Goal: Navigation & Orientation: Find specific page/section

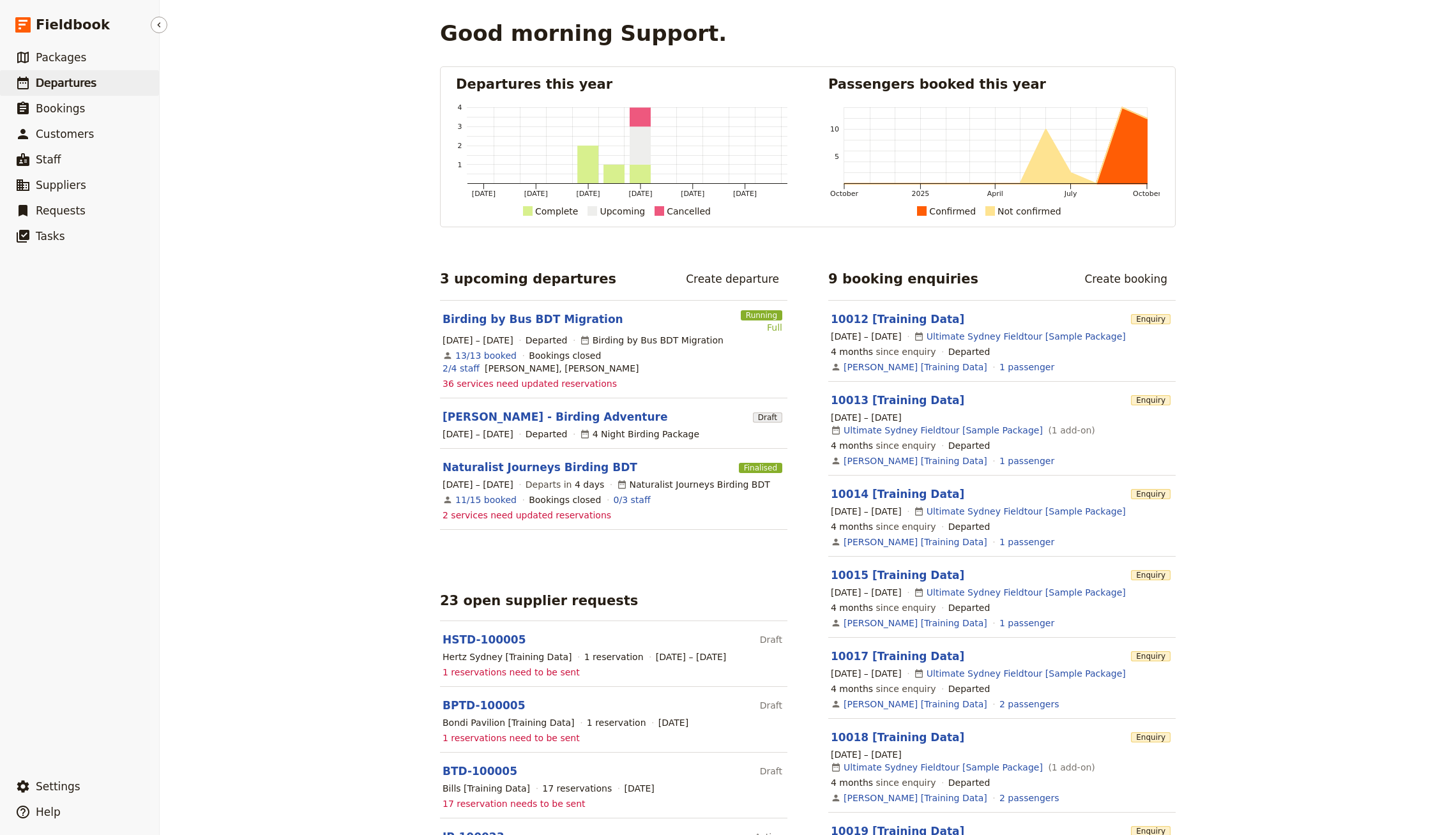
click at [89, 78] on span "Departures" at bounding box center [66, 83] width 61 height 13
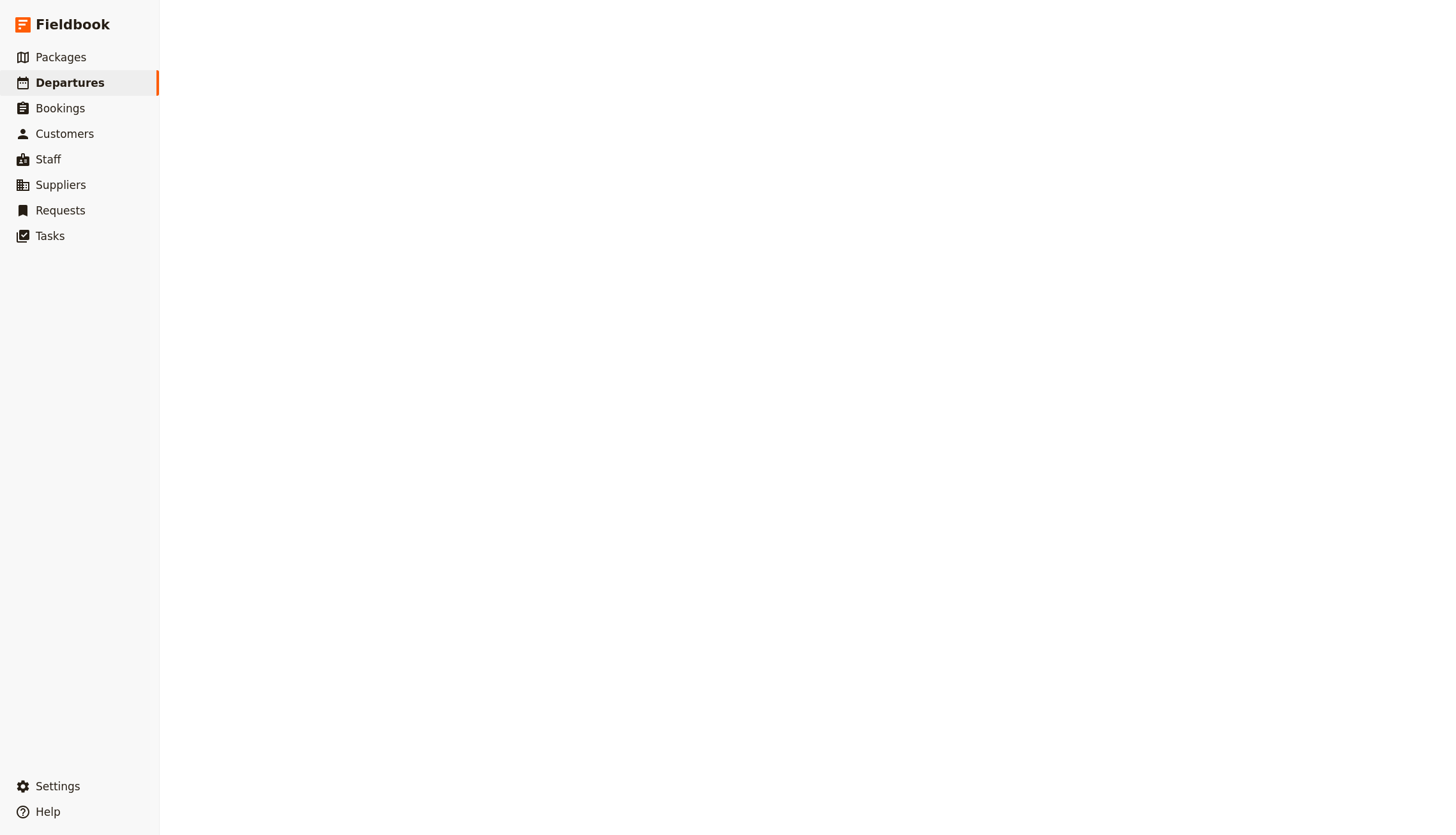
select select "CREATED_AT"
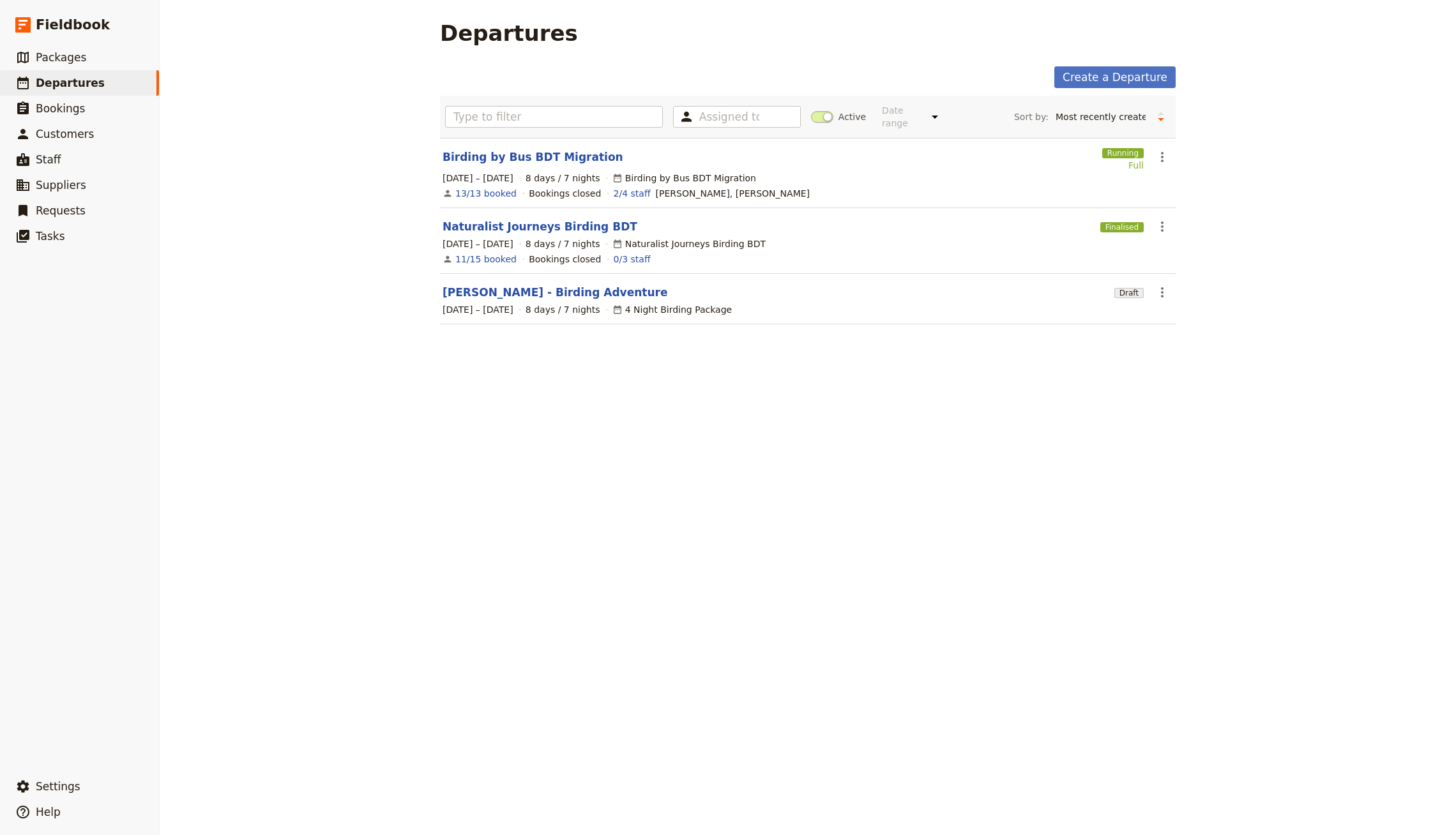
click at [1074, 8] on main "Departures Create a Departure Assigned to Active Date range This week Next week…" at bounding box center [808, 180] width 766 height 360
click at [526, 75] on div "Create a Departure" at bounding box center [808, 77] width 735 height 21
click at [137, 66] on link "​ Packages" at bounding box center [79, 58] width 159 height 26
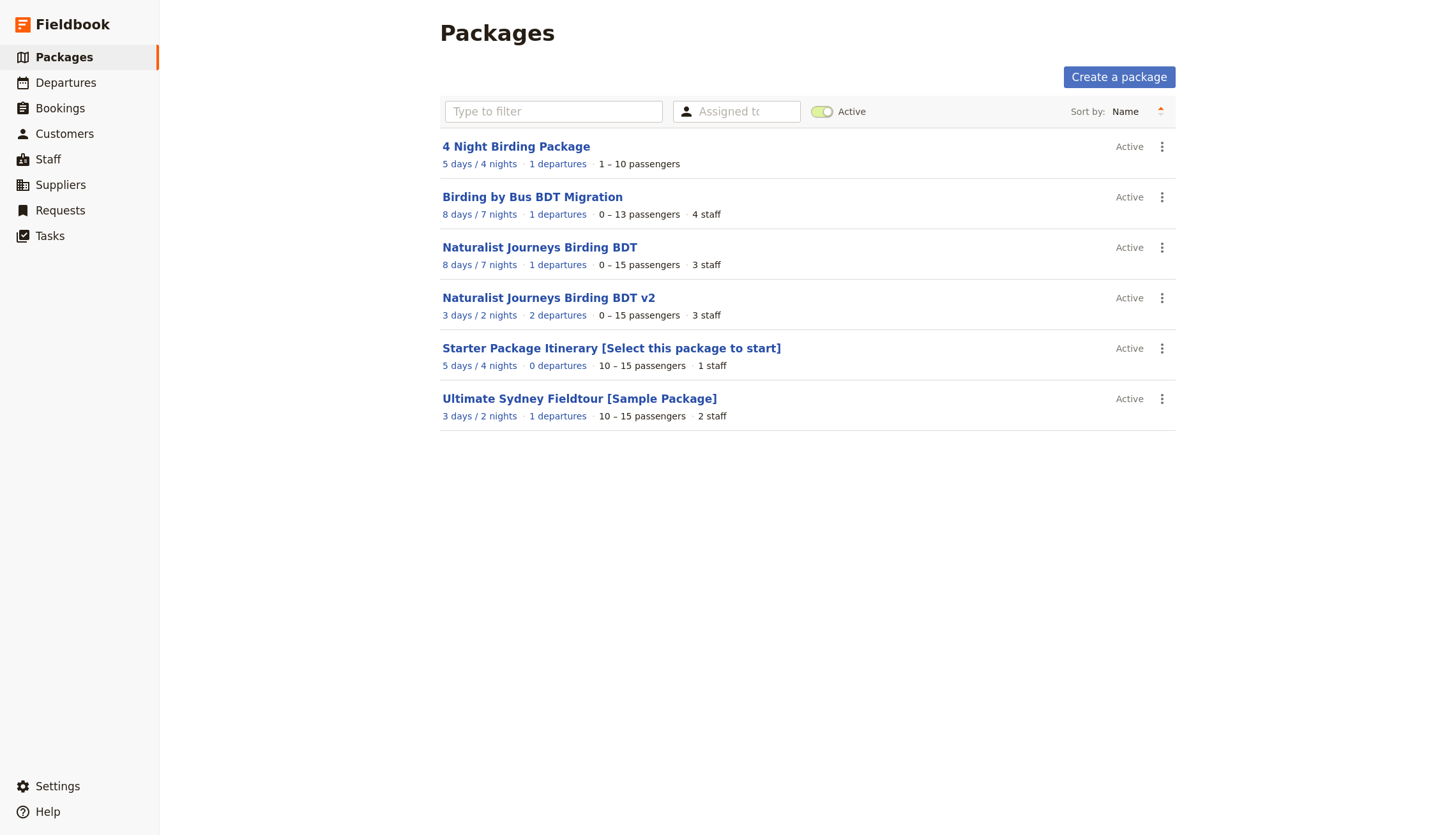
click at [725, 4] on main "Packages Create a package Assigned to Active Sort by: Name Number of departures…" at bounding box center [808, 233] width 766 height 467
click at [1047, 21] on div "Packages" at bounding box center [808, 33] width 735 height 26
click at [1069, 30] on div "Packages" at bounding box center [808, 33] width 735 height 26
click at [125, 85] on link "​ Departures" at bounding box center [79, 83] width 159 height 26
select select "CREATED_AT"
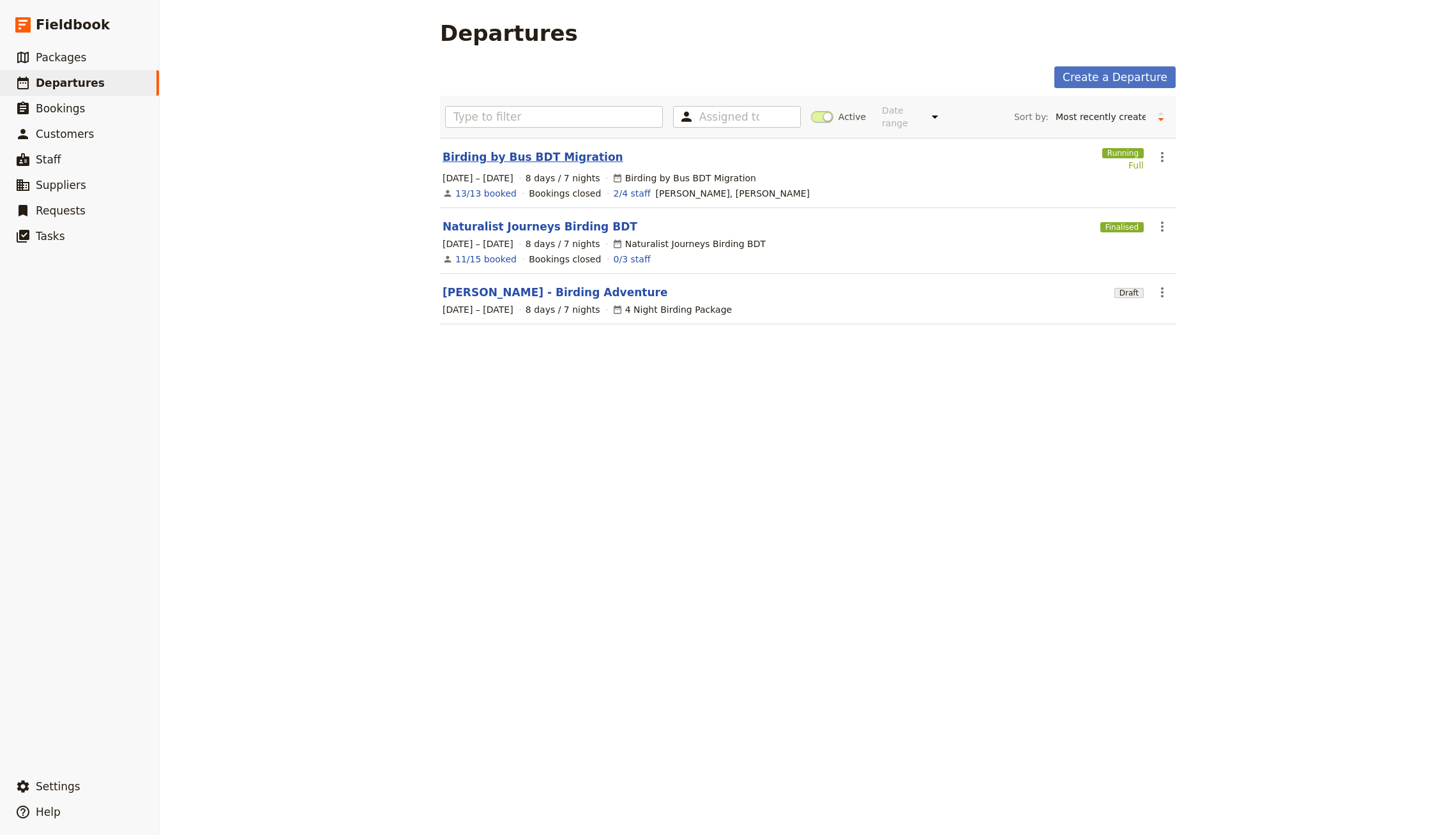
click at [535, 151] on link "Birding by Bus BDT Migration" at bounding box center [532, 157] width 181 height 16
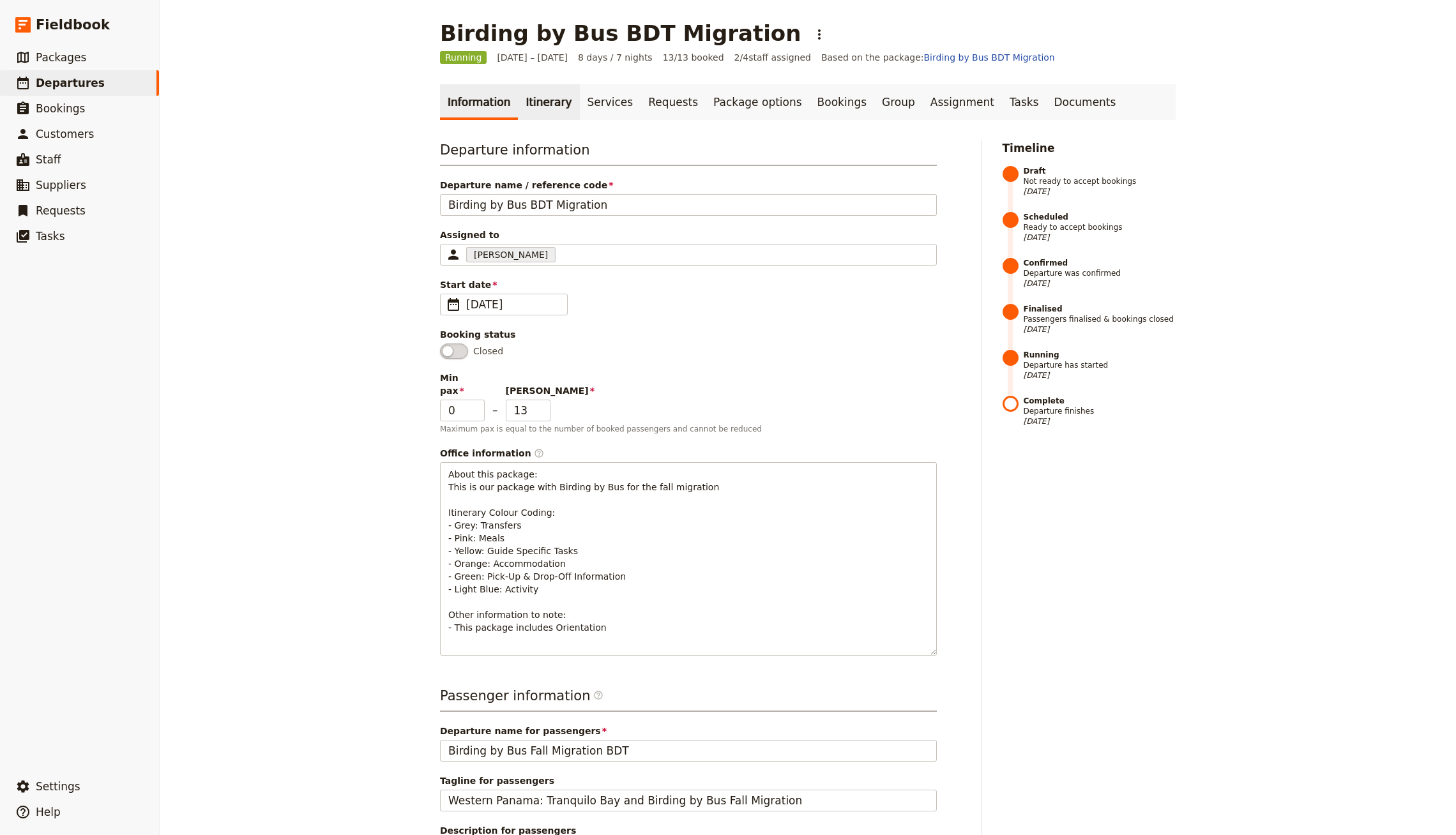
click at [520, 116] on link "Itinerary" at bounding box center [548, 102] width 61 height 35
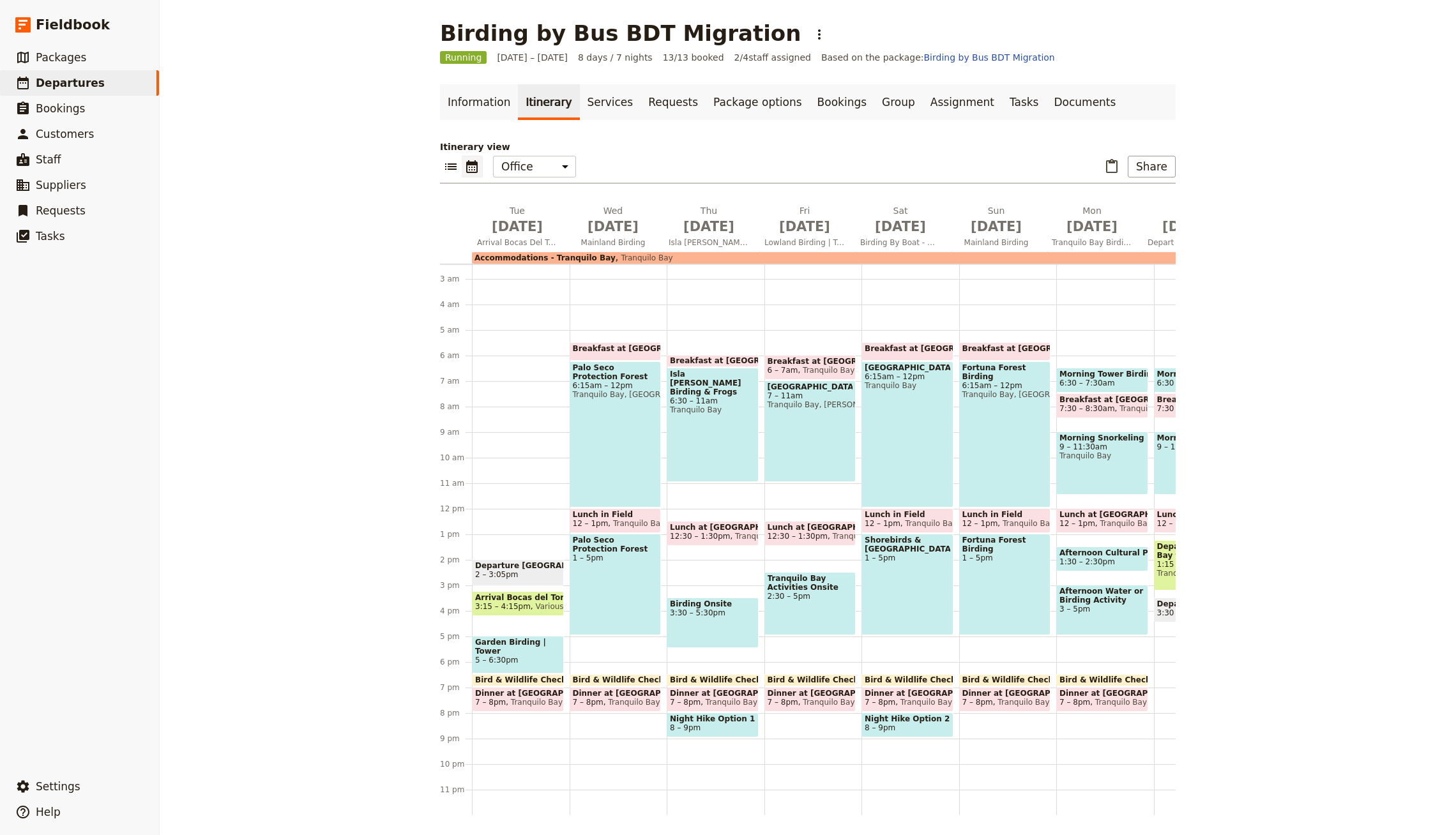
scroll to position [0, 13]
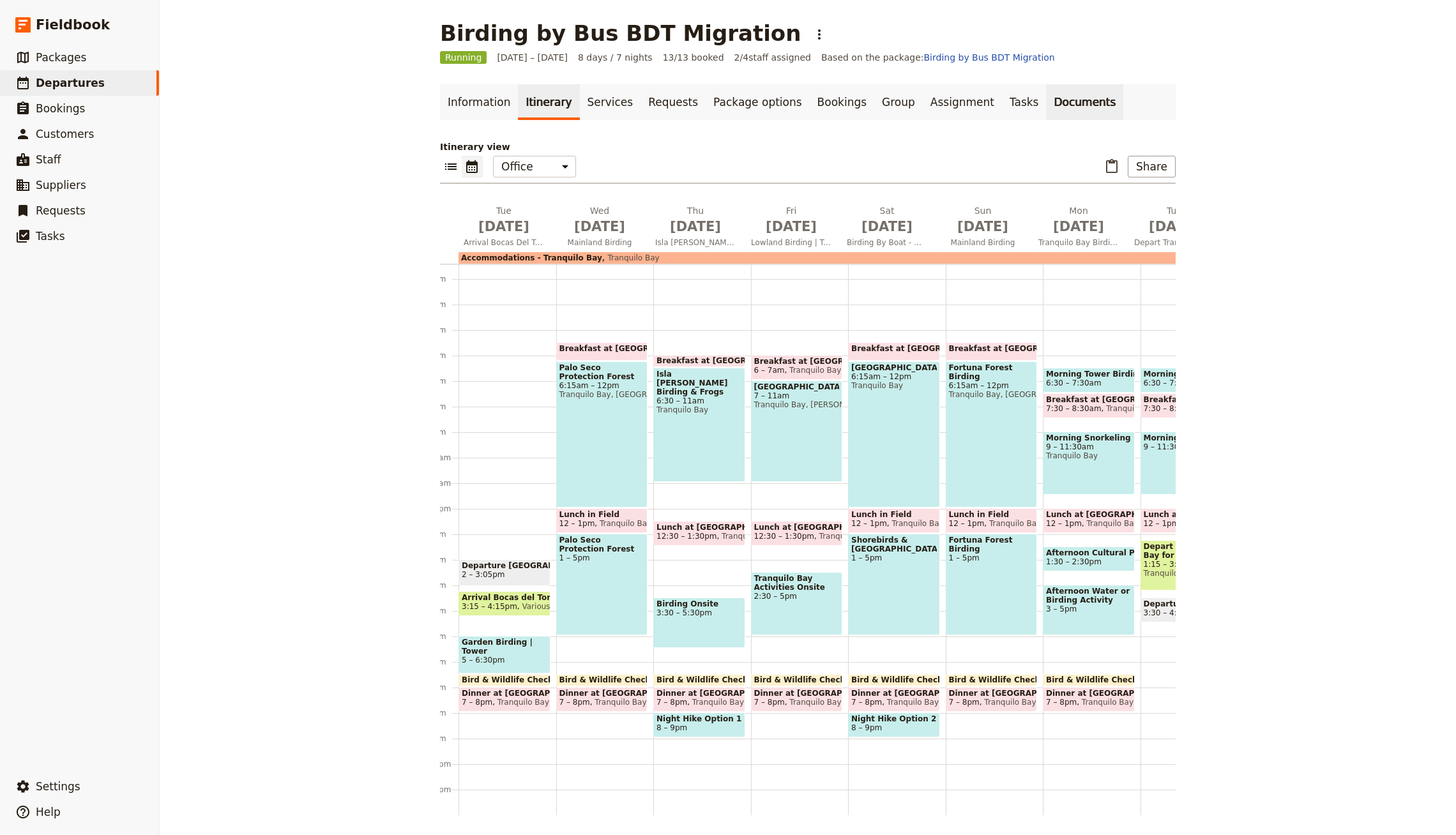
click at [1045, 116] on link "Documents" at bounding box center [1084, 102] width 78 height 35
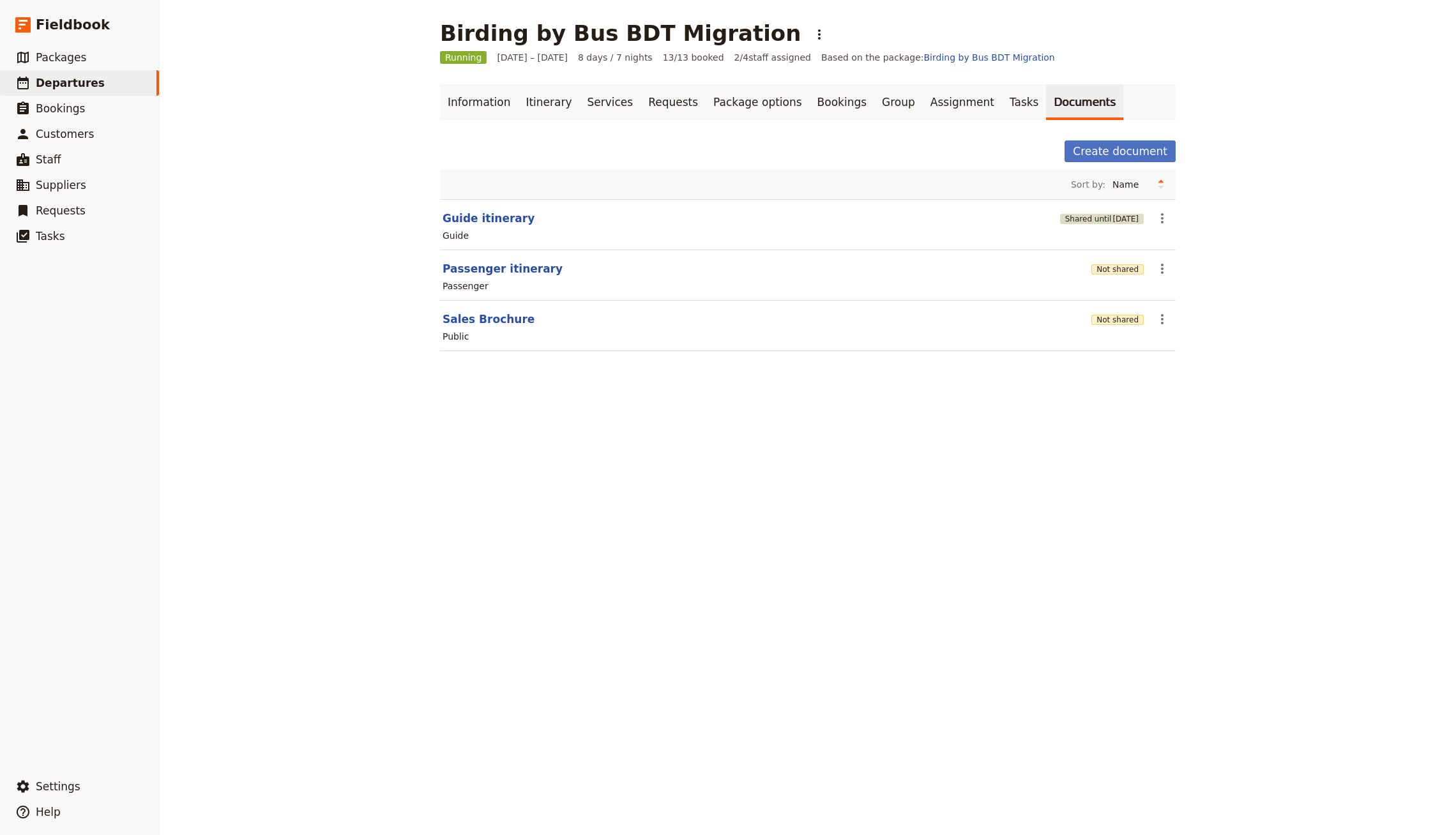
click at [1112, 214] on span "[DATE]" at bounding box center [1124, 219] width 26 height 10
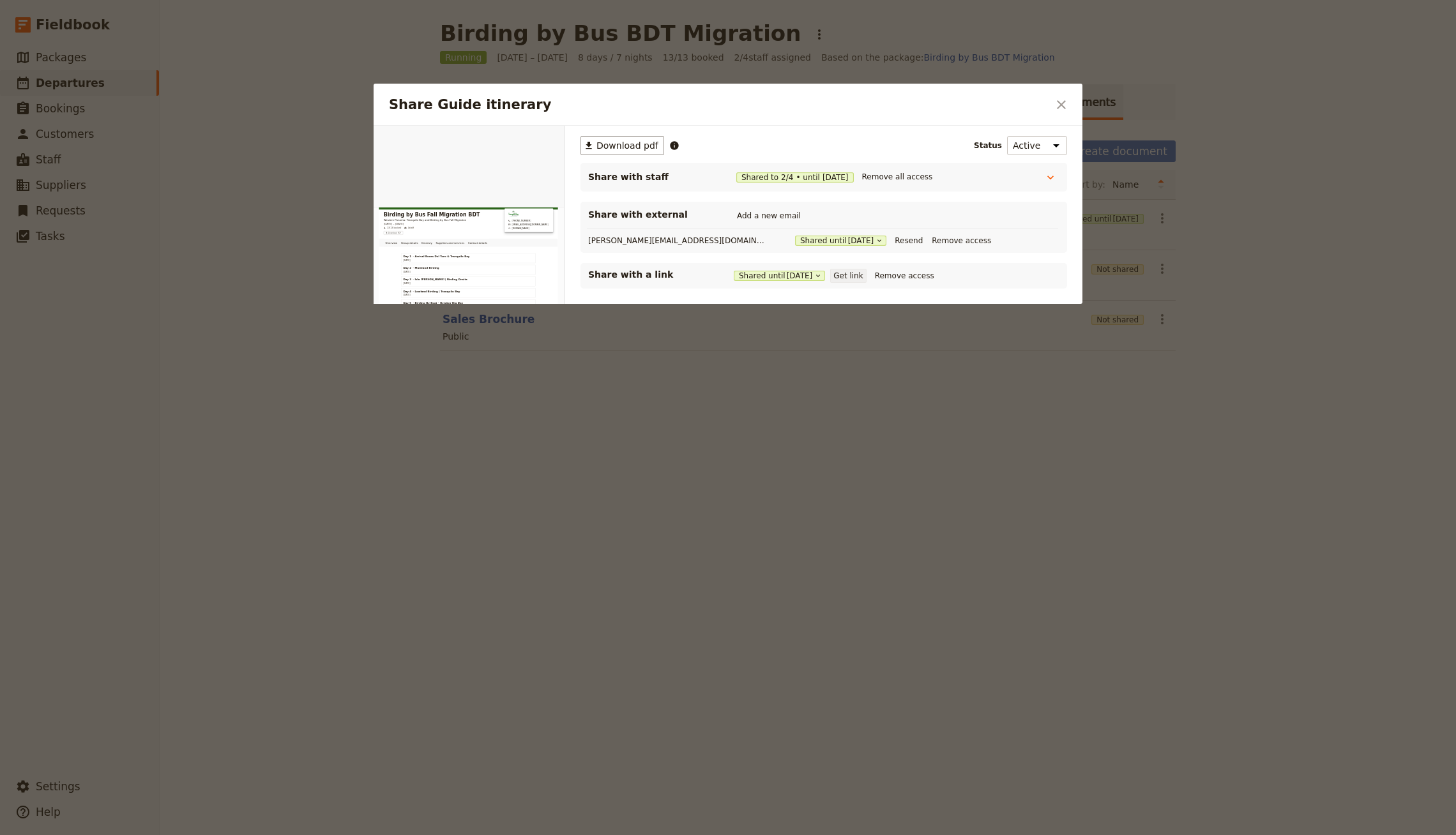
click at [866, 278] on button "Get link" at bounding box center [848, 275] width 35 height 14
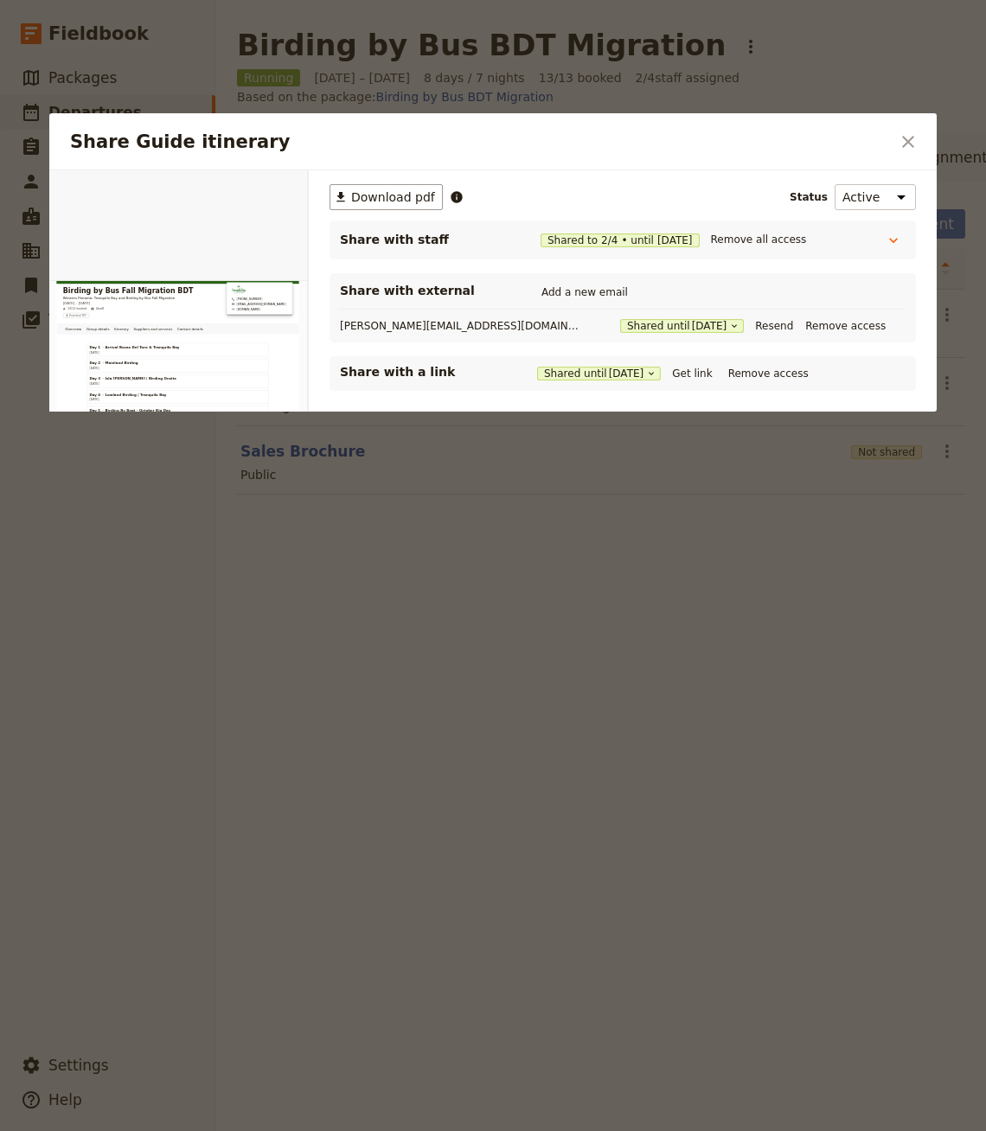
click at [269, 636] on div at bounding box center [493, 565] width 986 height 1131
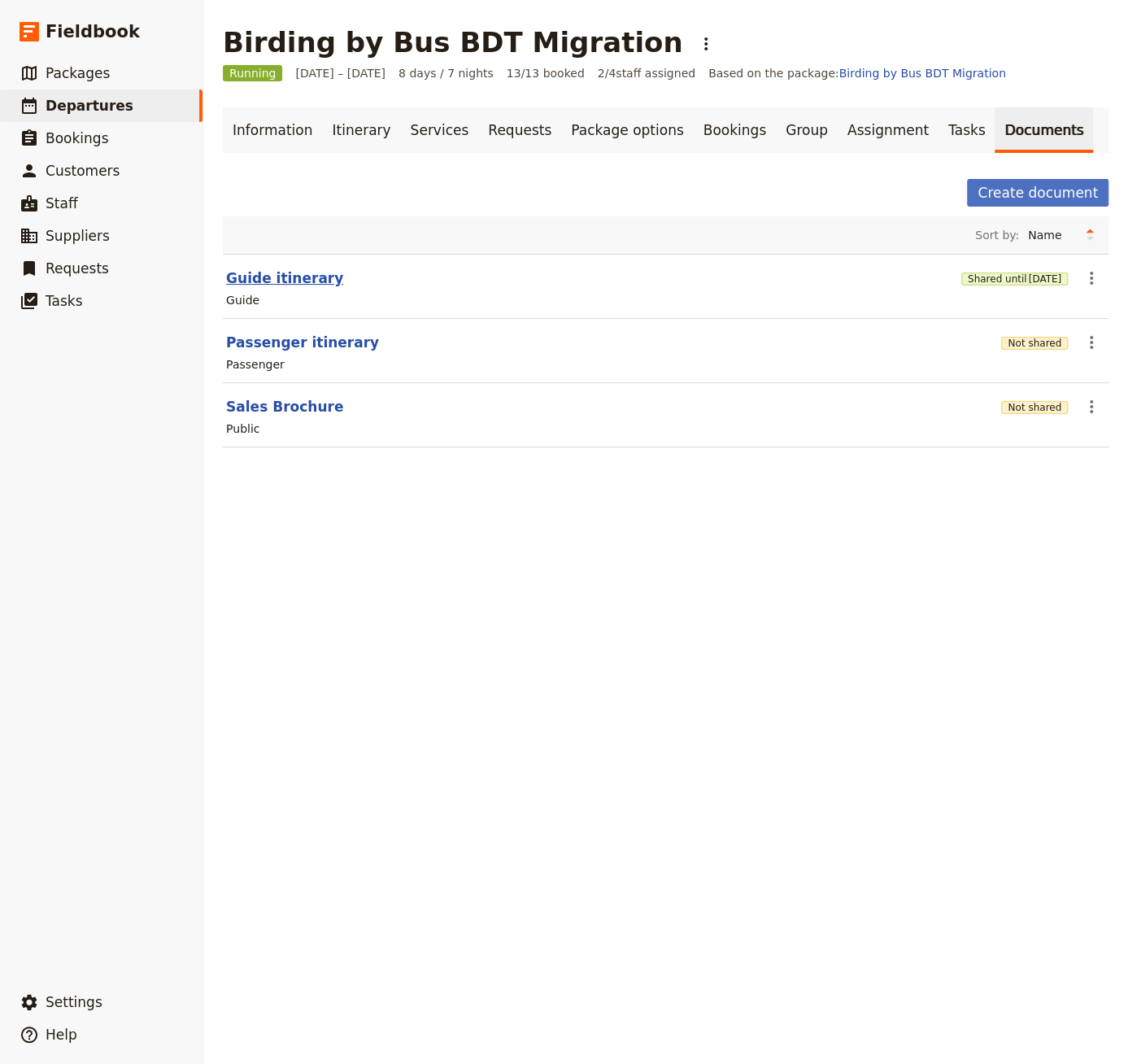
click at [246, 270] on button "Guide itinerary" at bounding box center [284, 278] width 118 height 20
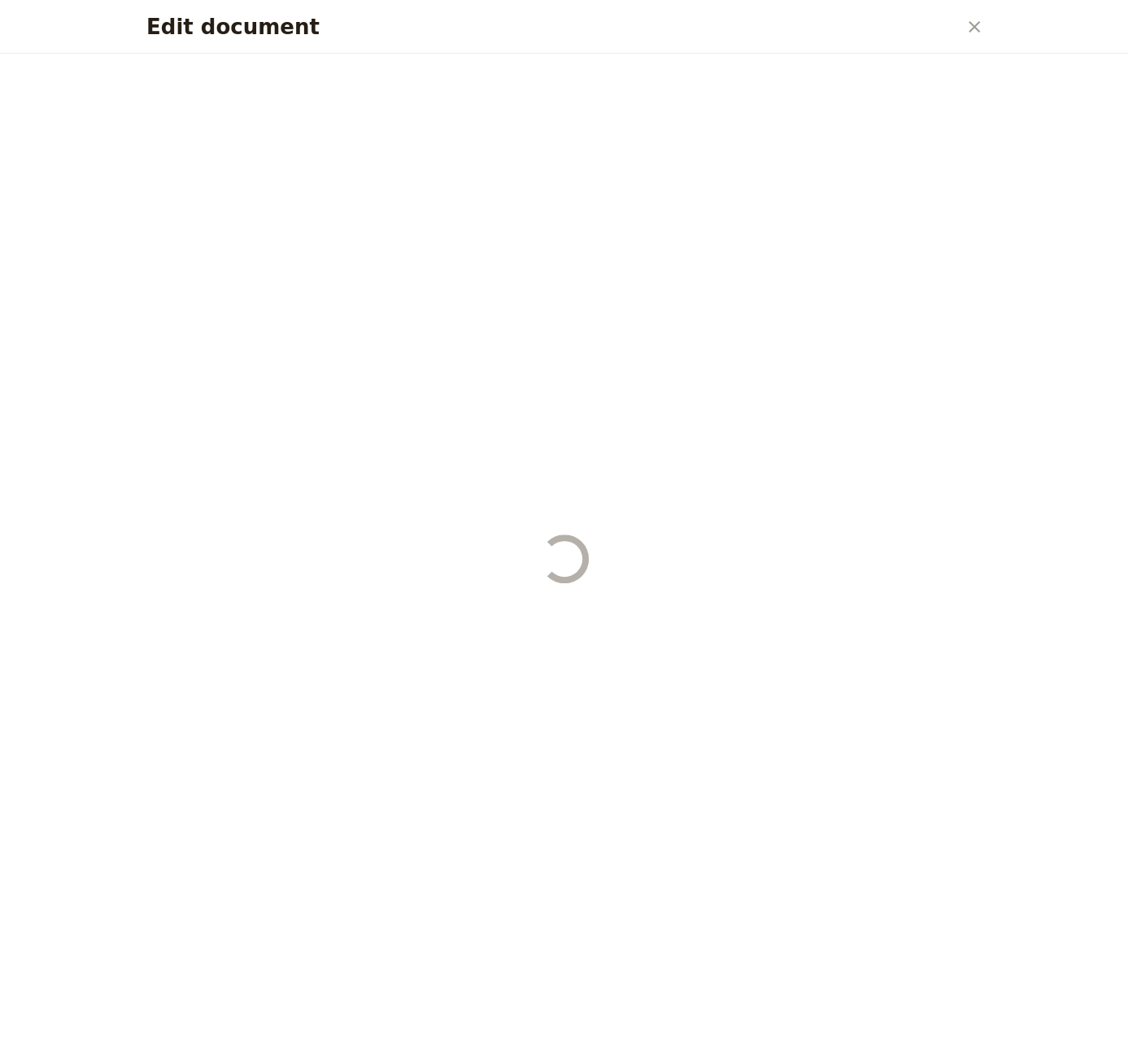
select select "STAFF"
select select "RUN_SHEET"
select select "DEFAULT"
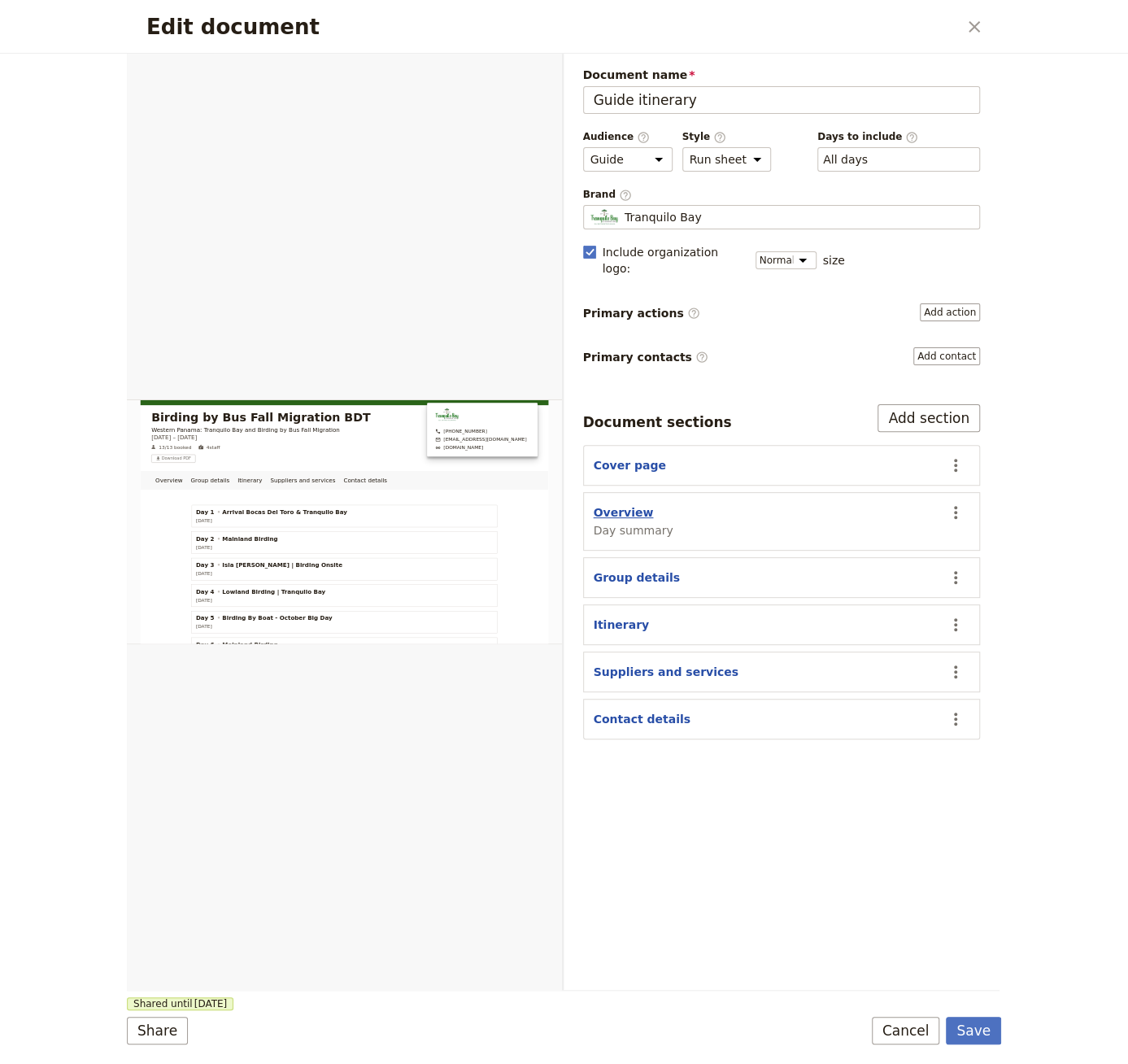
click at [616, 504] on button "Overview" at bounding box center [624, 512] width 60 height 16
select select "DAY_SUMMARY"
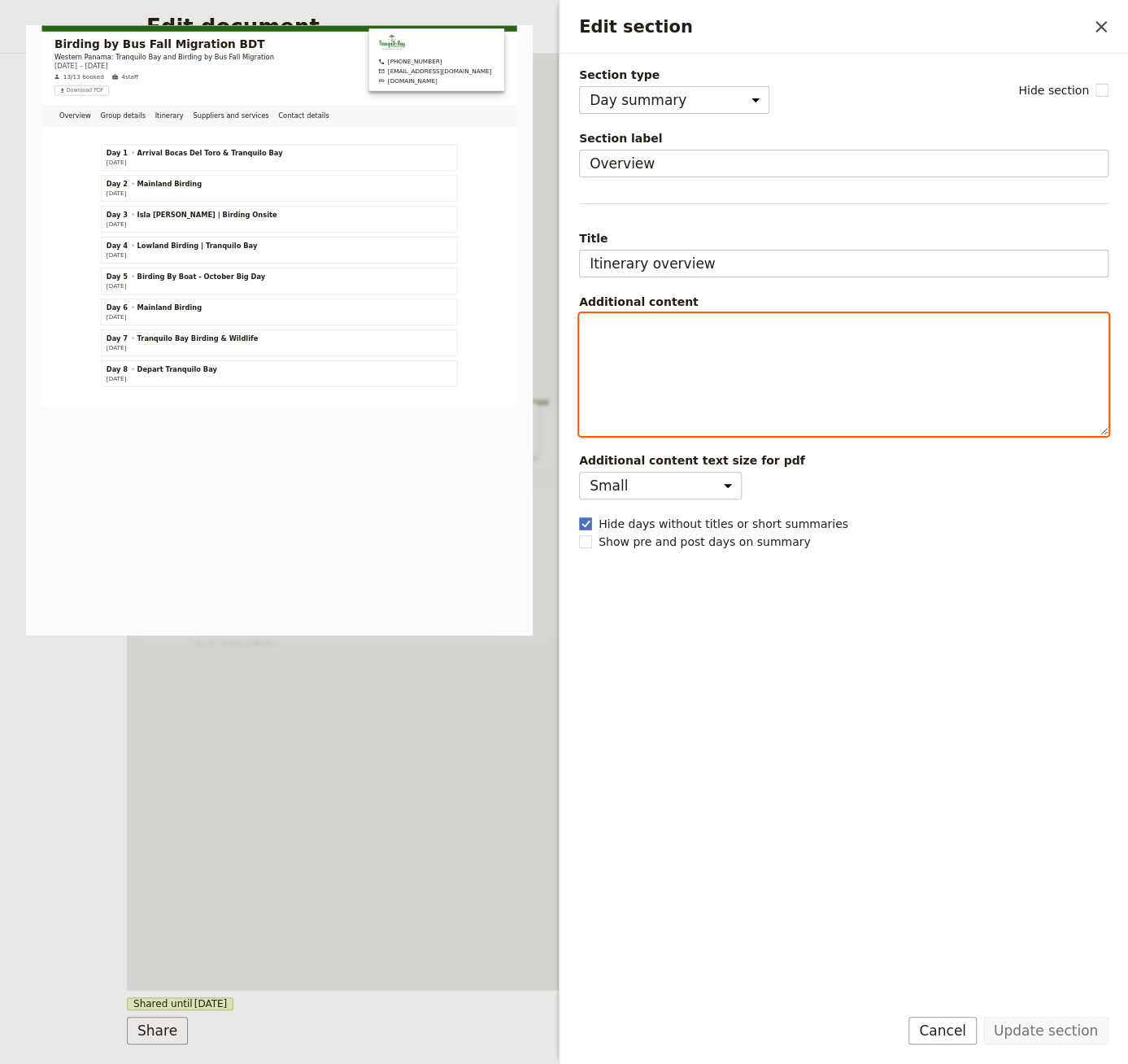
click at [643, 355] on div "Edit section" at bounding box center [844, 374] width 528 height 121
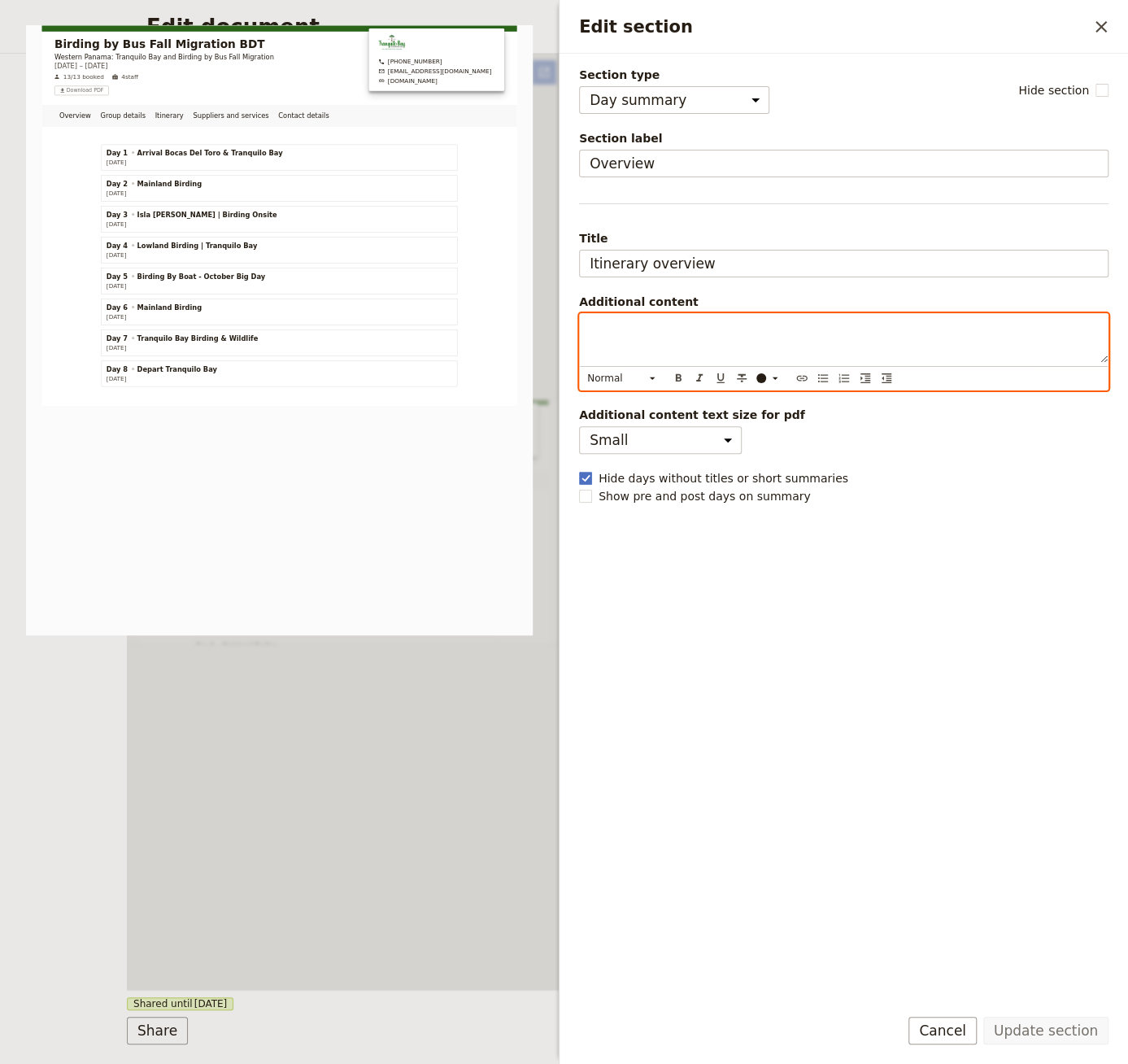
click at [481, 732] on div "Overview Group details Itinerary Suppliers and services Contact details Web PDF…" at bounding box center [345, 521] width 437 height 936
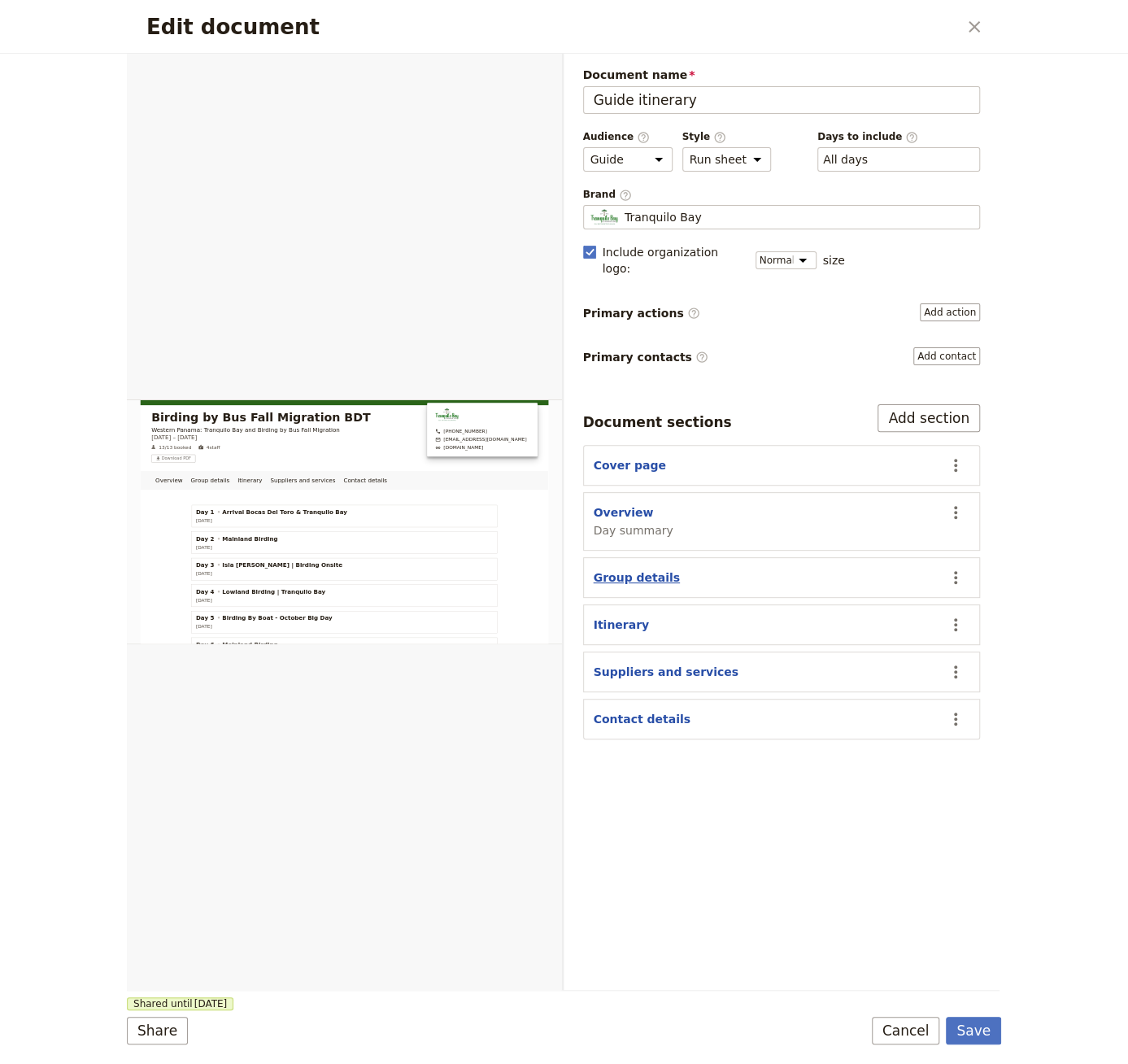
click at [628, 569] on button "Group details" at bounding box center [637, 577] width 87 height 16
select select "GROUP_DETAILS"
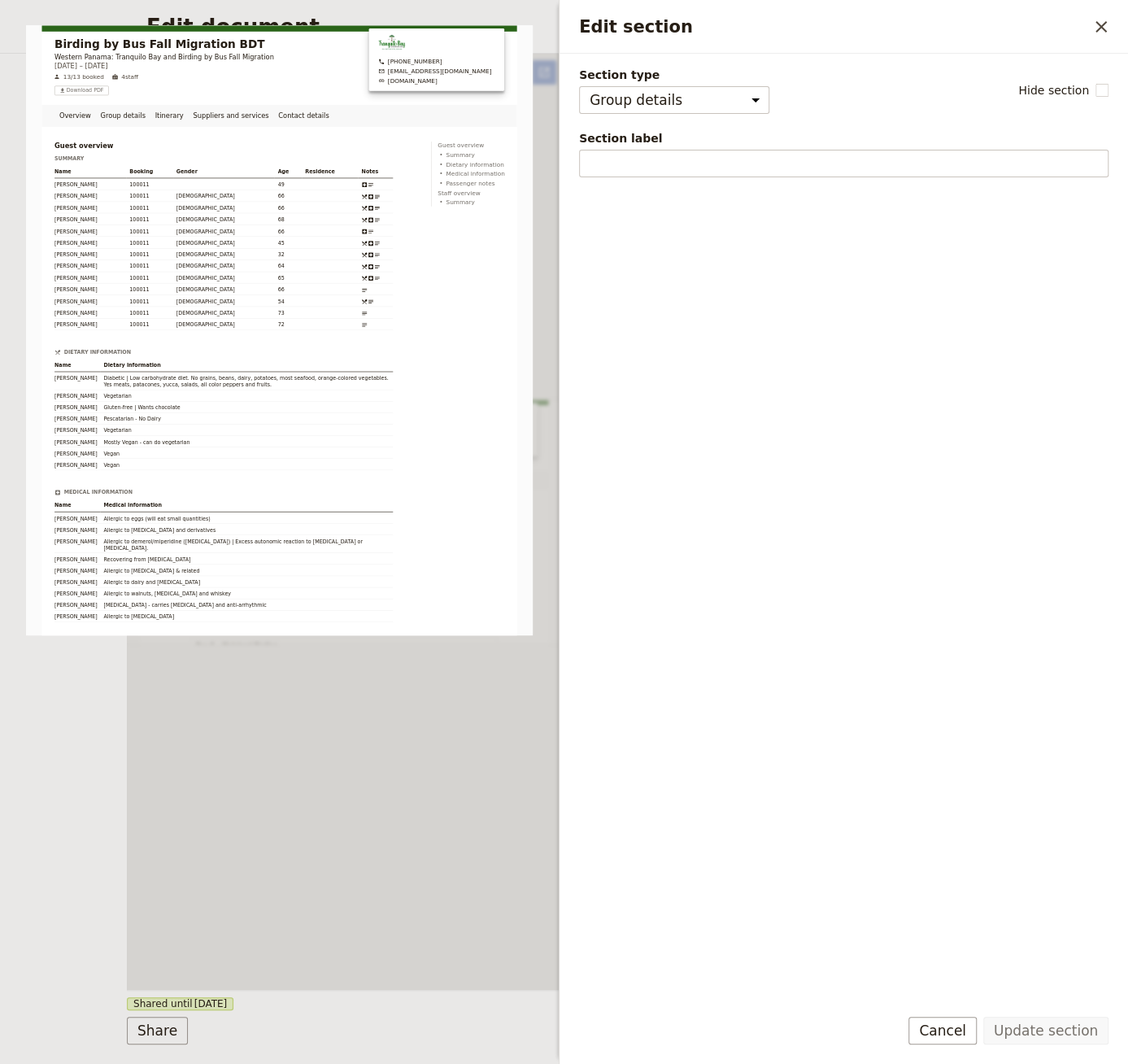
click at [497, 731] on div "Overview Group details Itinerary Suppliers and services Contact details Web PDF…" at bounding box center [345, 521] width 437 height 936
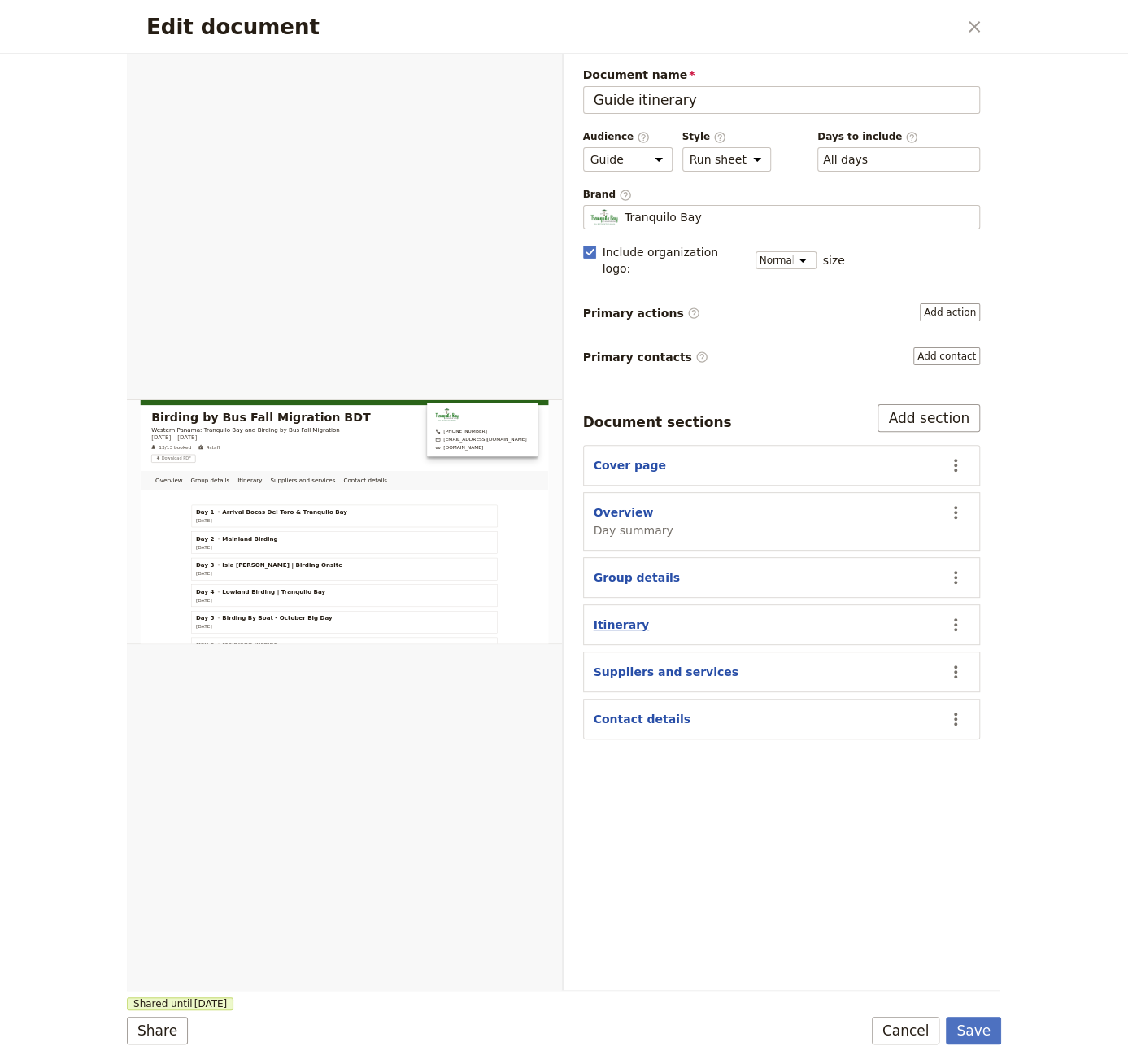
click at [616, 616] on button "Itinerary" at bounding box center [622, 624] width 56 height 16
select select "ITINERARY"
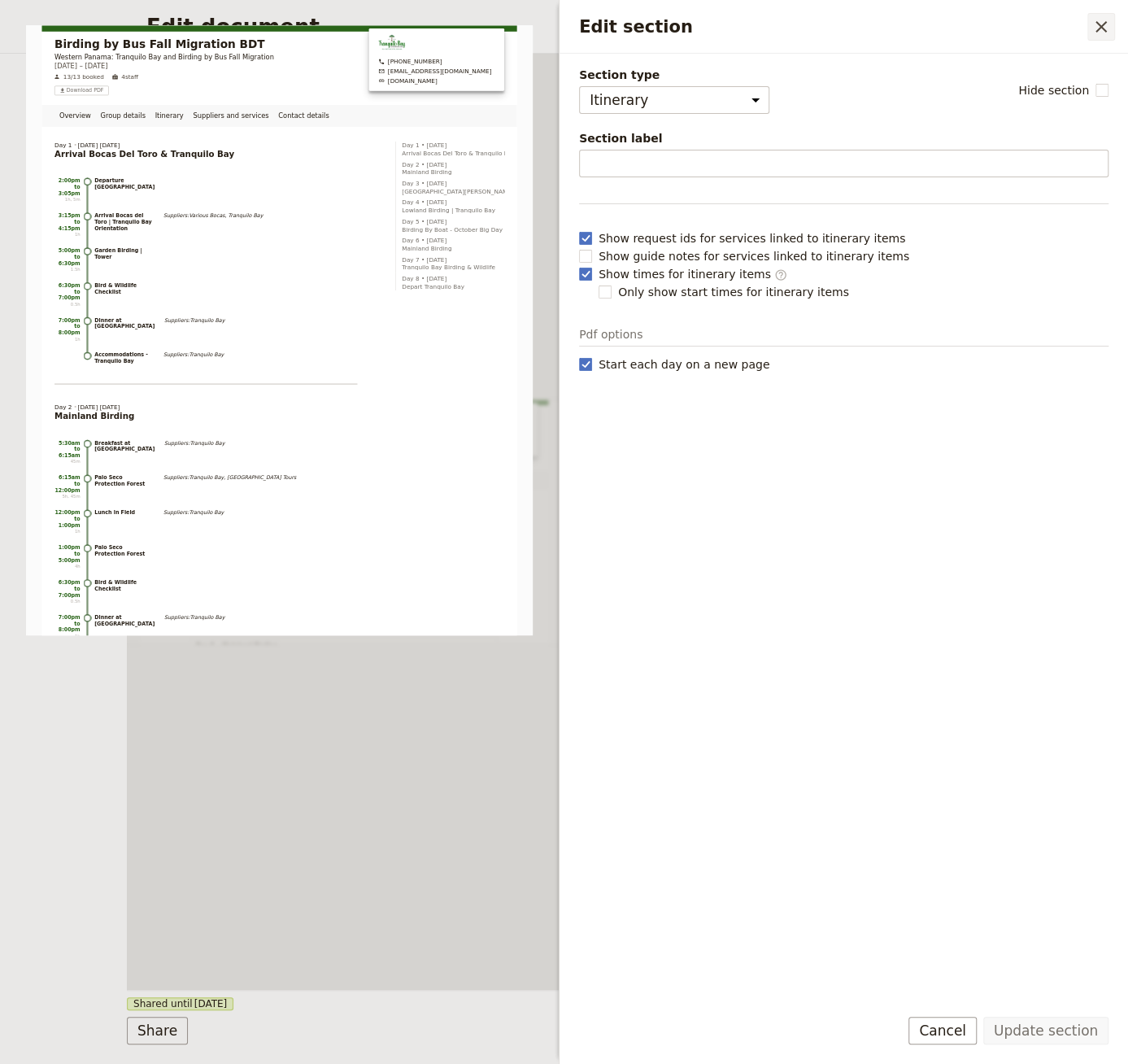
click at [1091, 26] on icon "Close drawer" at bounding box center [1101, 26] width 20 height 20
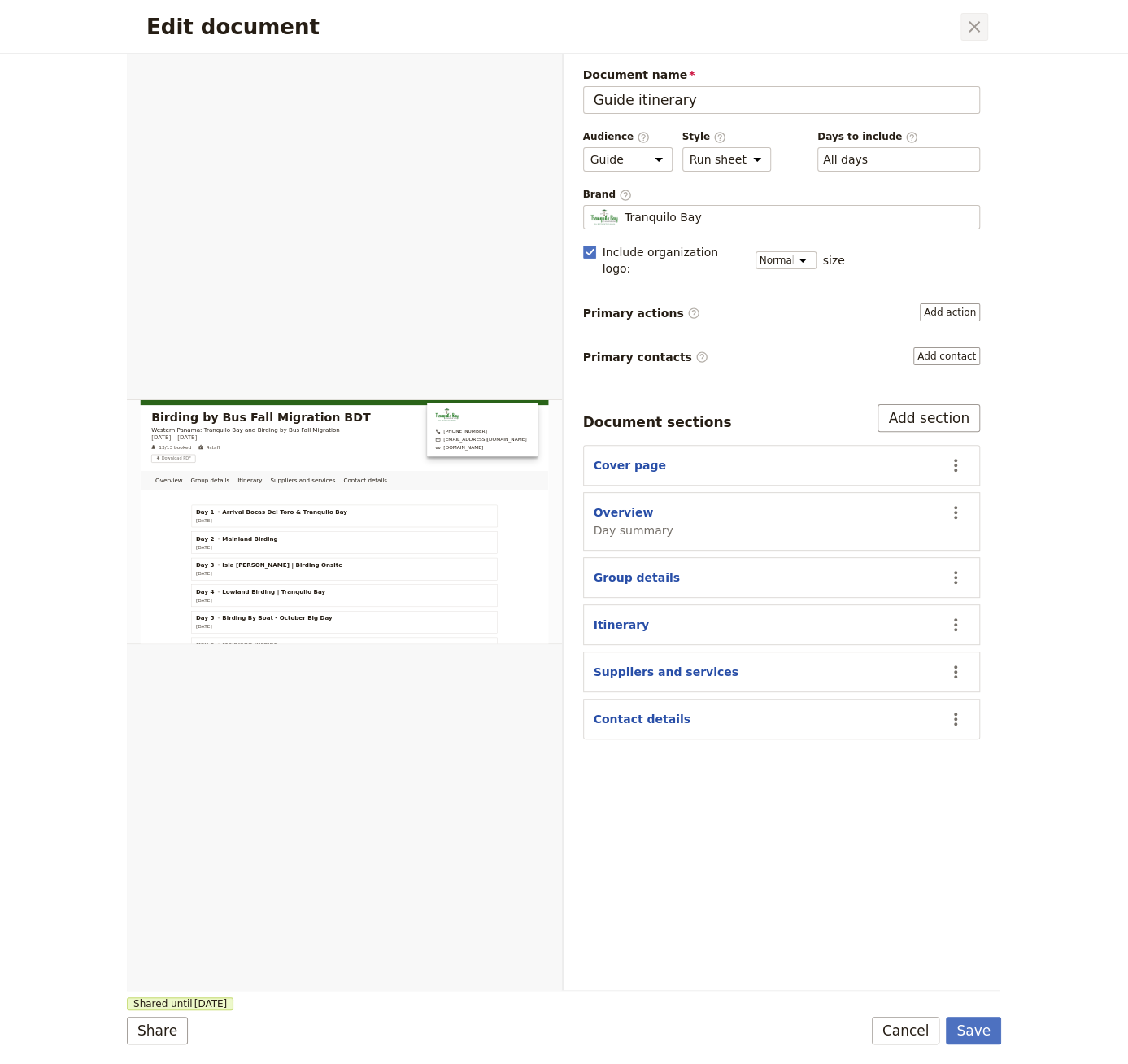
click at [981, 29] on icon "Close dialog" at bounding box center [975, 26] width 20 height 20
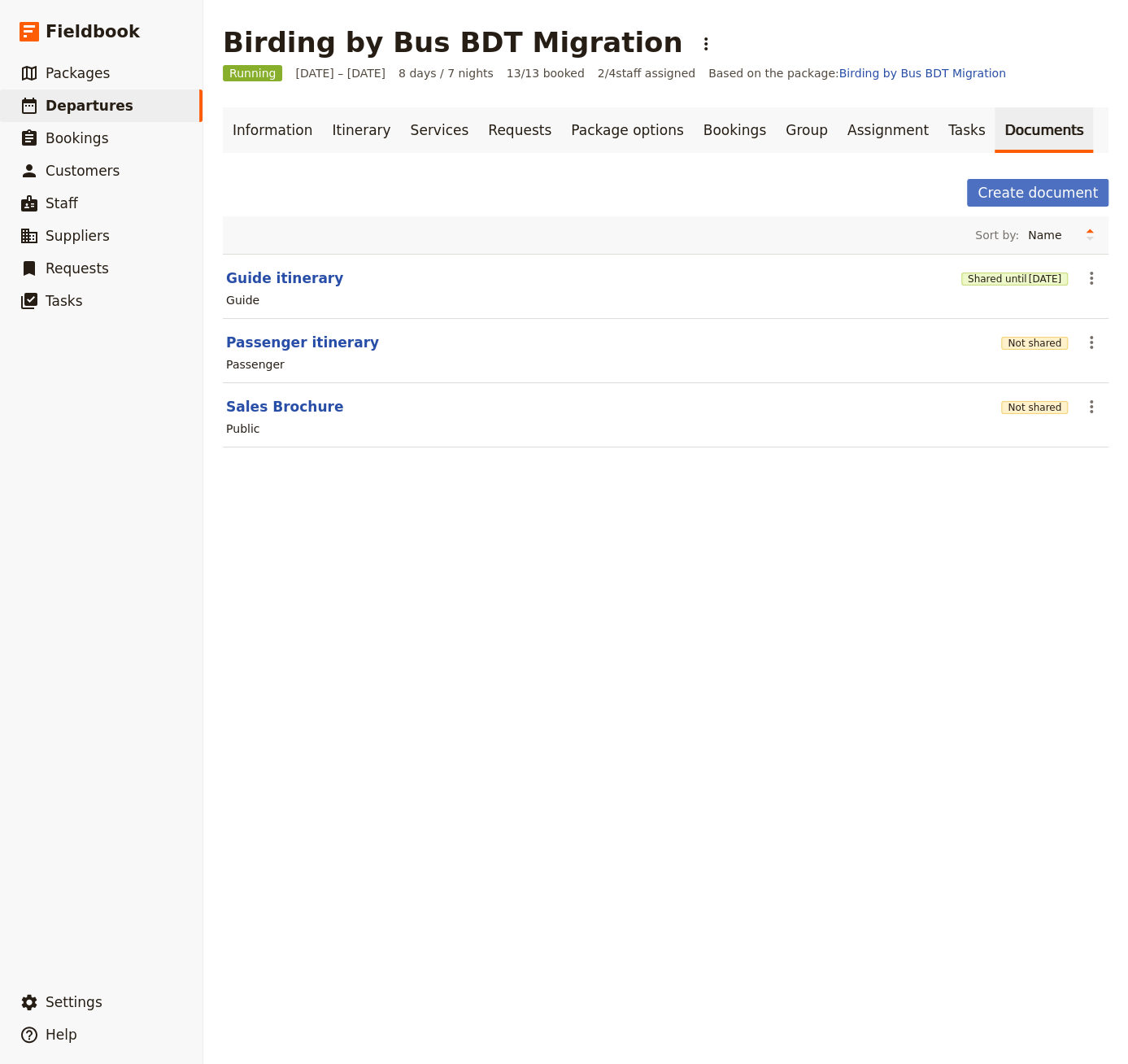
click at [981, 29] on div "Birding by Bus BDT Migration ​" at bounding box center [666, 42] width 886 height 33
click at [347, 131] on link "Itinerary" at bounding box center [360, 130] width 78 height 45
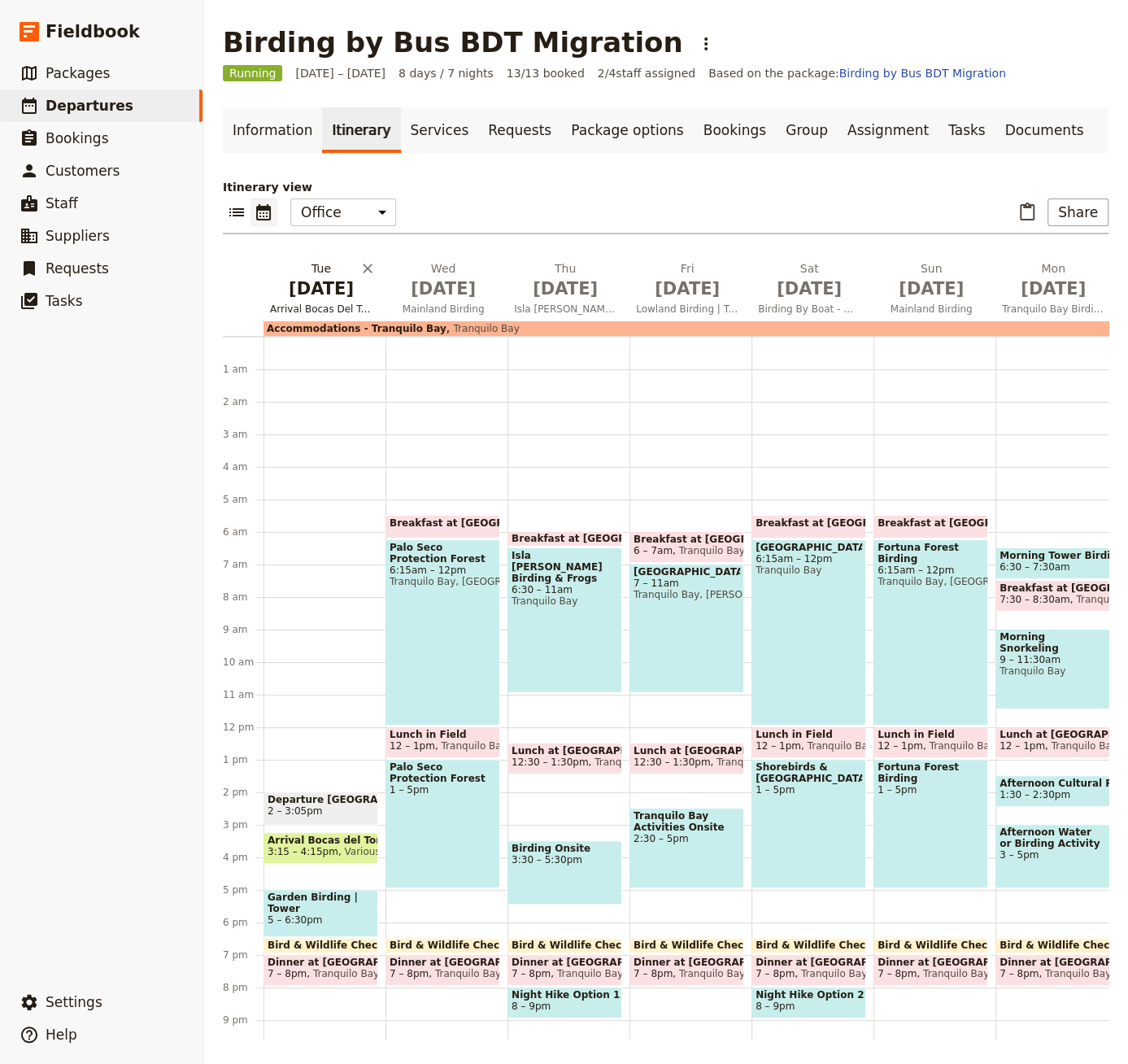
scroll to position [78, 0]
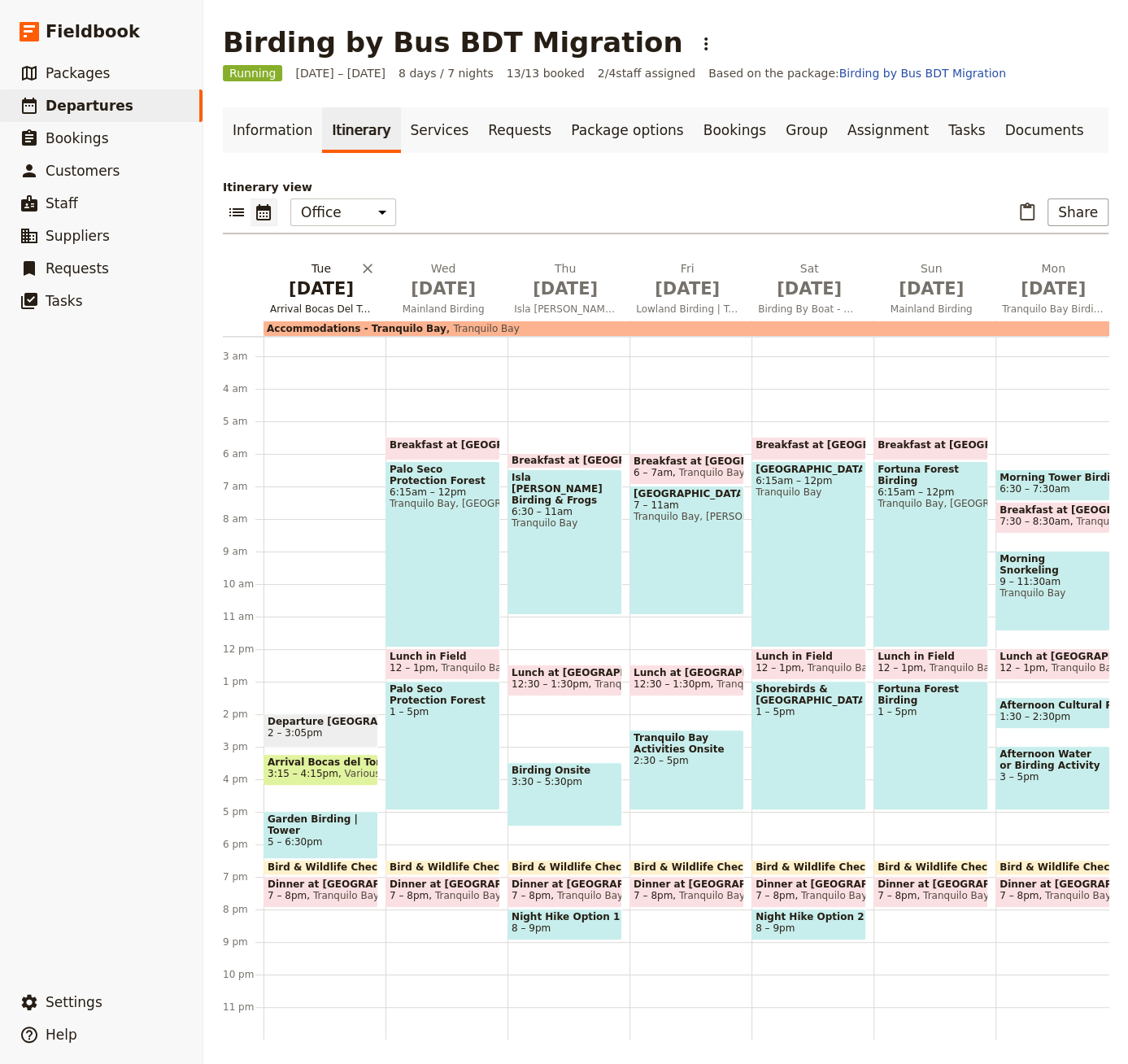
click at [320, 286] on span "[DATE]" at bounding box center [321, 289] width 103 height 24
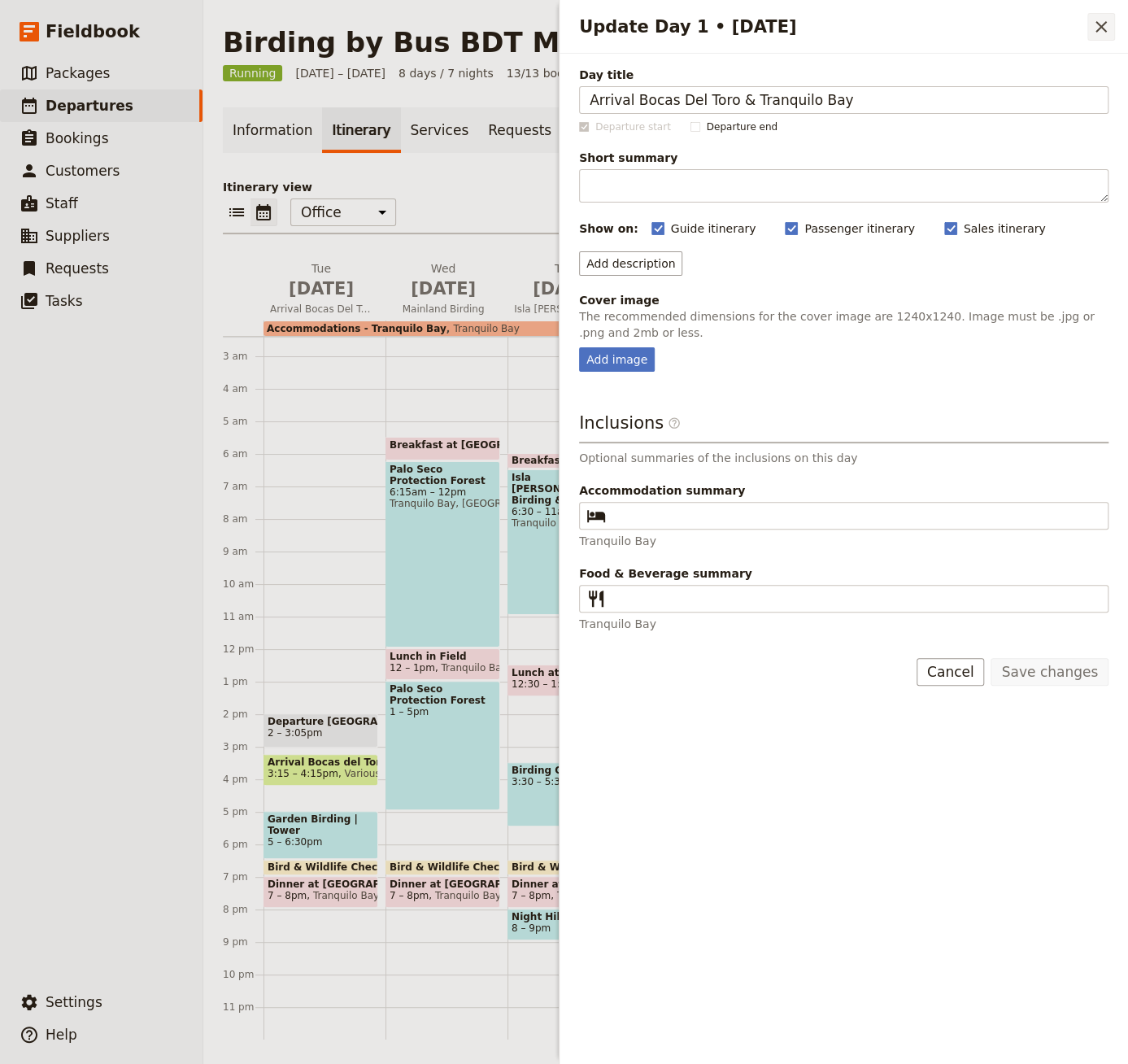
click at [1102, 21] on icon "Close drawer" at bounding box center [1101, 26] width 20 height 20
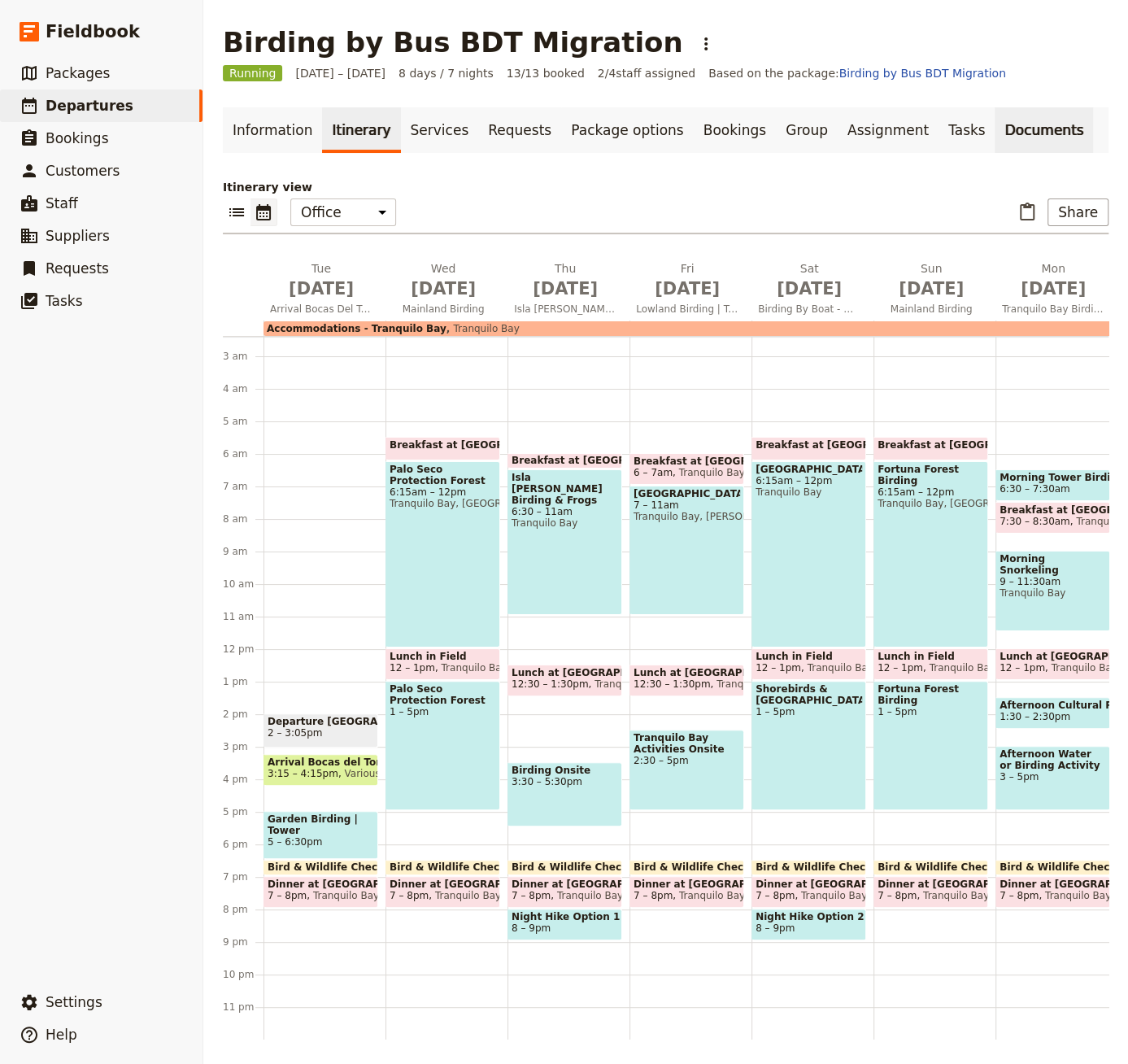
click at [995, 131] on link "Documents" at bounding box center [1044, 130] width 99 height 45
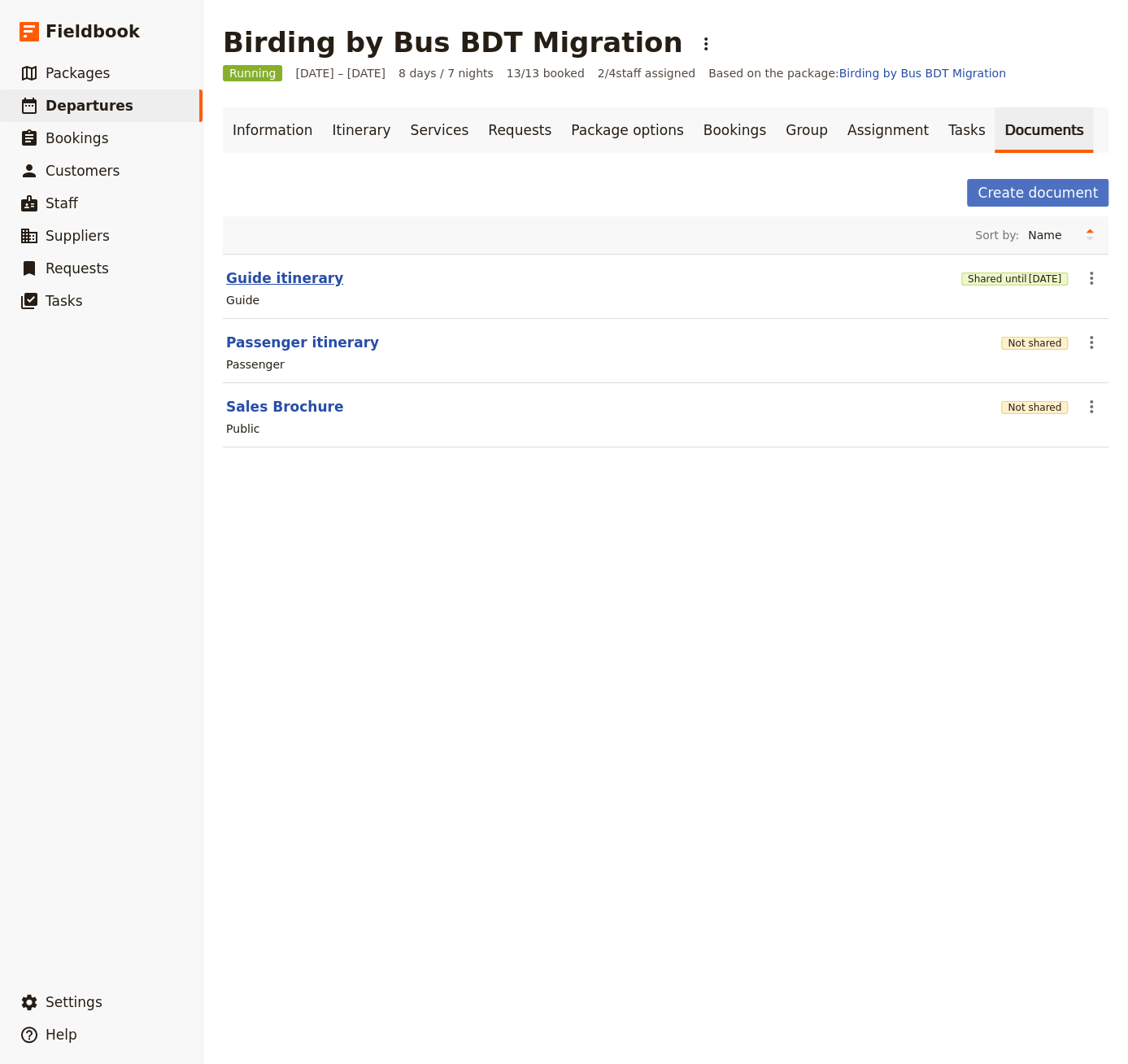
click at [280, 280] on button "Guide itinerary" at bounding box center [284, 278] width 118 height 20
select select "STAFF"
select select "RUN_SHEET"
select select "DEFAULT"
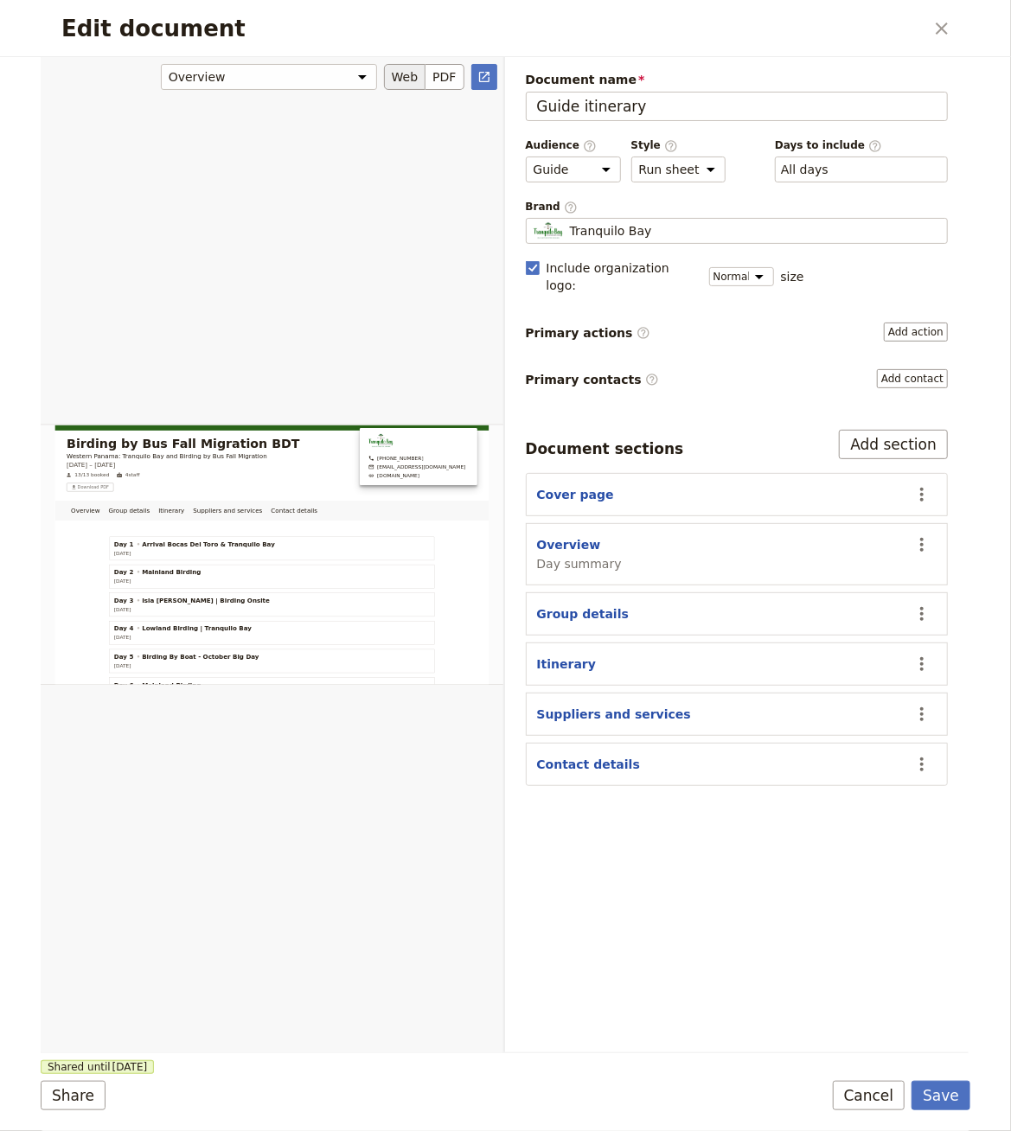
click at [413, 276] on div "Edit document" at bounding box center [272, 554] width 463 height 997
click at [949, 35] on icon "Close dialog" at bounding box center [941, 28] width 21 height 21
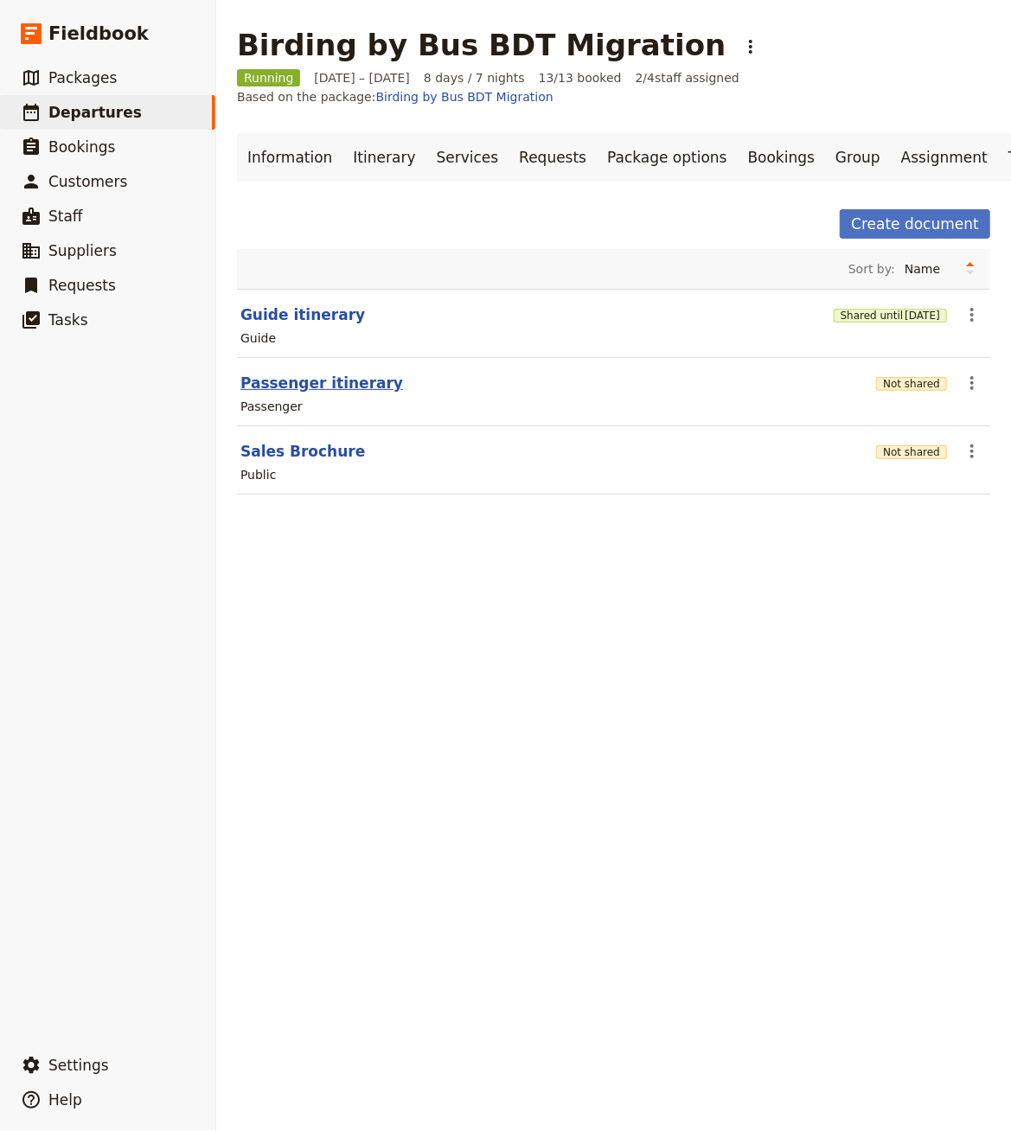
click at [321, 382] on button "Passenger itinerary" at bounding box center [321, 383] width 163 height 21
select select "PASSENGER"
select select "RUN_SHEET"
select select "DEFAULT"
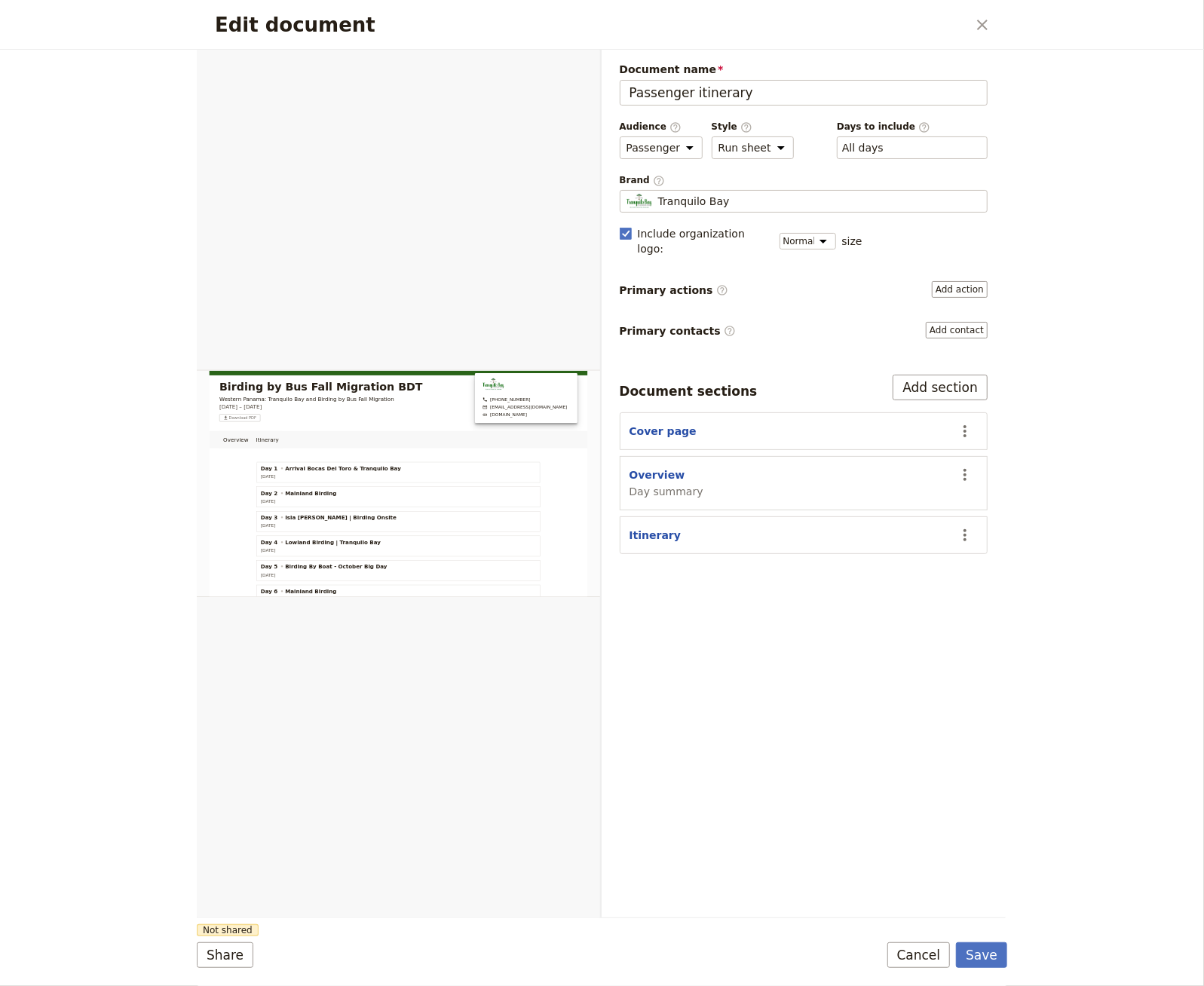
click at [739, 293] on div "Document name Passenger itinerary Preview Audience ​ Public Passenger Guide Sty…" at bounding box center [804, 308] width 369 height 493
click at [961, 282] on button "Add action" at bounding box center [960, 289] width 56 height 17
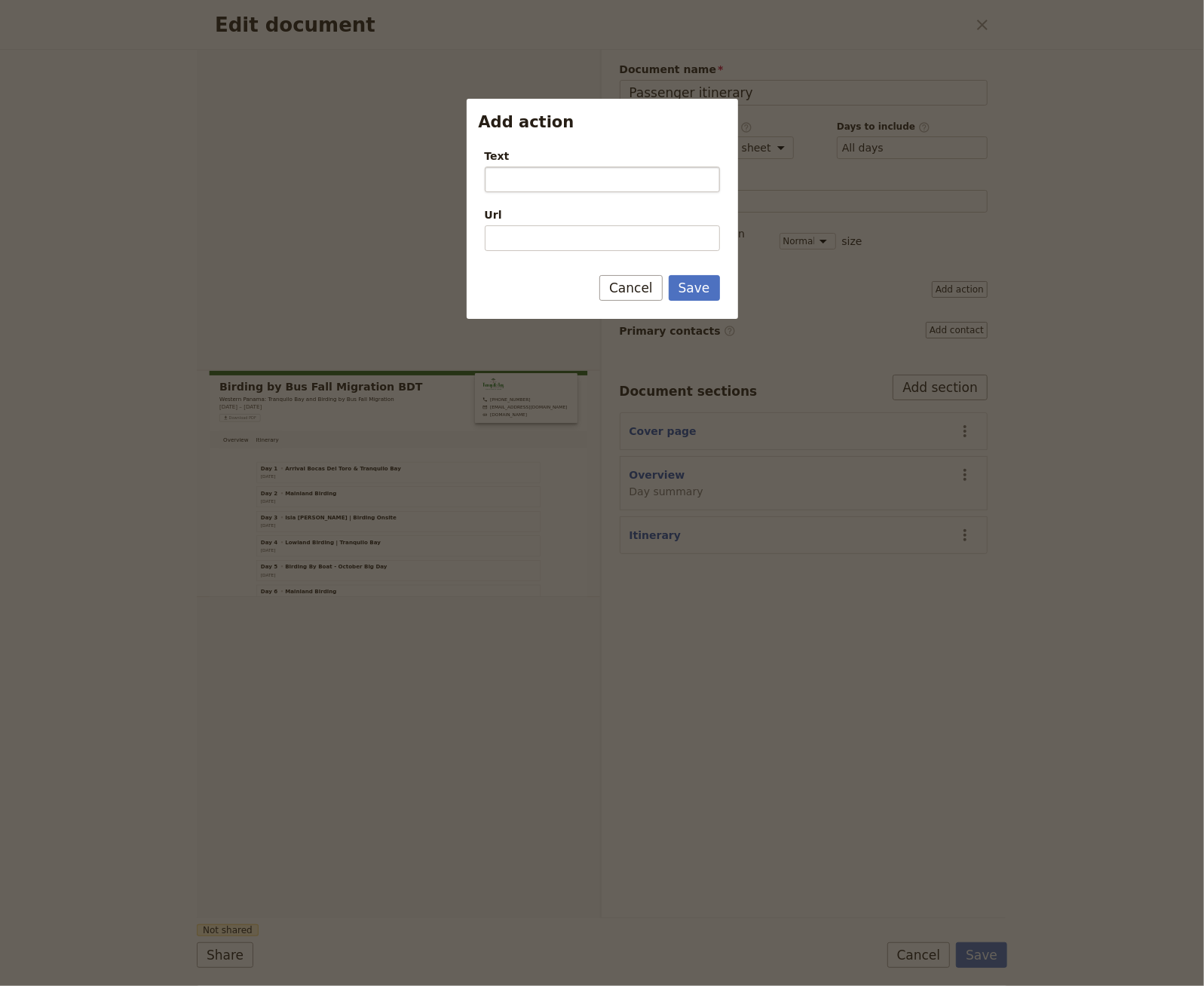
click at [591, 172] on input "Text" at bounding box center [602, 179] width 235 height 25
type input "EBird Trip"
click at [569, 241] on input "Url" at bounding box center [602, 238] width 235 height 25
paste input "[URL][DOMAIN_NAME]"
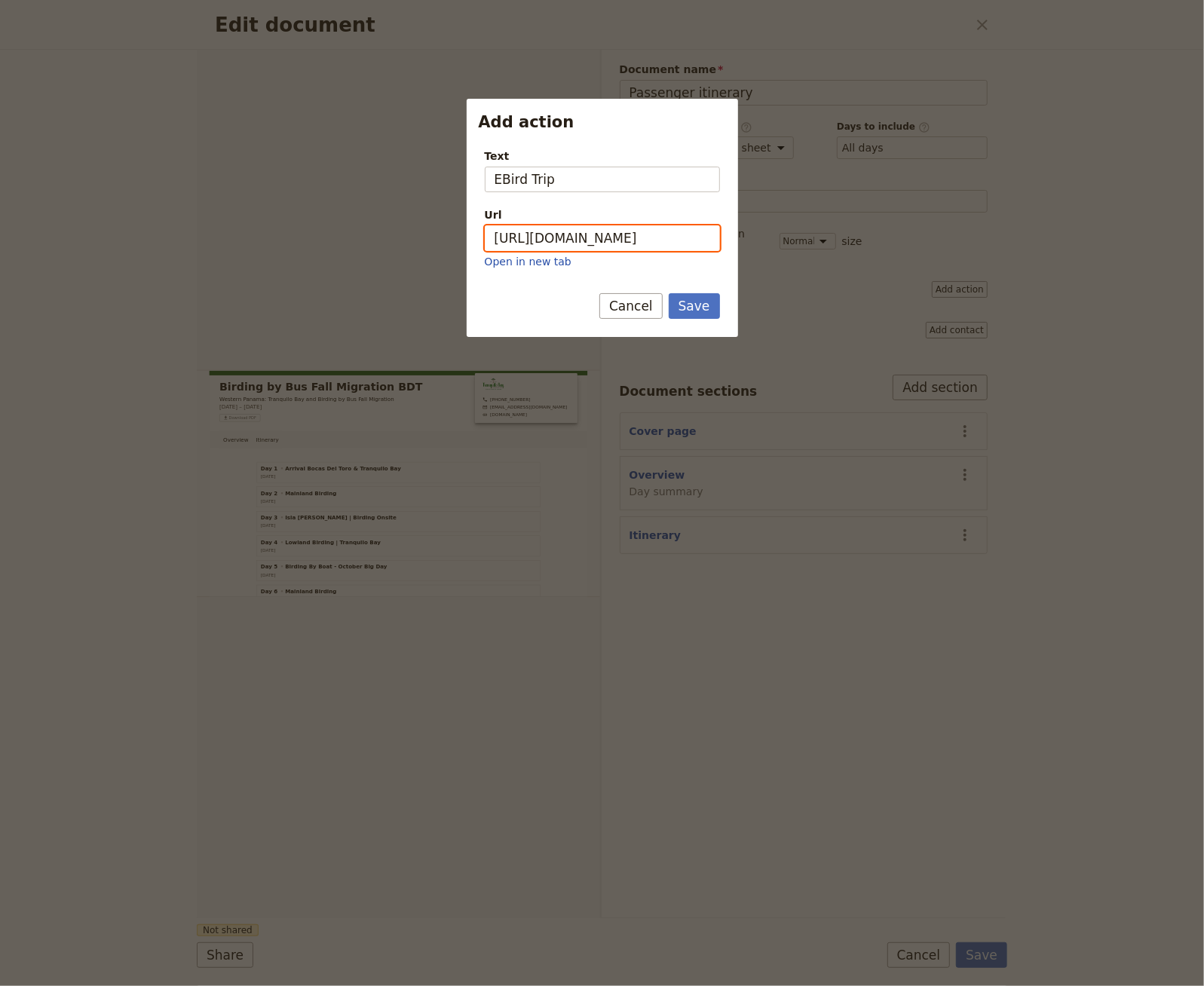
type input "[URL][DOMAIN_NAME]"
click at [704, 291] on form "Text EBird Trip Url [URL][DOMAIN_NAME] Open in new tab Save Cancel" at bounding box center [602, 237] width 271 height 201
click at [703, 298] on button "Save" at bounding box center [694, 305] width 51 height 25
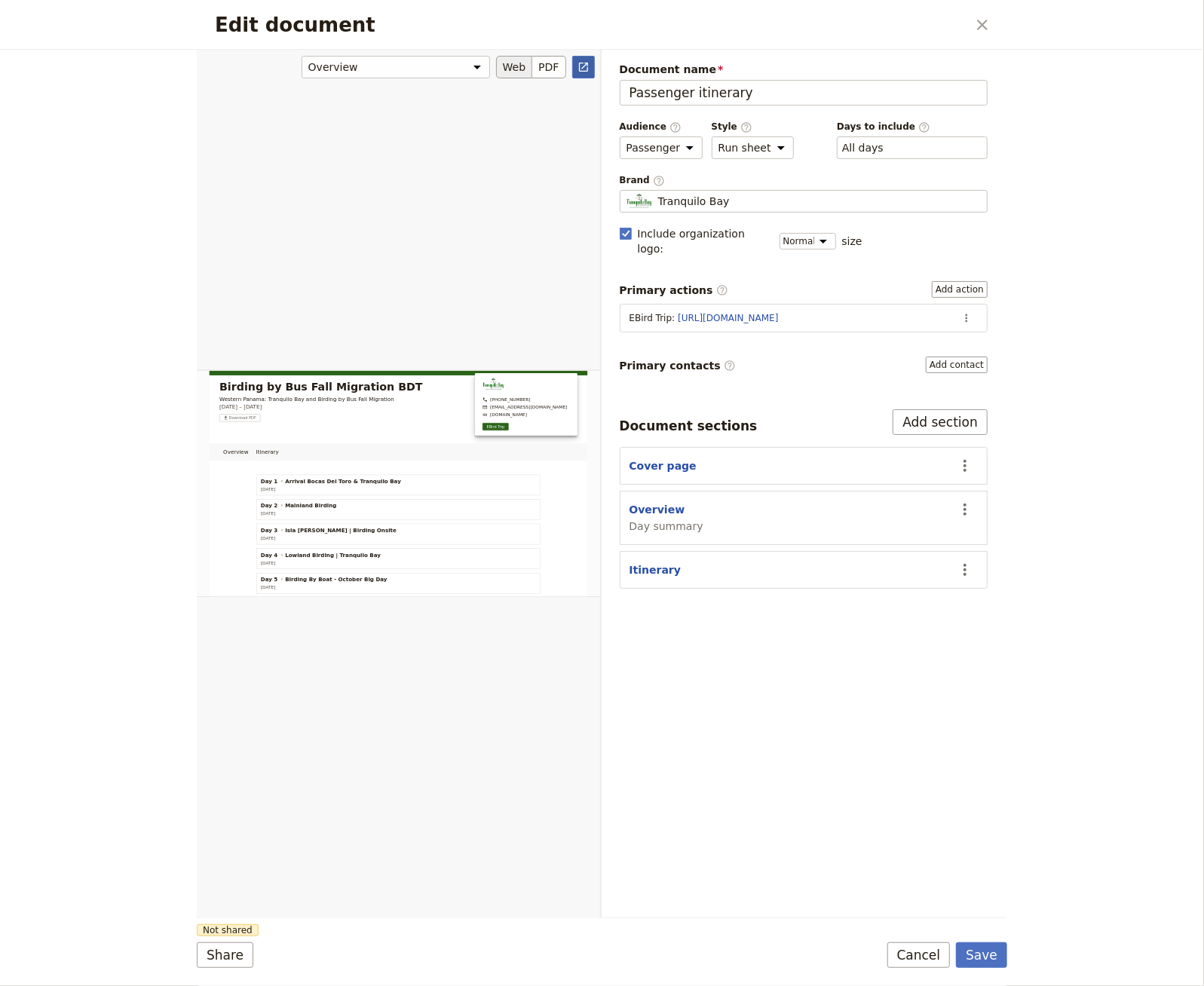
click at [579, 65] on icon "Open full preview" at bounding box center [583, 67] width 9 height 9
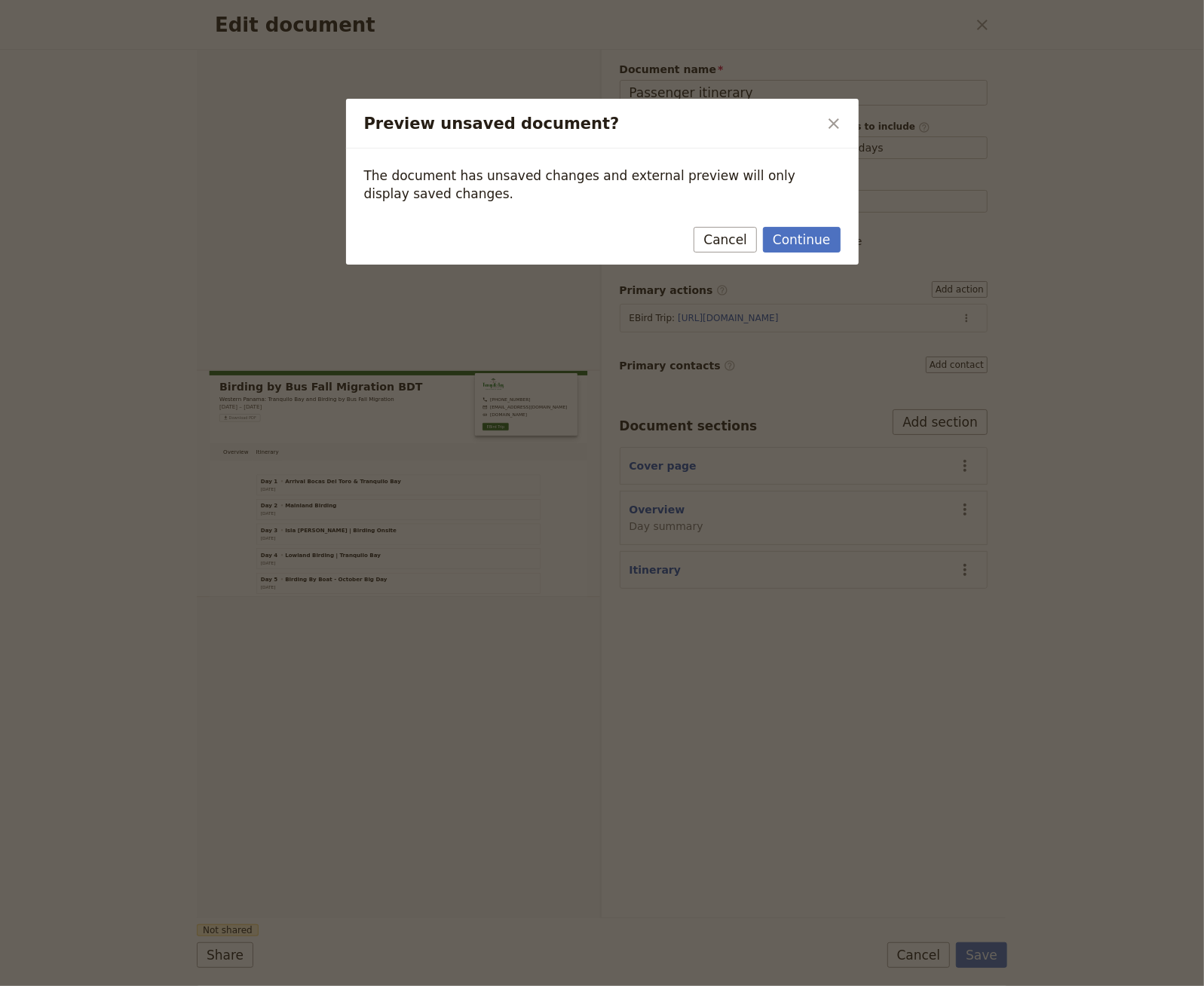
click at [817, 133] on h2 "Preview unsaved document?" at bounding box center [591, 124] width 454 height 23
click at [827, 119] on icon "Close dialog" at bounding box center [833, 123] width 18 height 18
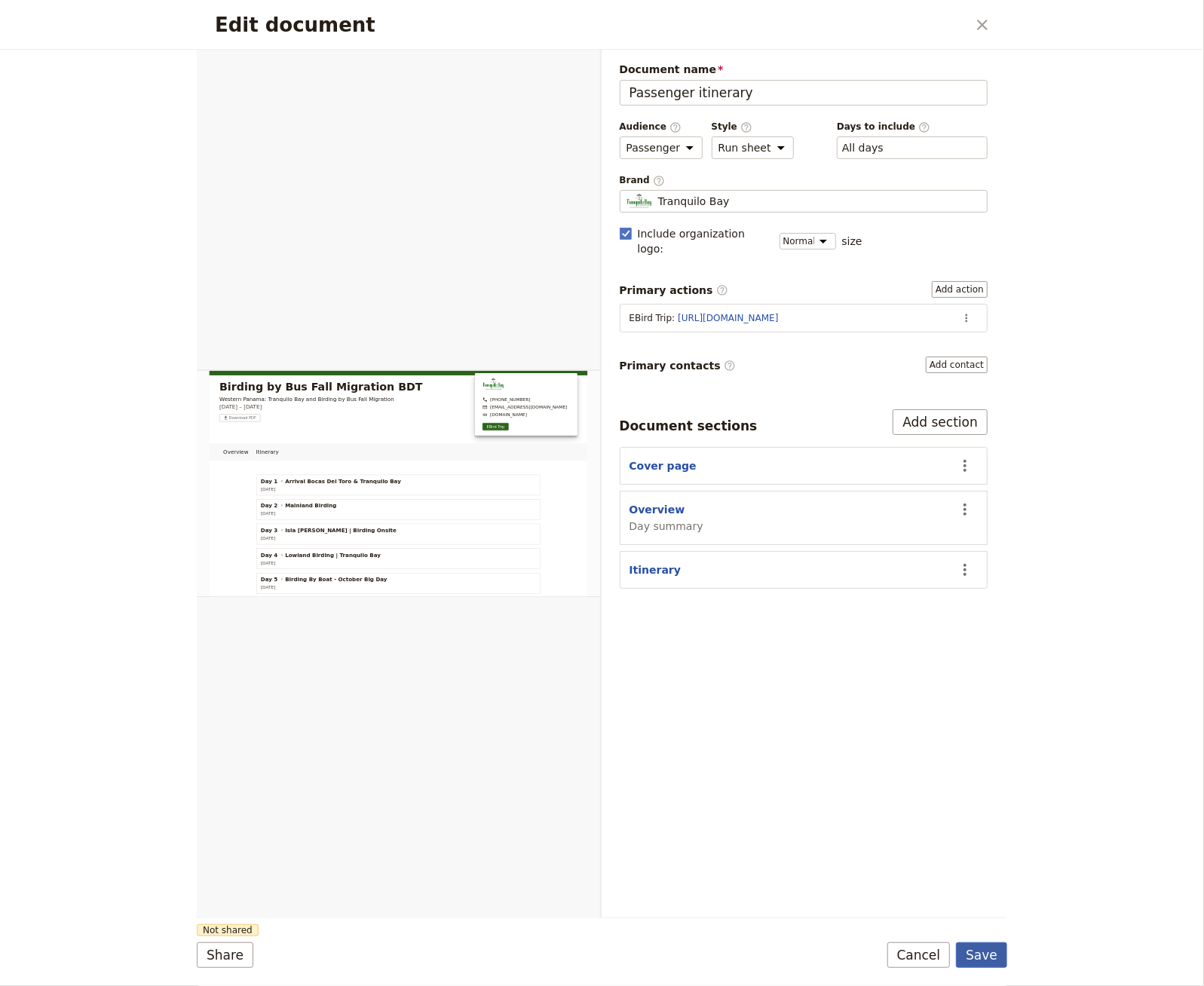
click at [975, 821] on button "Save" at bounding box center [981, 955] width 51 height 25
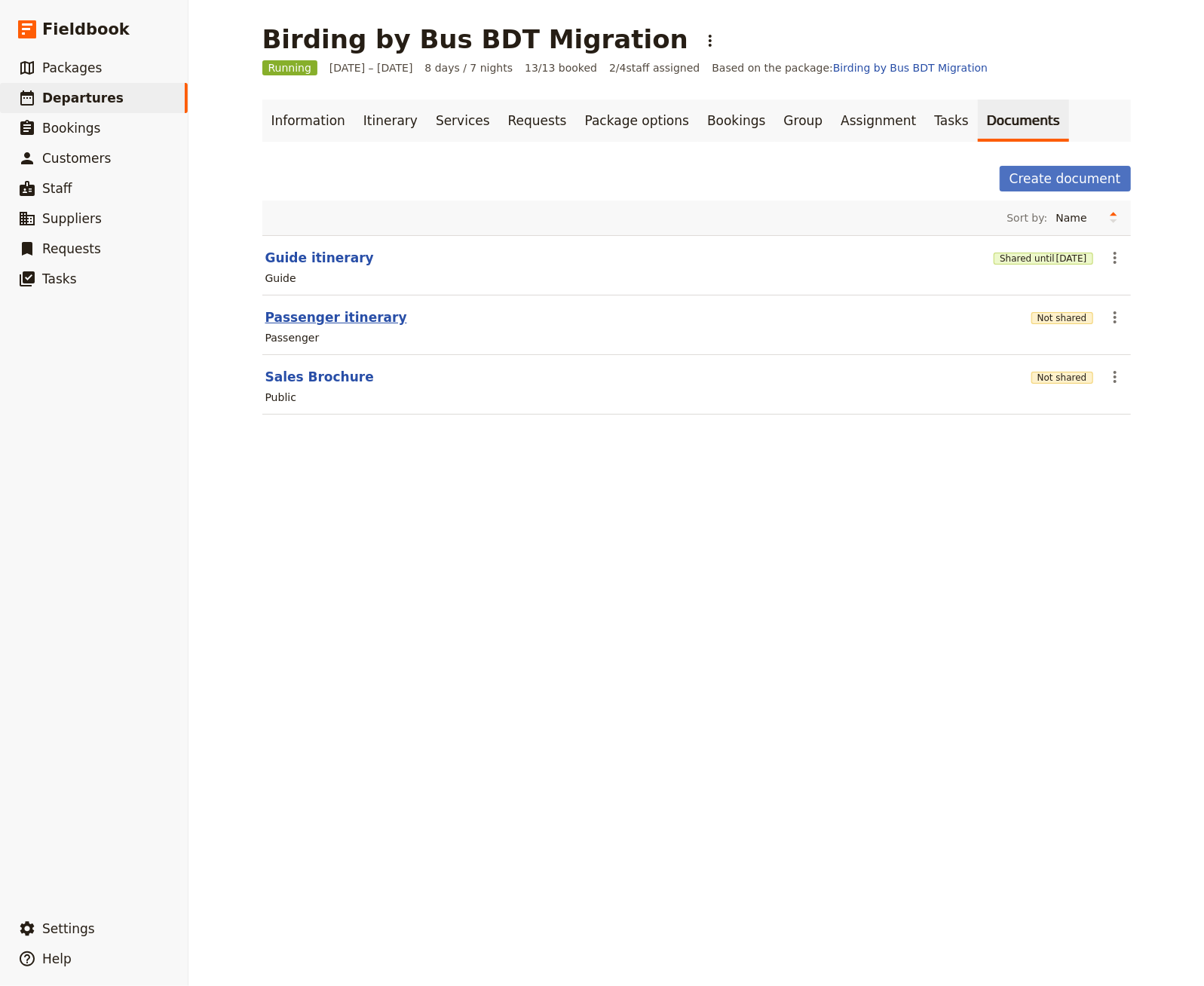
click at [308, 323] on button "Passenger itinerary" at bounding box center [336, 317] width 142 height 18
select select "PASSENGER"
select select "RUN_SHEET"
select select "DEFAULT"
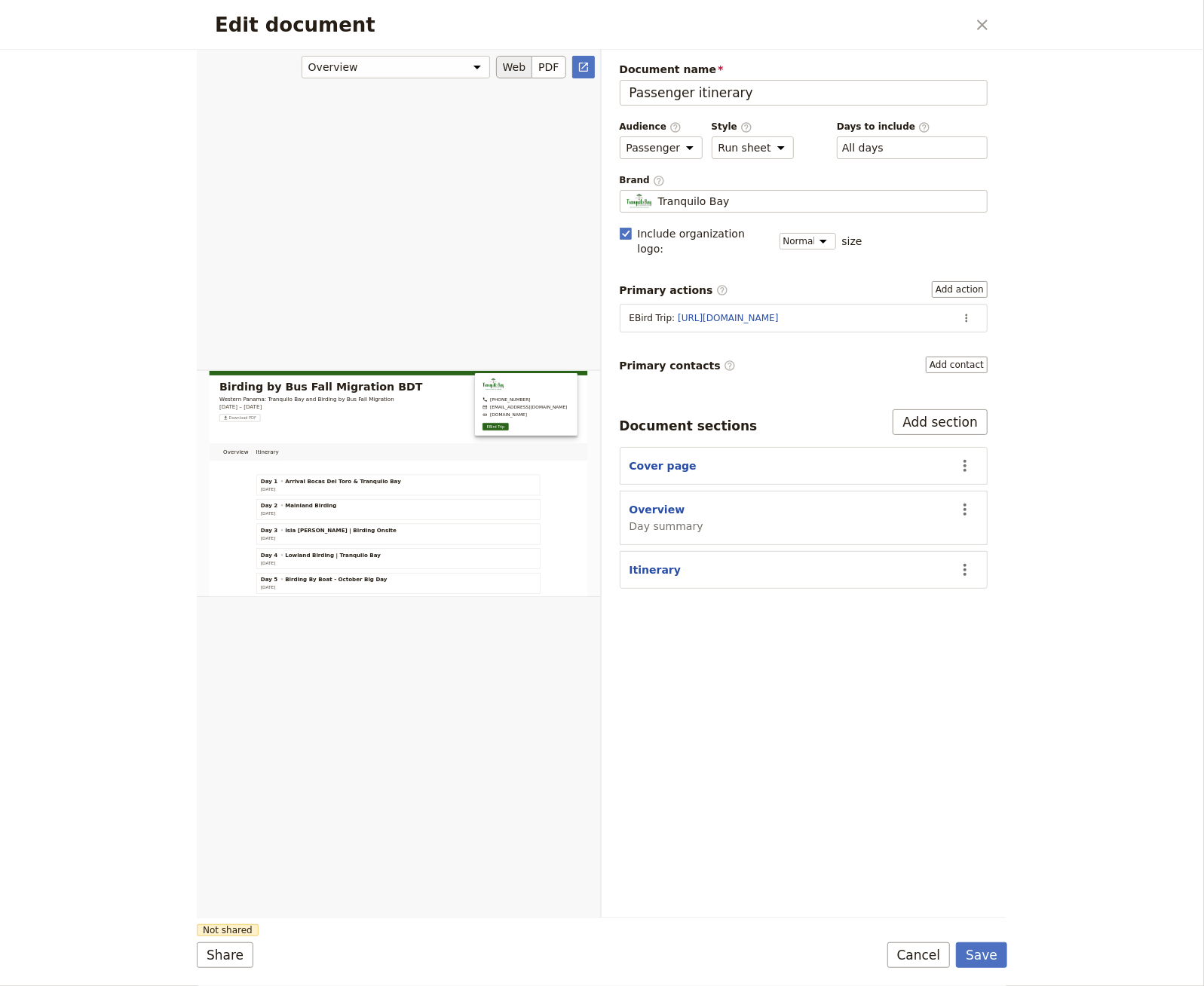
click at [576, 78] on div "Edit document" at bounding box center [398, 483] width 404 height 869
click at [586, 69] on icon "Open full preview" at bounding box center [583, 67] width 12 height 12
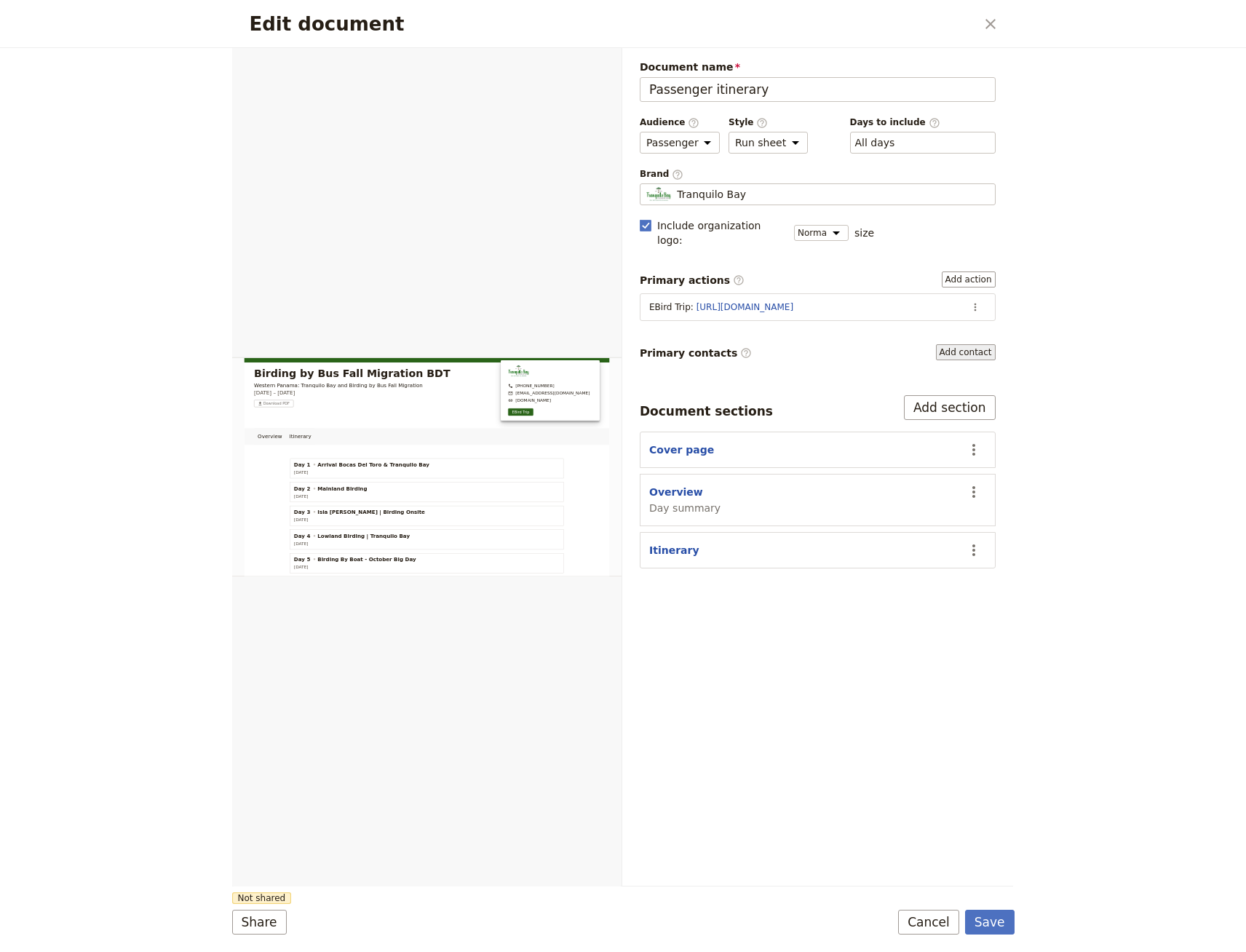
click at [962, 344] on button "Add contact" at bounding box center [966, 352] width 60 height 16
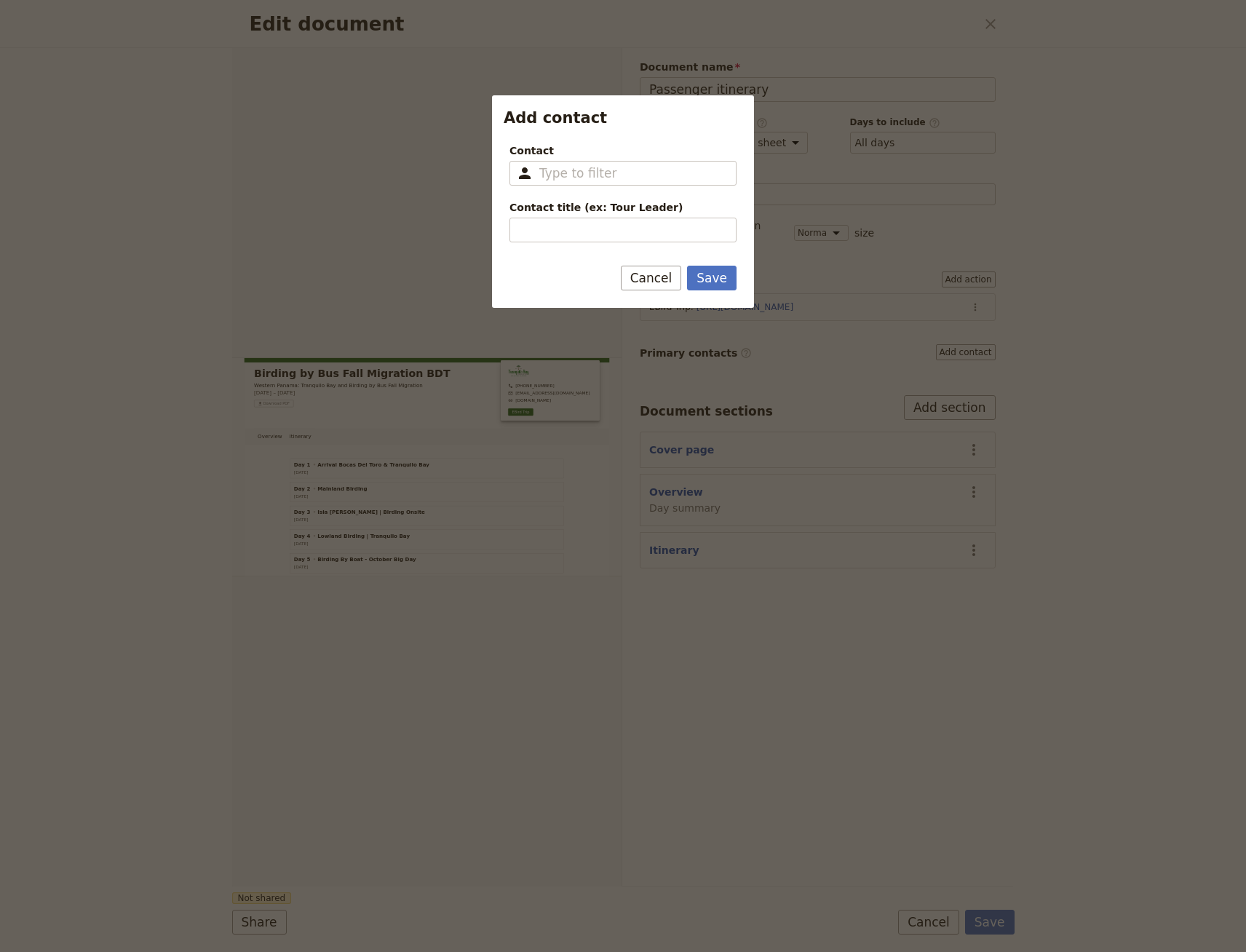
click at [665, 262] on form "Contact ​ Please fill in this field. Contact title (ex: Tour Leader) Please fil…" at bounding box center [623, 220] width 262 height 176
click at [666, 283] on button "Cancel" at bounding box center [652, 278] width 61 height 24
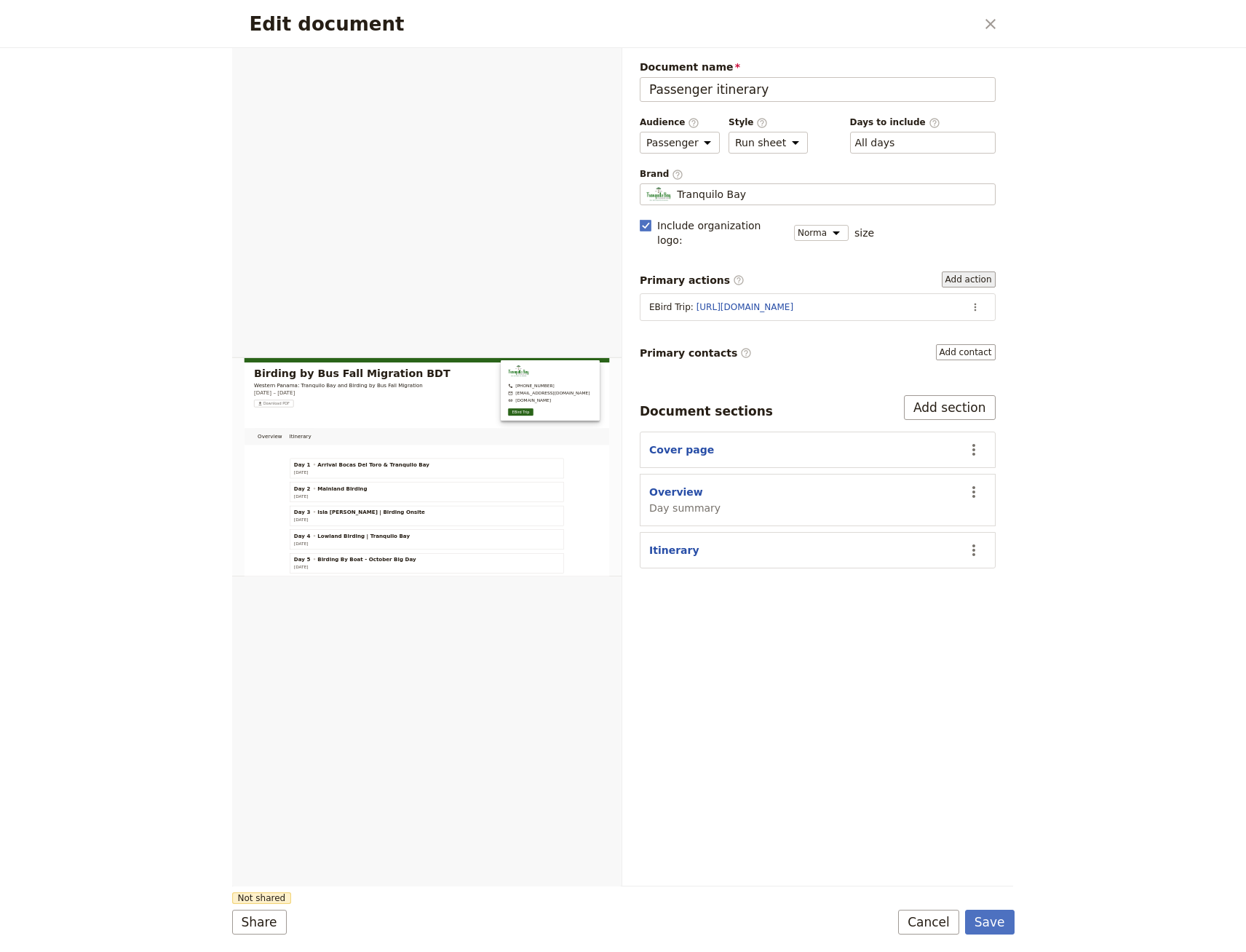
click at [972, 272] on button "Add action" at bounding box center [969, 279] width 54 height 16
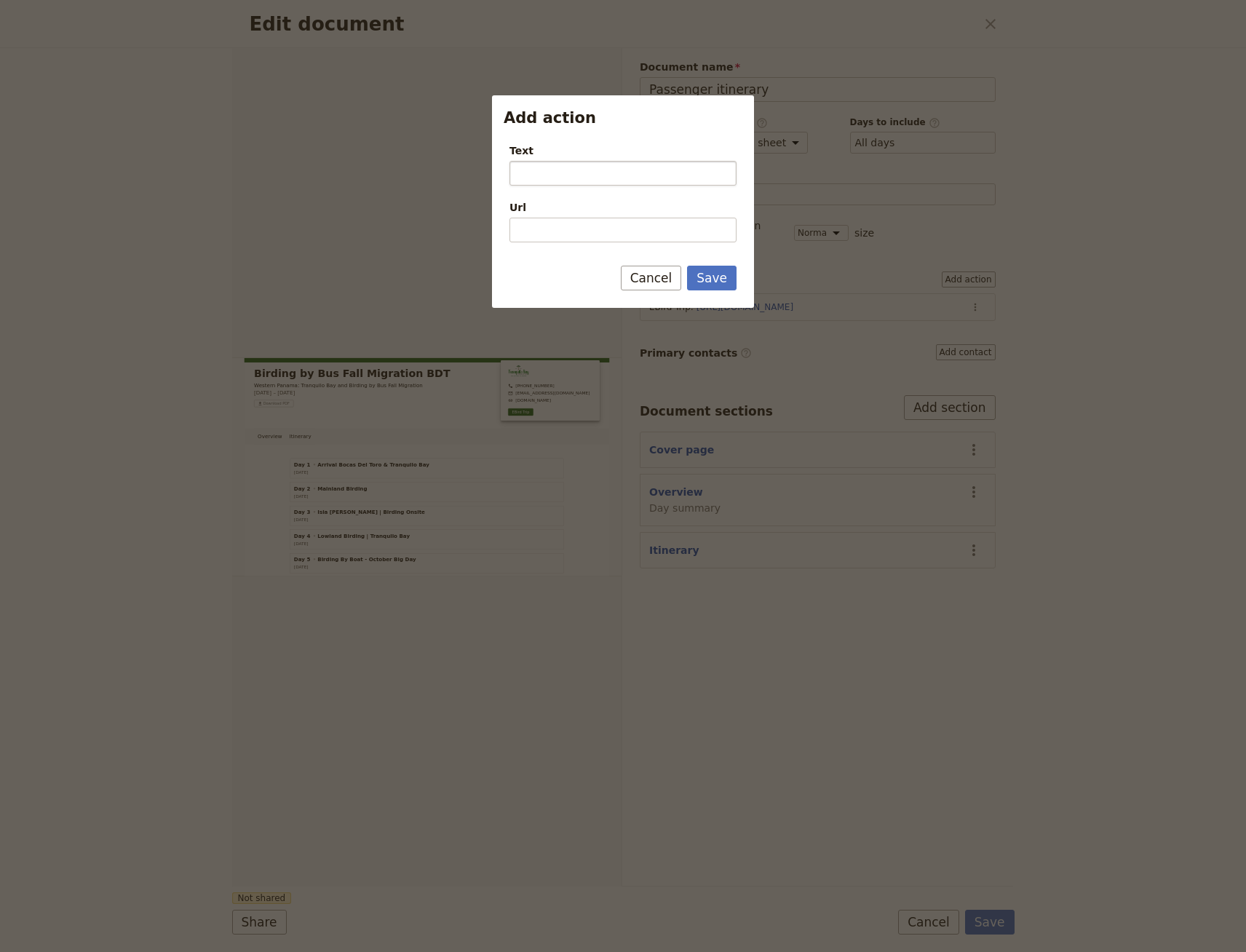
click at [575, 168] on input "Text" at bounding box center [623, 173] width 227 height 24
type input "About Us"
type input "[URL][DOMAIN_NAME]"
click at [687, 266] on button "Save" at bounding box center [711, 278] width 50 height 24
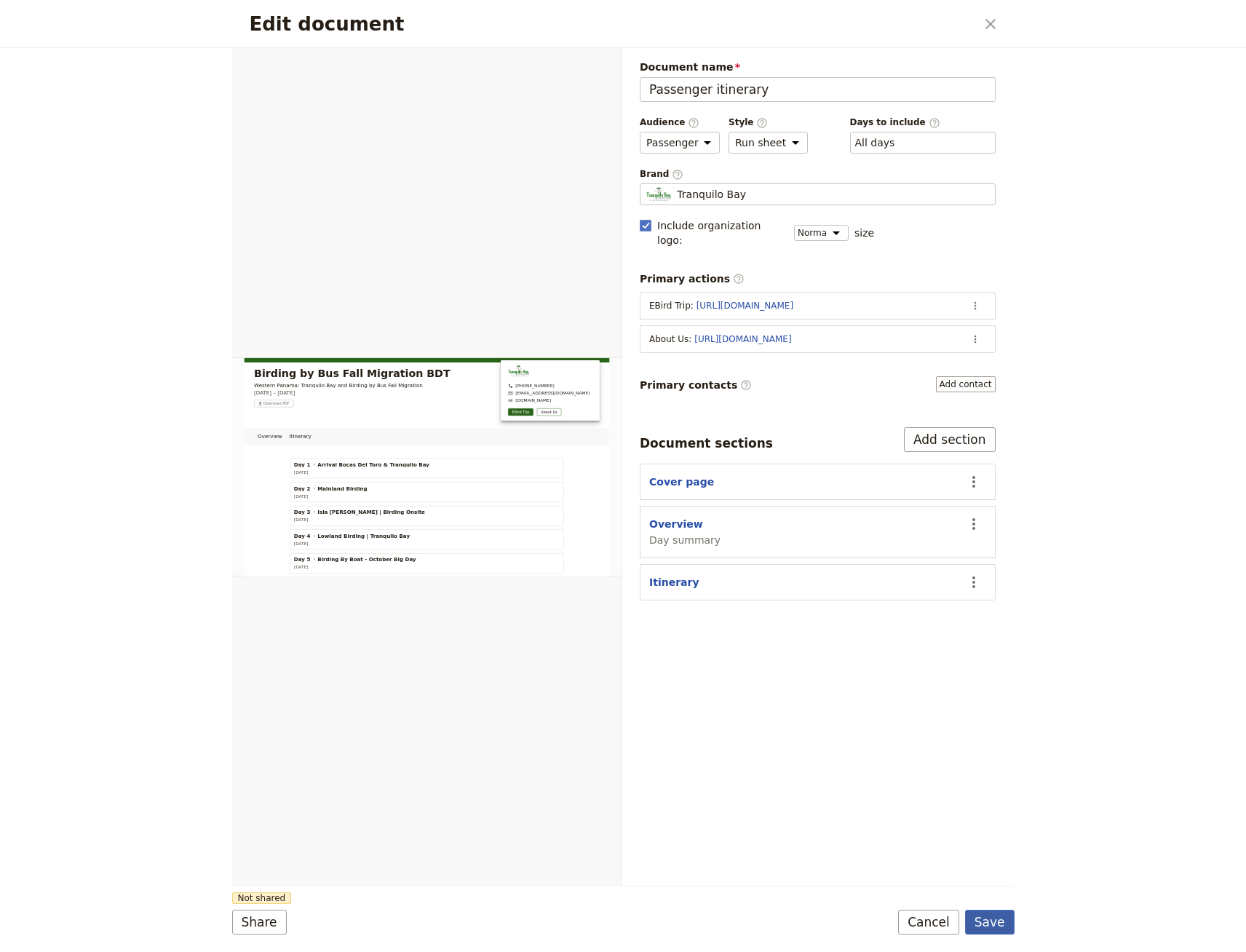
click at [995, 793] on button "Save" at bounding box center [990, 922] width 50 height 24
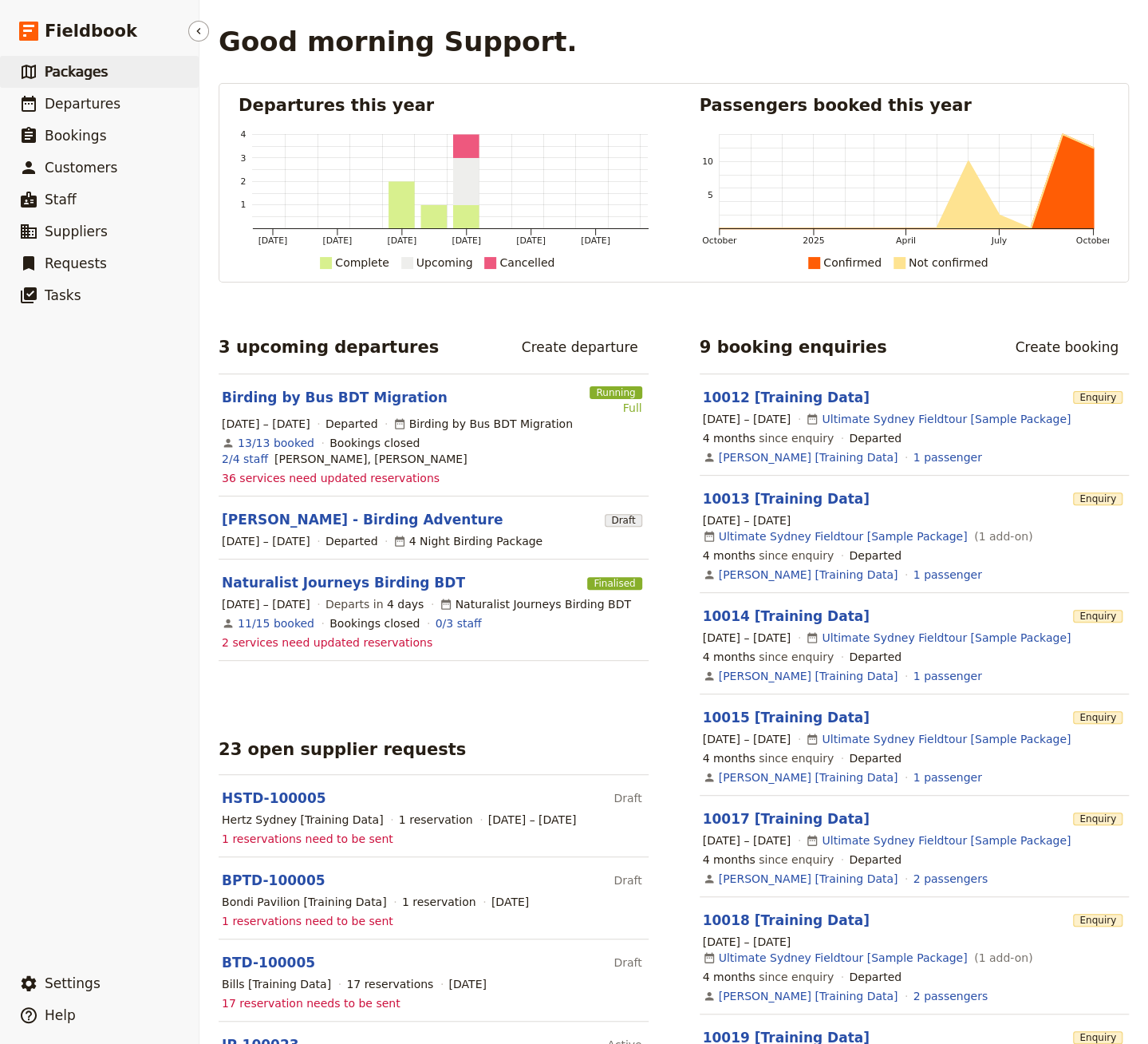
click at [106, 67] on link "​ Packages" at bounding box center [99, 72] width 198 height 32
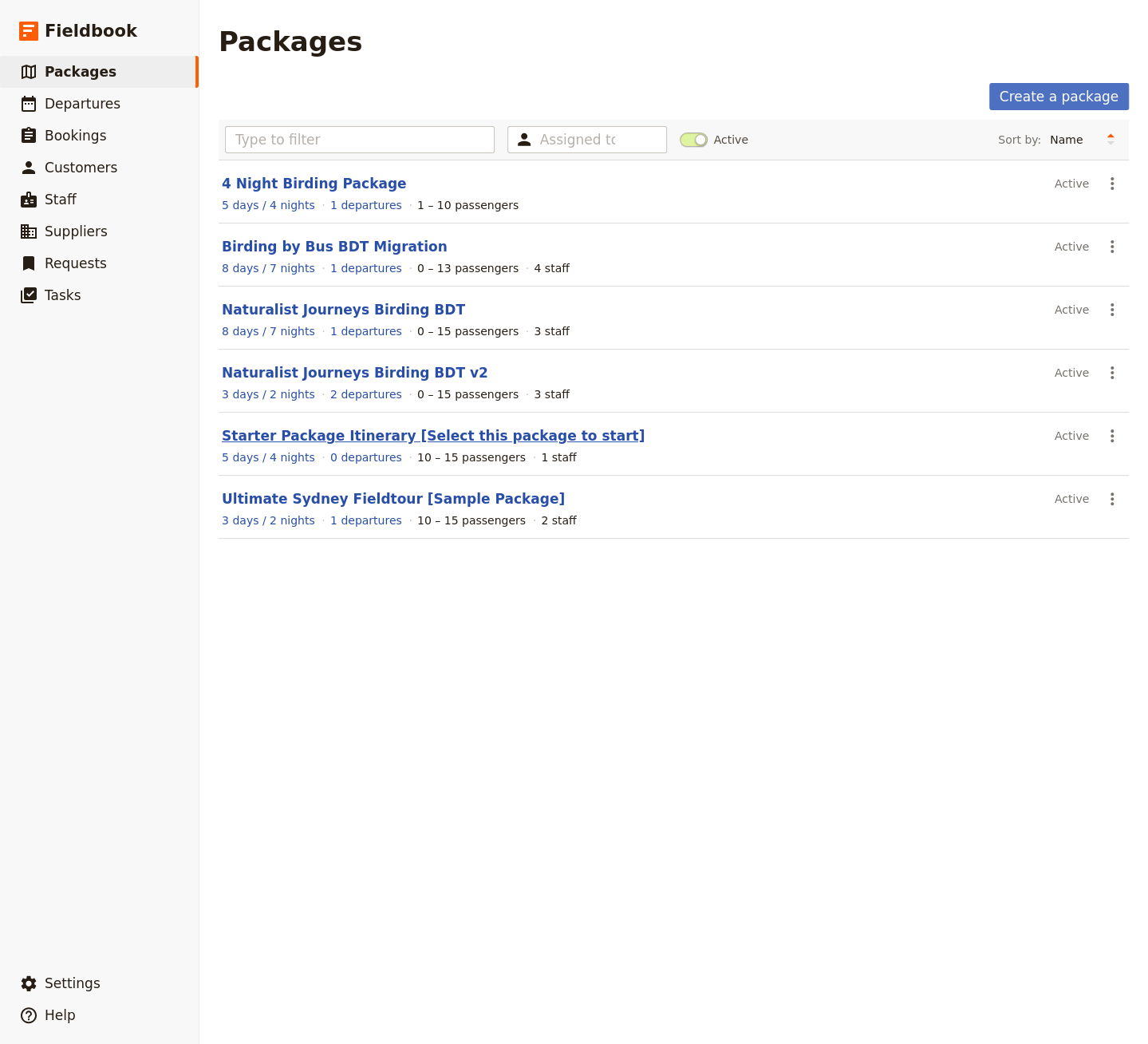
click at [332, 434] on link "Starter Package Itinerary [Select this package to start]" at bounding box center [433, 435] width 423 height 16
click at [133, 113] on link "​ Departures" at bounding box center [99, 103] width 198 height 32
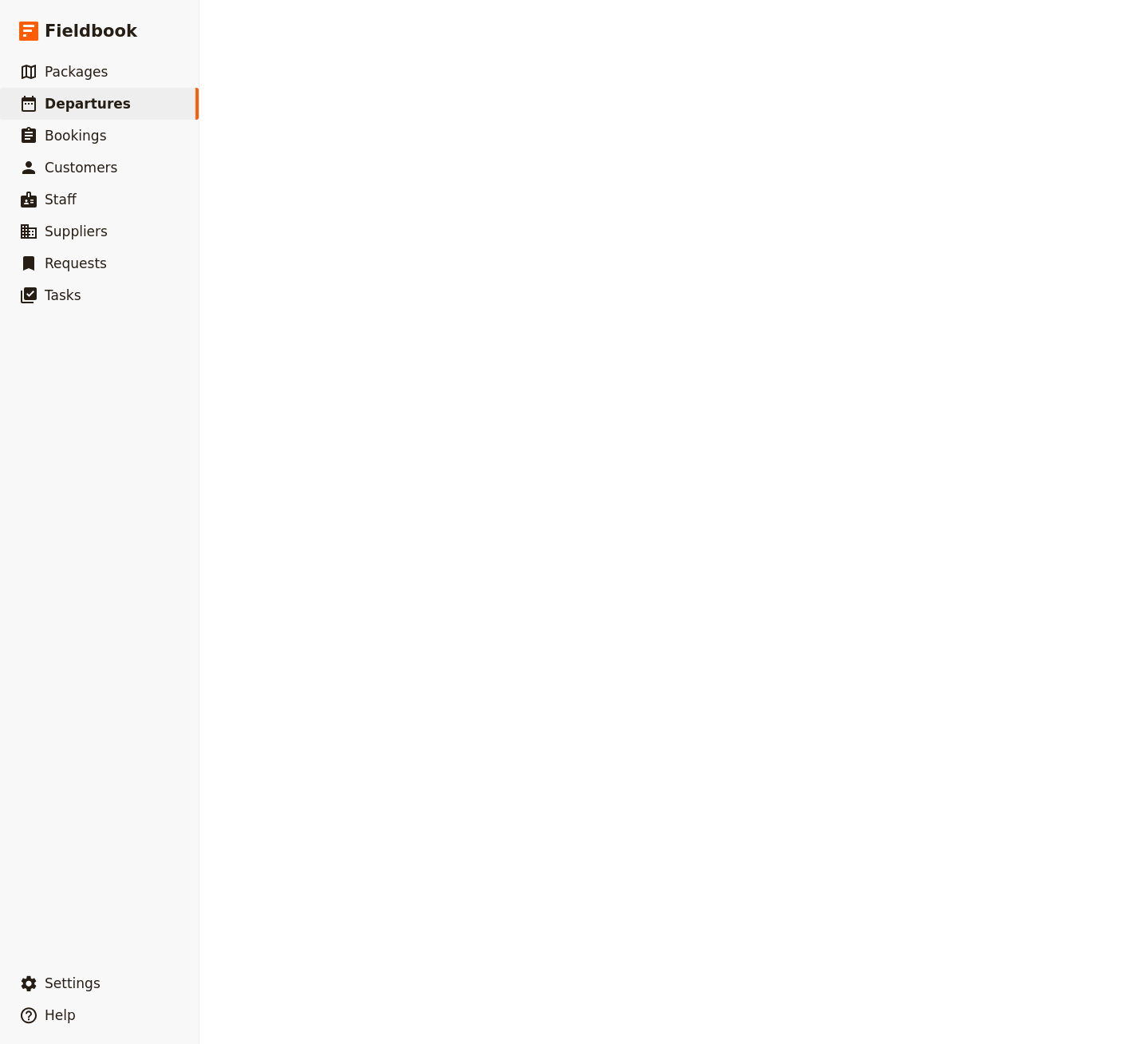
select select "CREATED_AT"
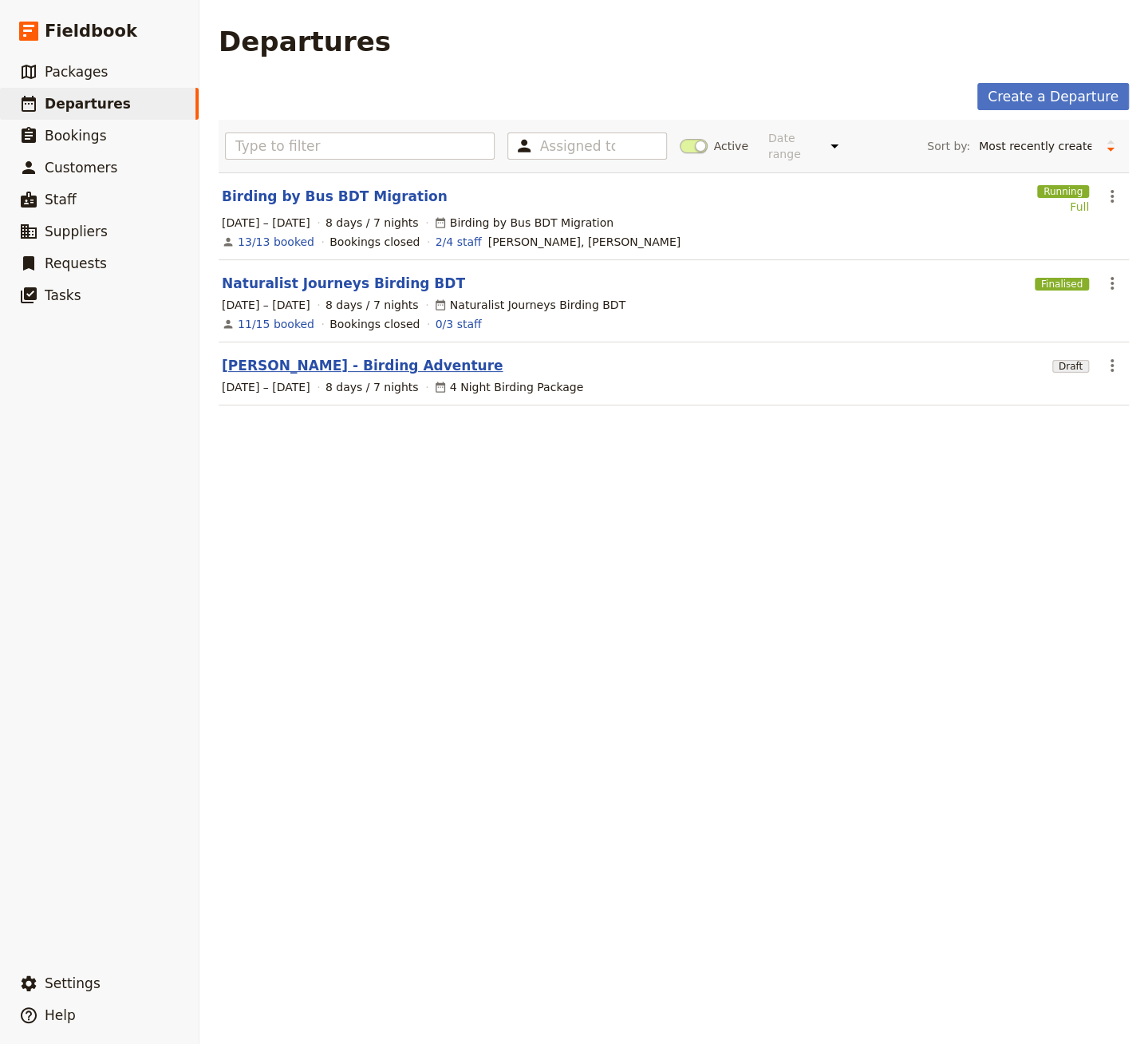
click at [325, 356] on link "[PERSON_NAME] - Birding Adventure" at bounding box center [362, 366] width 281 height 19
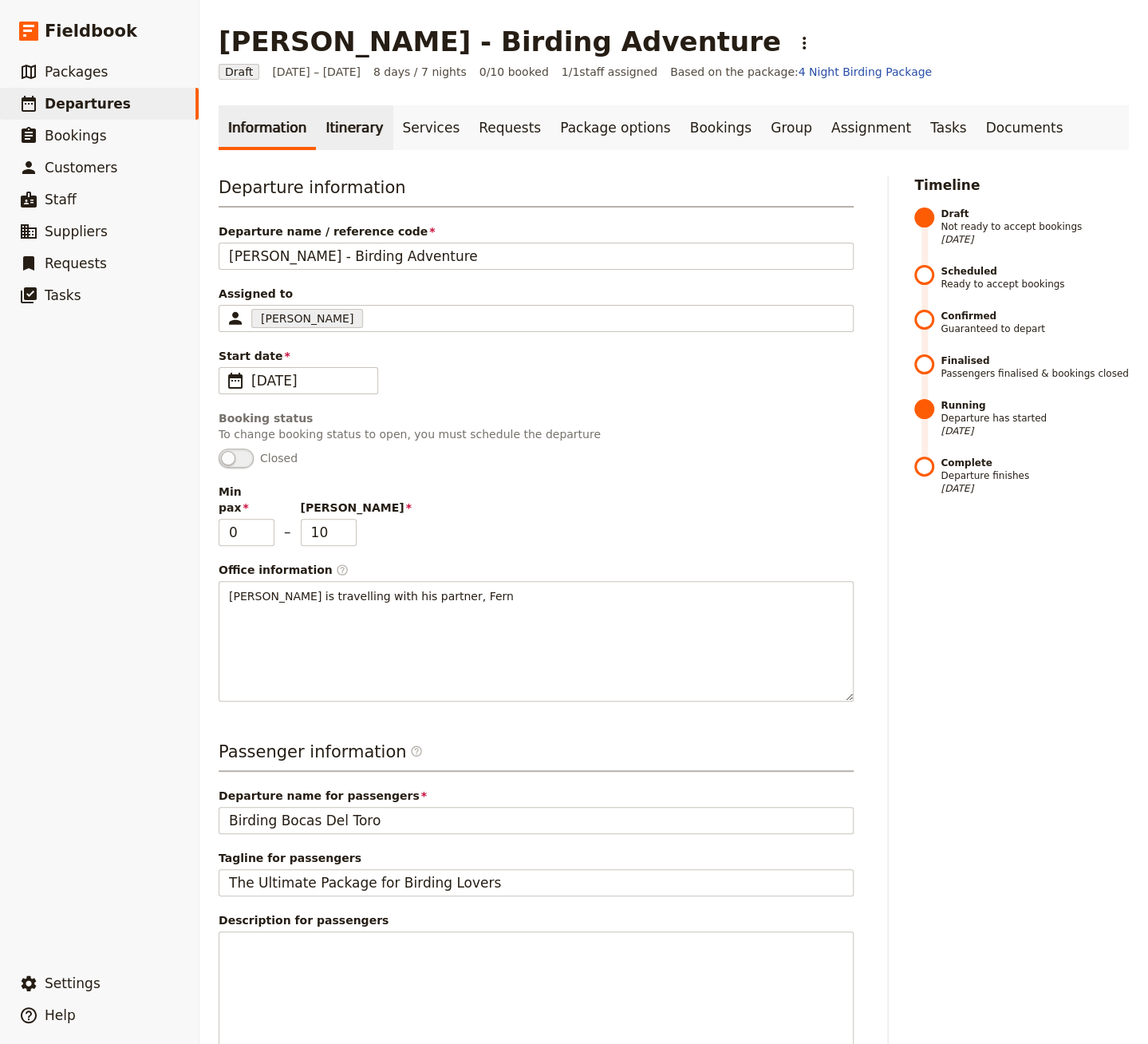
click at [341, 132] on link "Itinerary" at bounding box center [353, 127] width 77 height 44
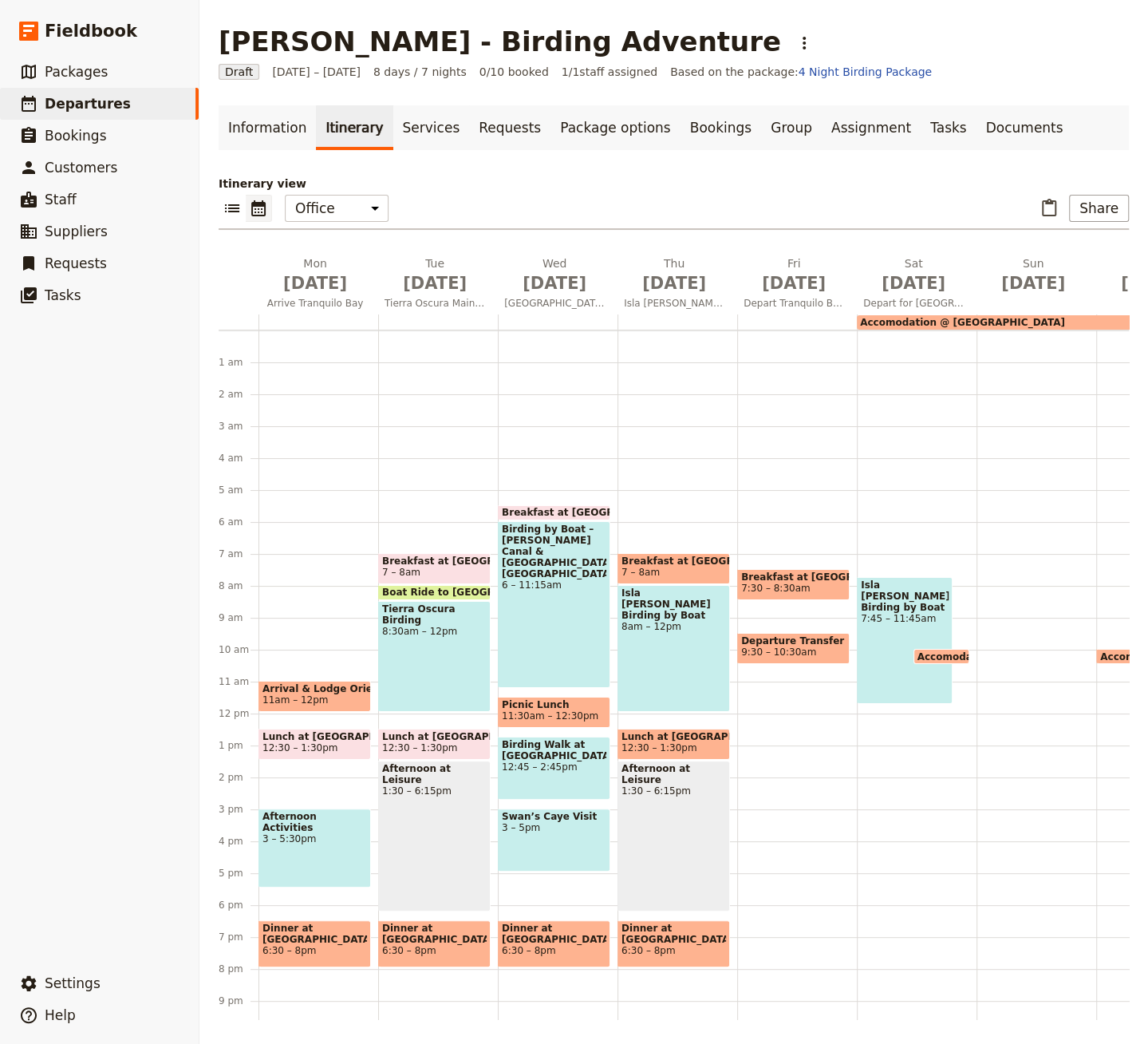
scroll to position [77, 0]
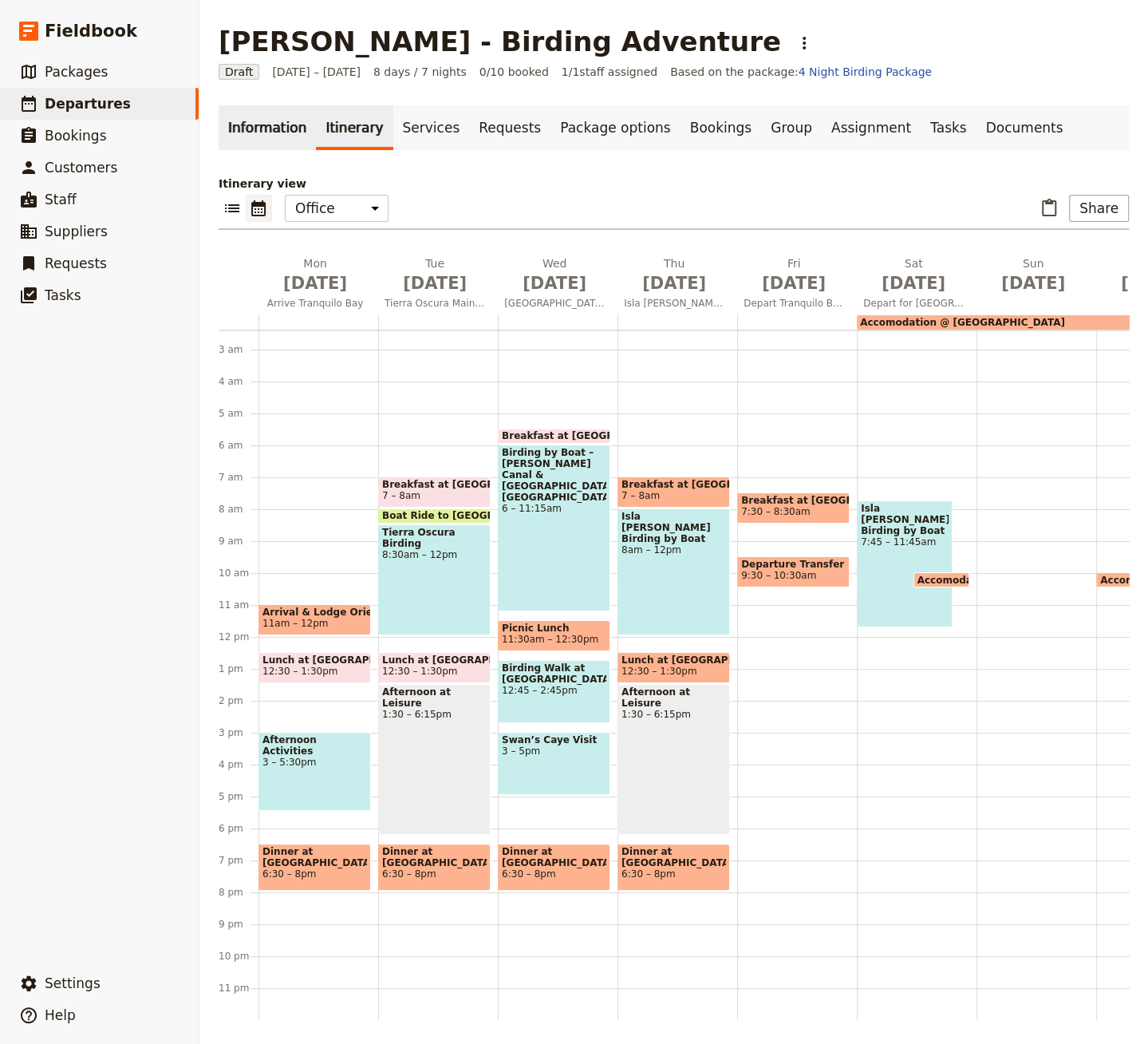
click at [239, 114] on link "Information" at bounding box center [267, 127] width 97 height 44
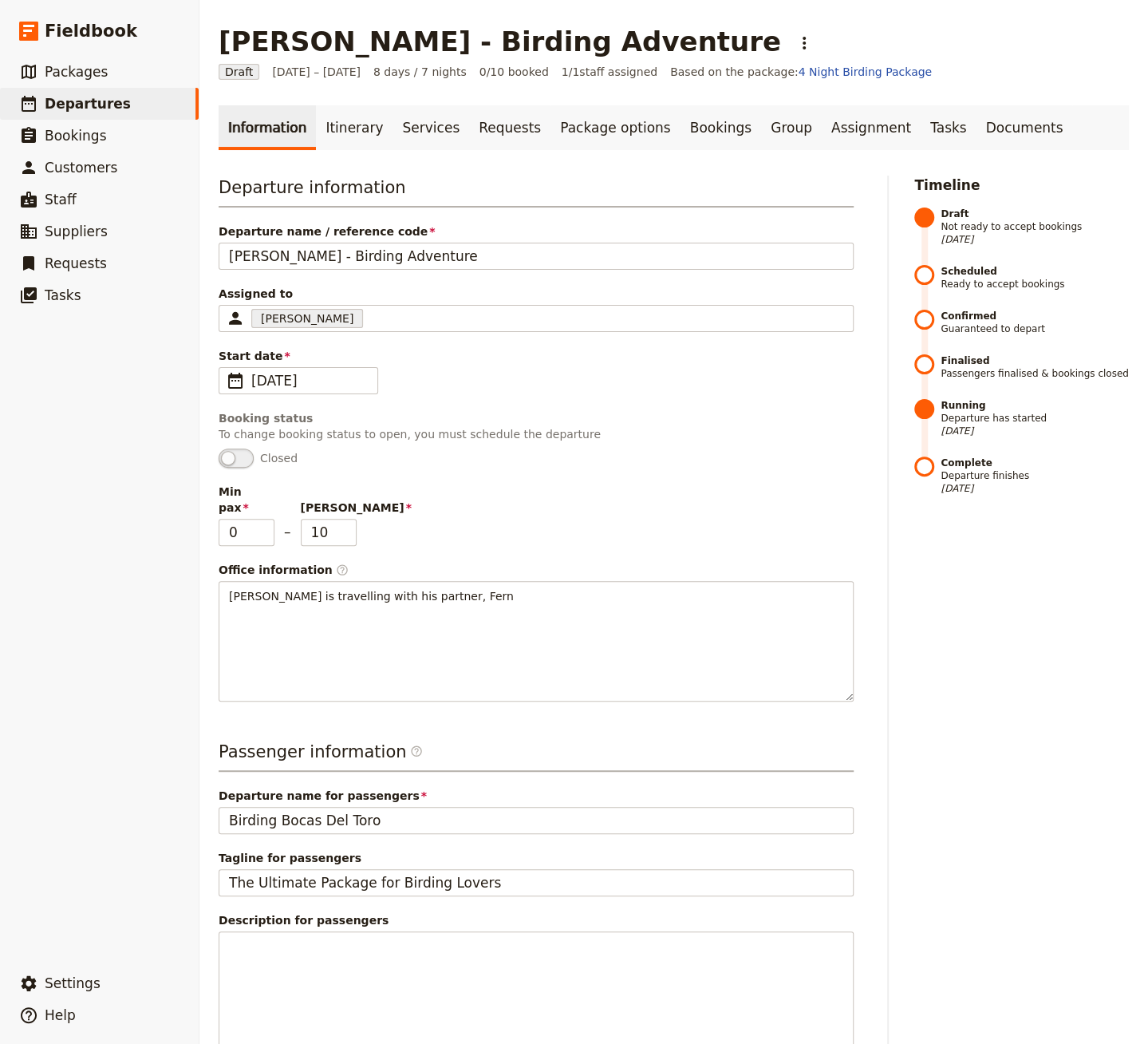
scroll to position [359, 0]
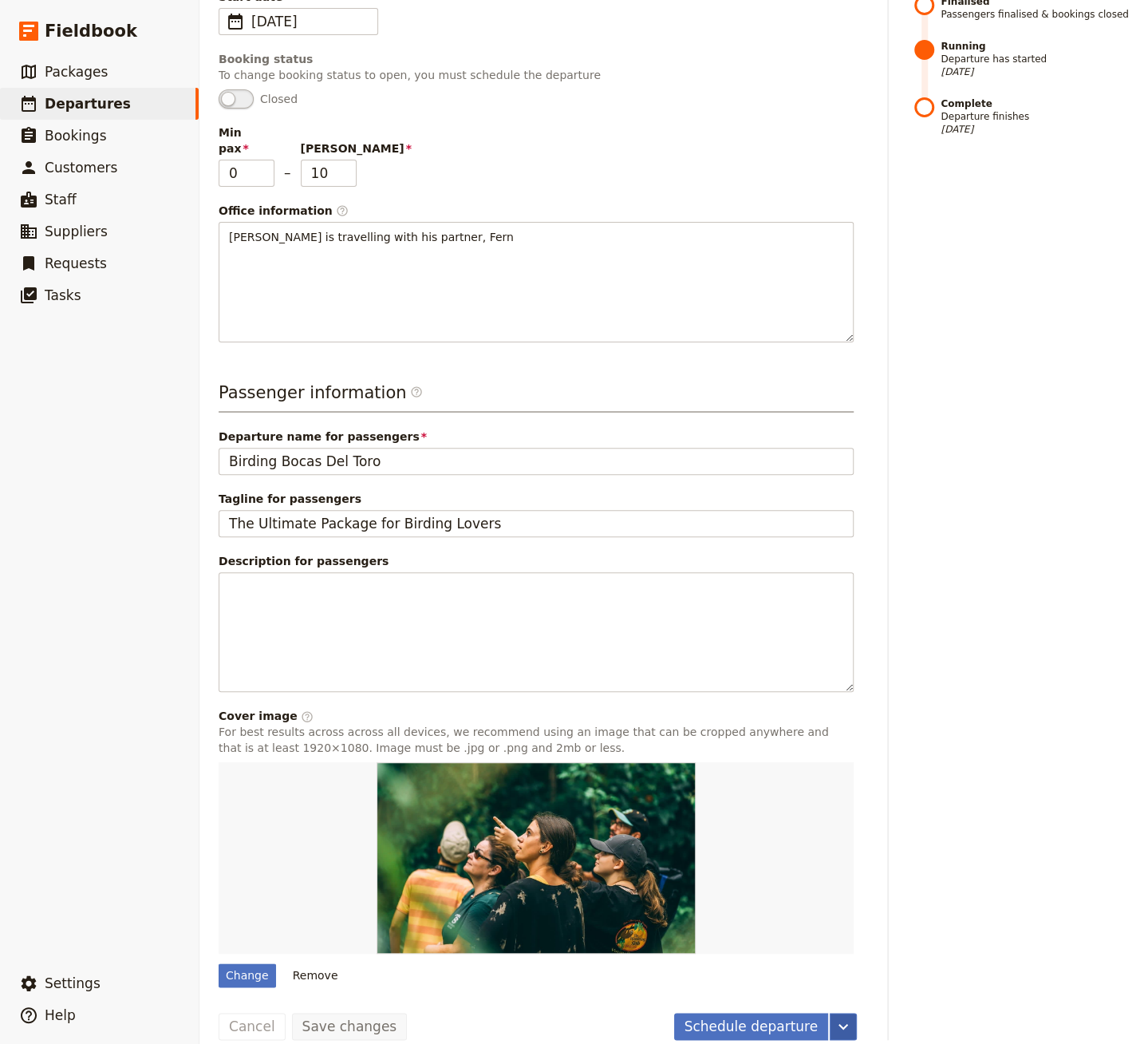
click at [843, 1017] on icon "More actions" at bounding box center [843, 1026] width 19 height 19
click at [762, 113] on div "Departure information Departure name / reference code Jeff Kwok - Birding Adven…" at bounding box center [536, 79] width 635 height 526
click at [847, 1017] on icon "More actions" at bounding box center [843, 1026] width 19 height 19
click at [984, 652] on div "Timeline Draft Not ready to accept bookings 25 Jun 2025 Scheduled Ready to acce…" at bounding box center [1022, 428] width 215 height 1224
click at [841, 1017] on icon "More actions" at bounding box center [843, 1026] width 19 height 19
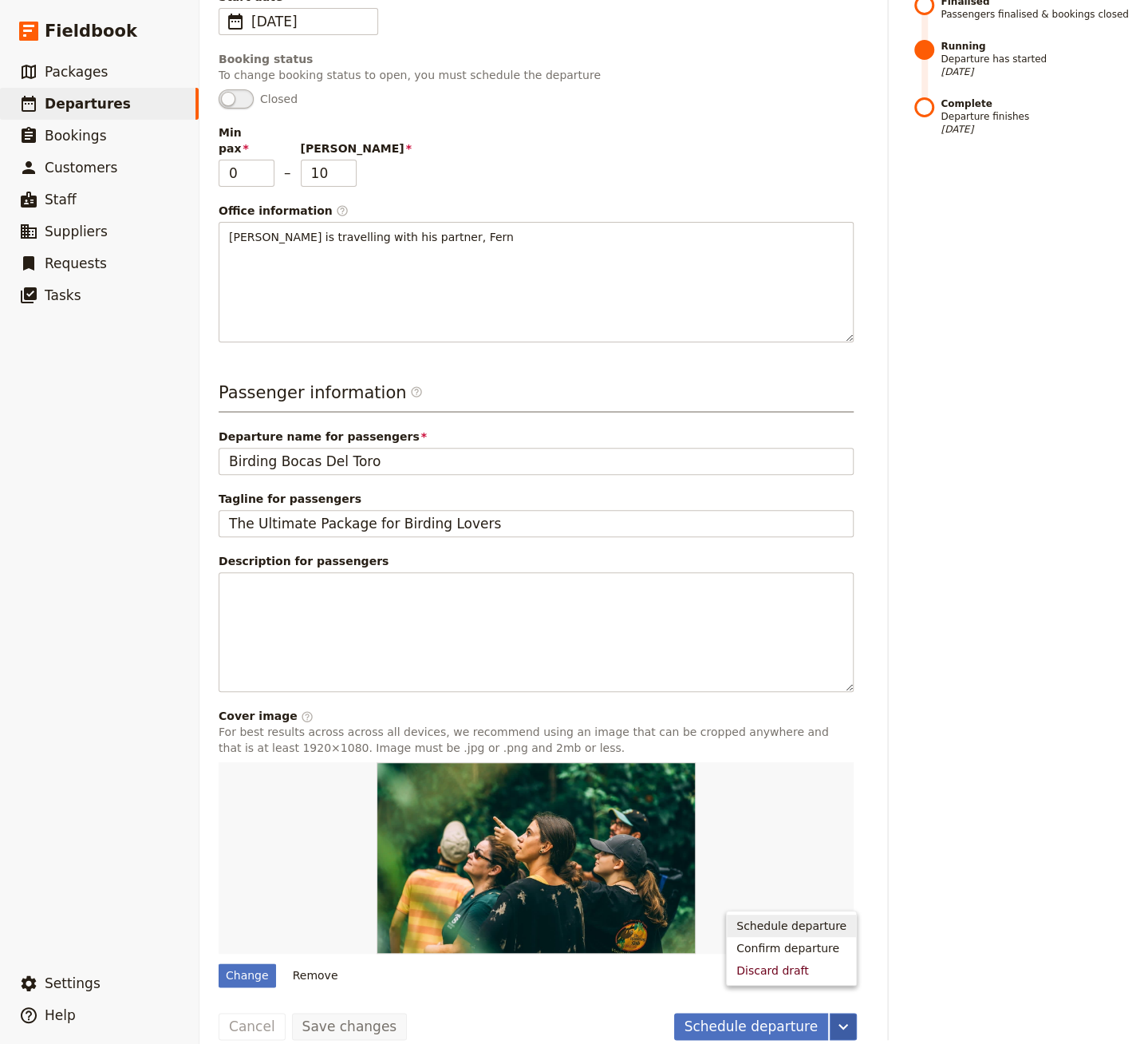
click at [948, 894] on div "Timeline Draft Not ready to accept bookings 25 Jun 2025 Scheduled Ready to acce…" at bounding box center [1022, 428] width 215 height 1224
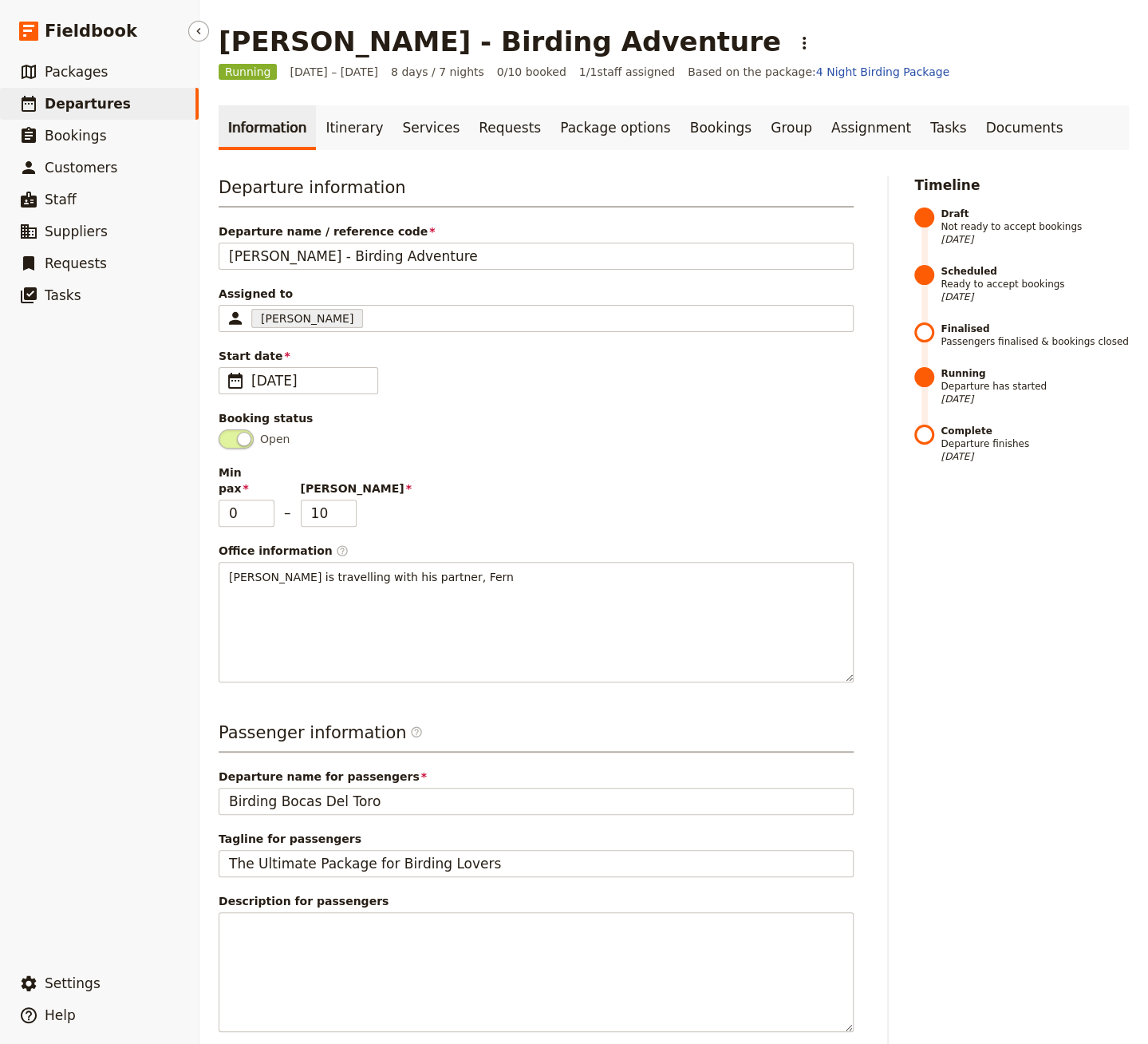
click at [148, 109] on link "​ Departures" at bounding box center [99, 103] width 198 height 32
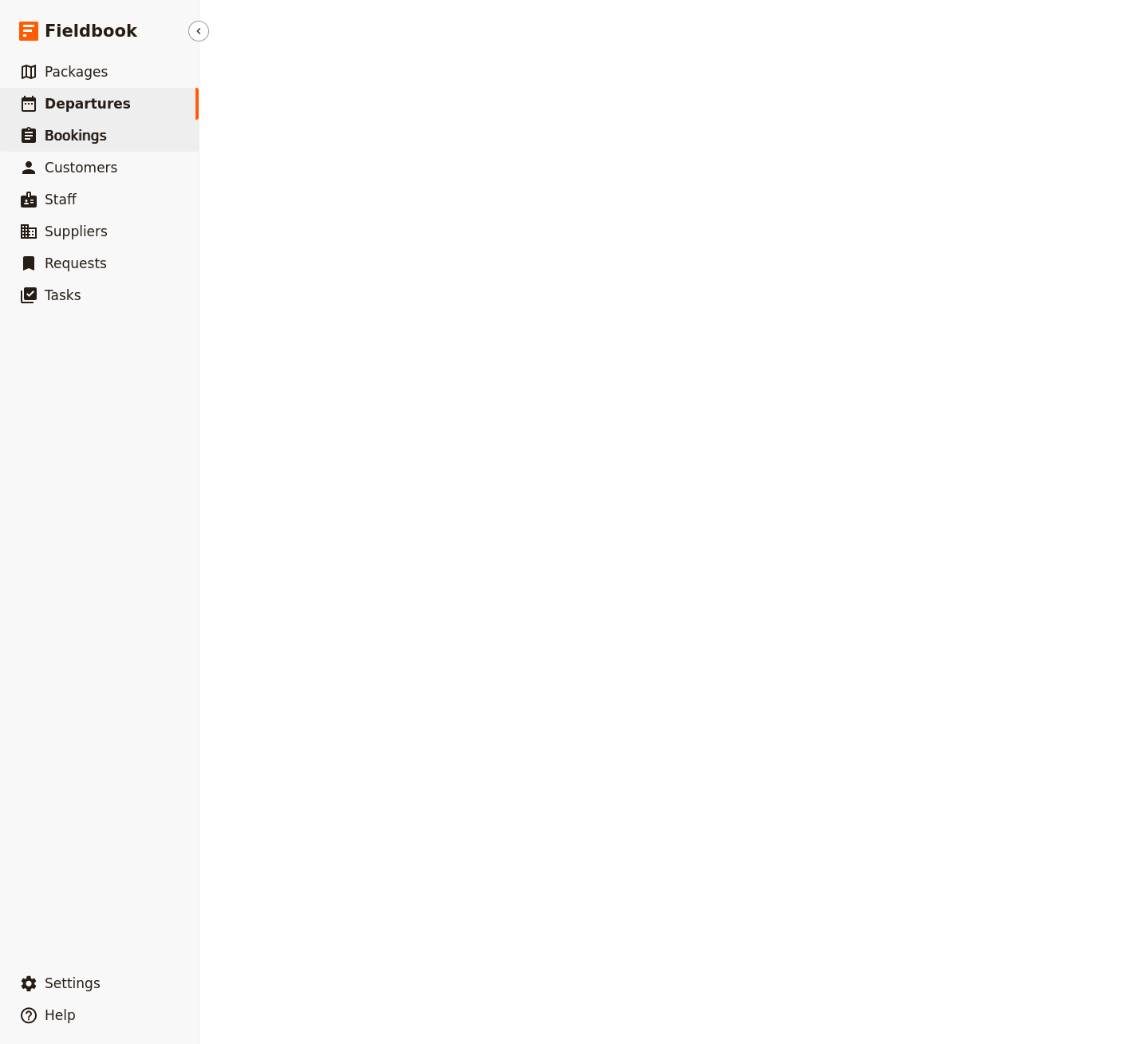
select select "CREATED_AT"
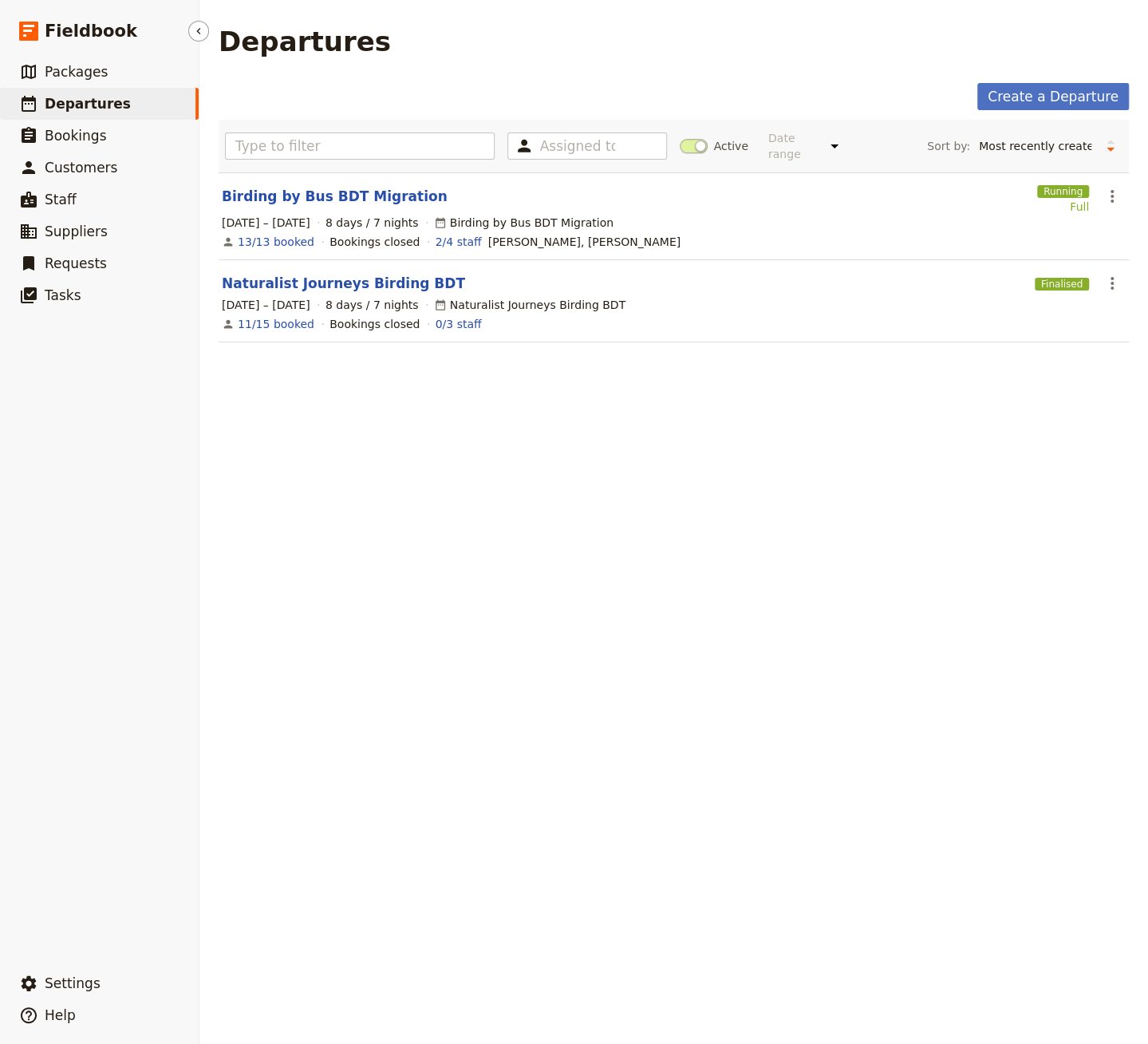
click at [109, 101] on span "Departures" at bounding box center [87, 103] width 86 height 16
click at [104, 111] on span "Departures" at bounding box center [87, 103] width 86 height 16
click at [694, 142] on span at bounding box center [694, 146] width 28 height 15
click at [680, 138] on input "Active" at bounding box center [680, 138] width 0 height 0
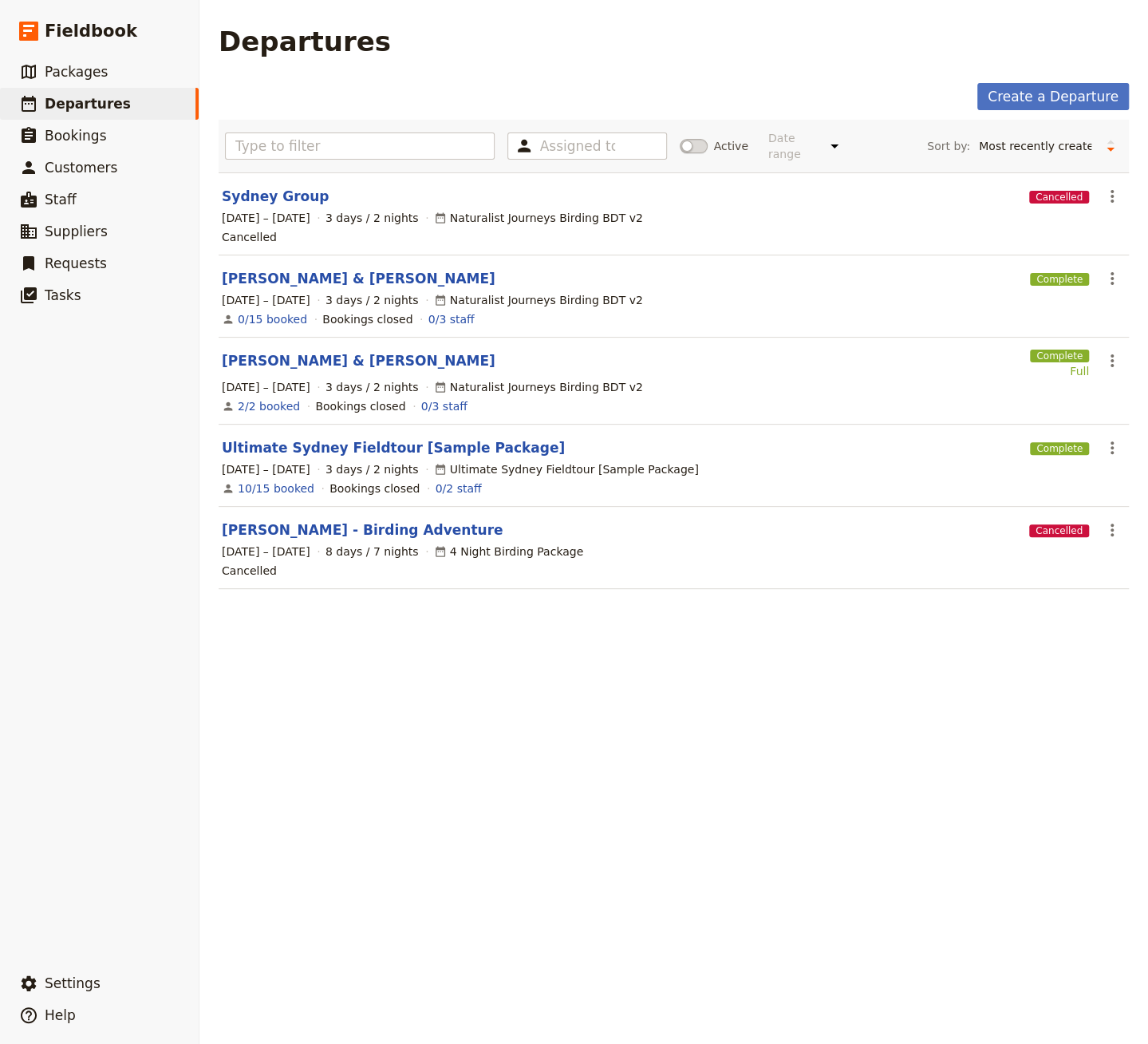
click at [701, 138] on span at bounding box center [694, 146] width 28 height 15
click at [680, 138] on input "Active" at bounding box center [680, 138] width 0 height 0
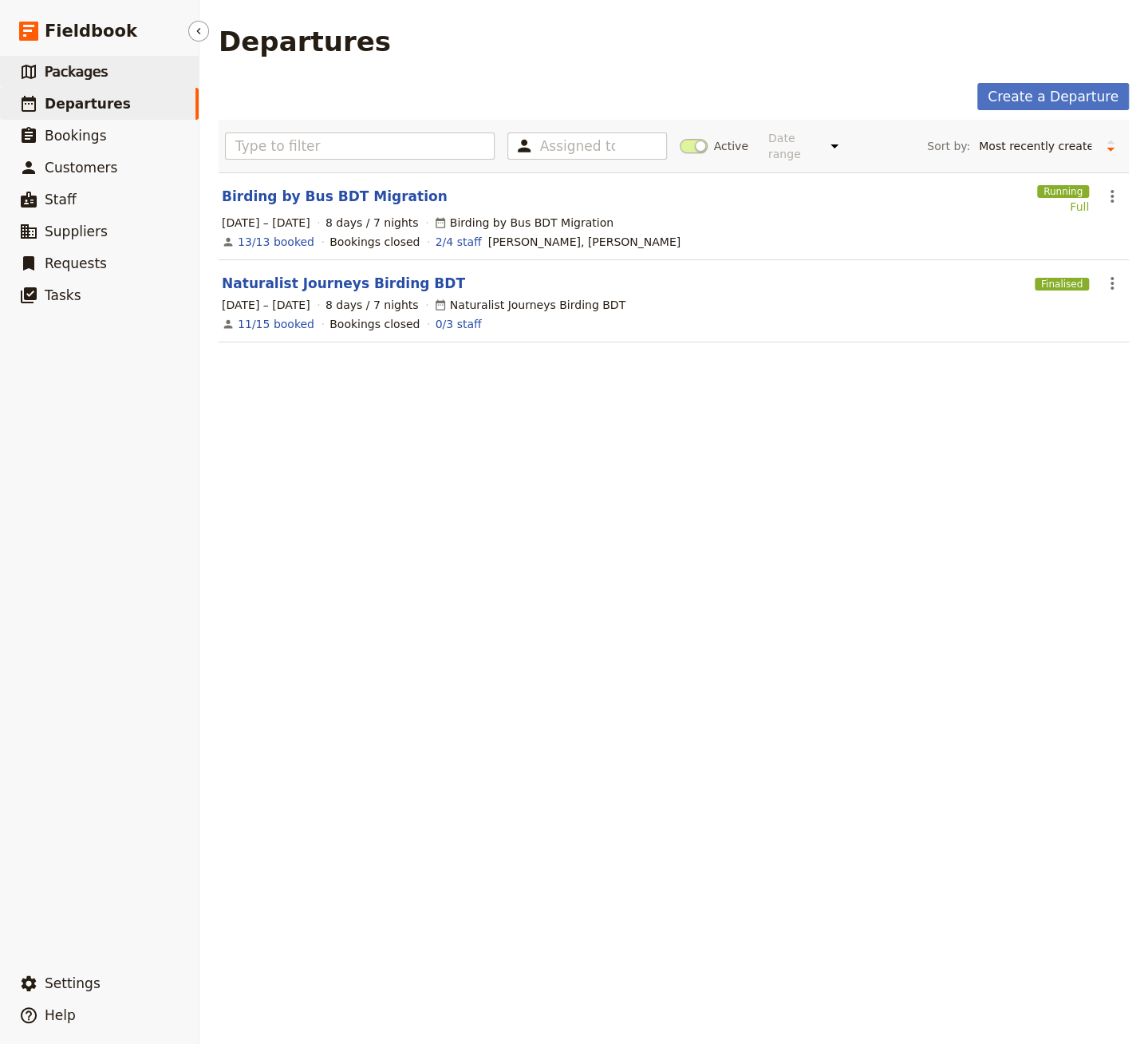
click at [129, 75] on link "​ Packages" at bounding box center [99, 72] width 198 height 32
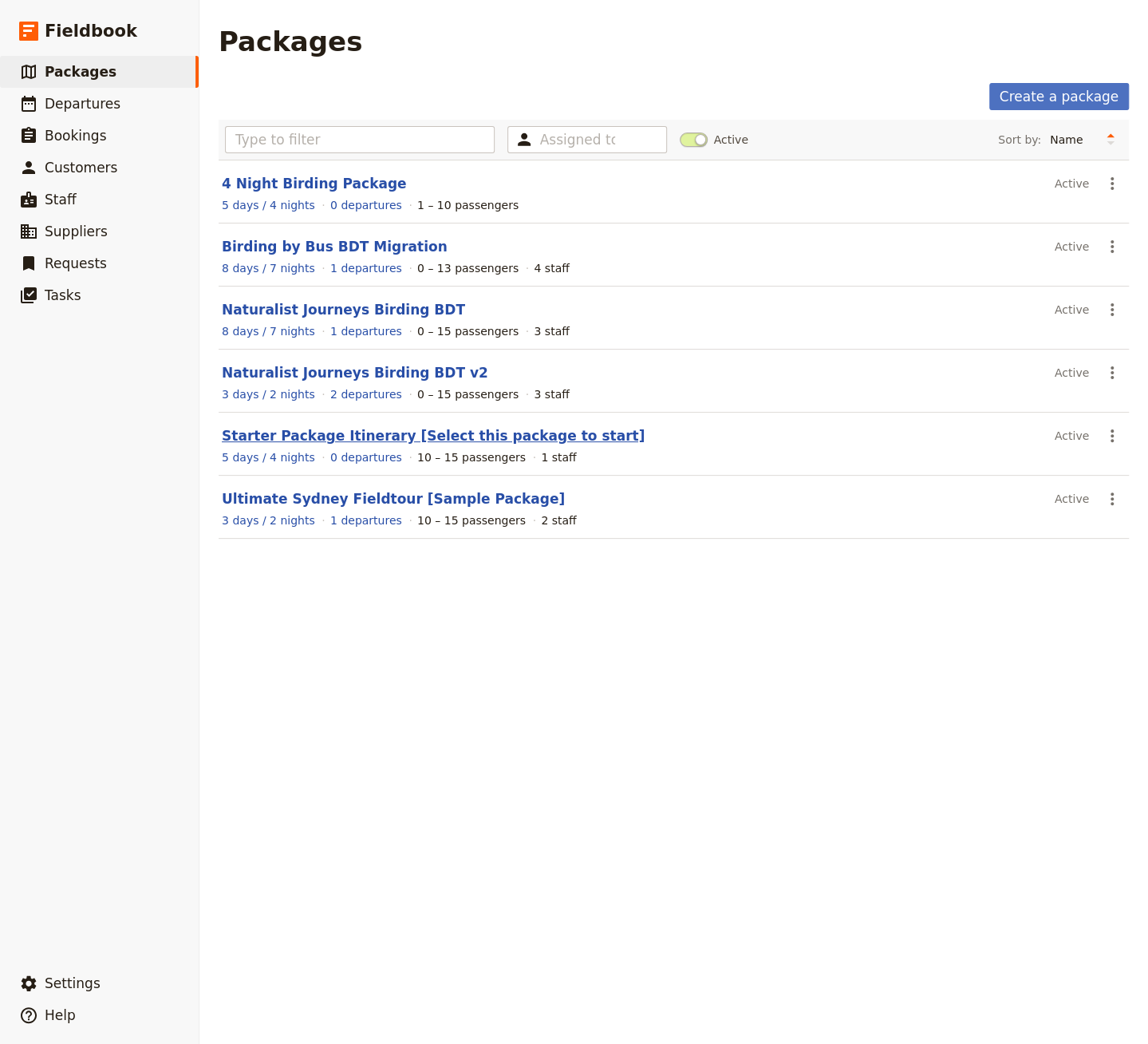
click at [443, 430] on link "Starter Package Itinerary [Select this package to start]" at bounding box center [433, 435] width 423 height 16
click at [481, 435] on link "Starter Package Itinerary [Select this package to start]" at bounding box center [433, 435] width 423 height 16
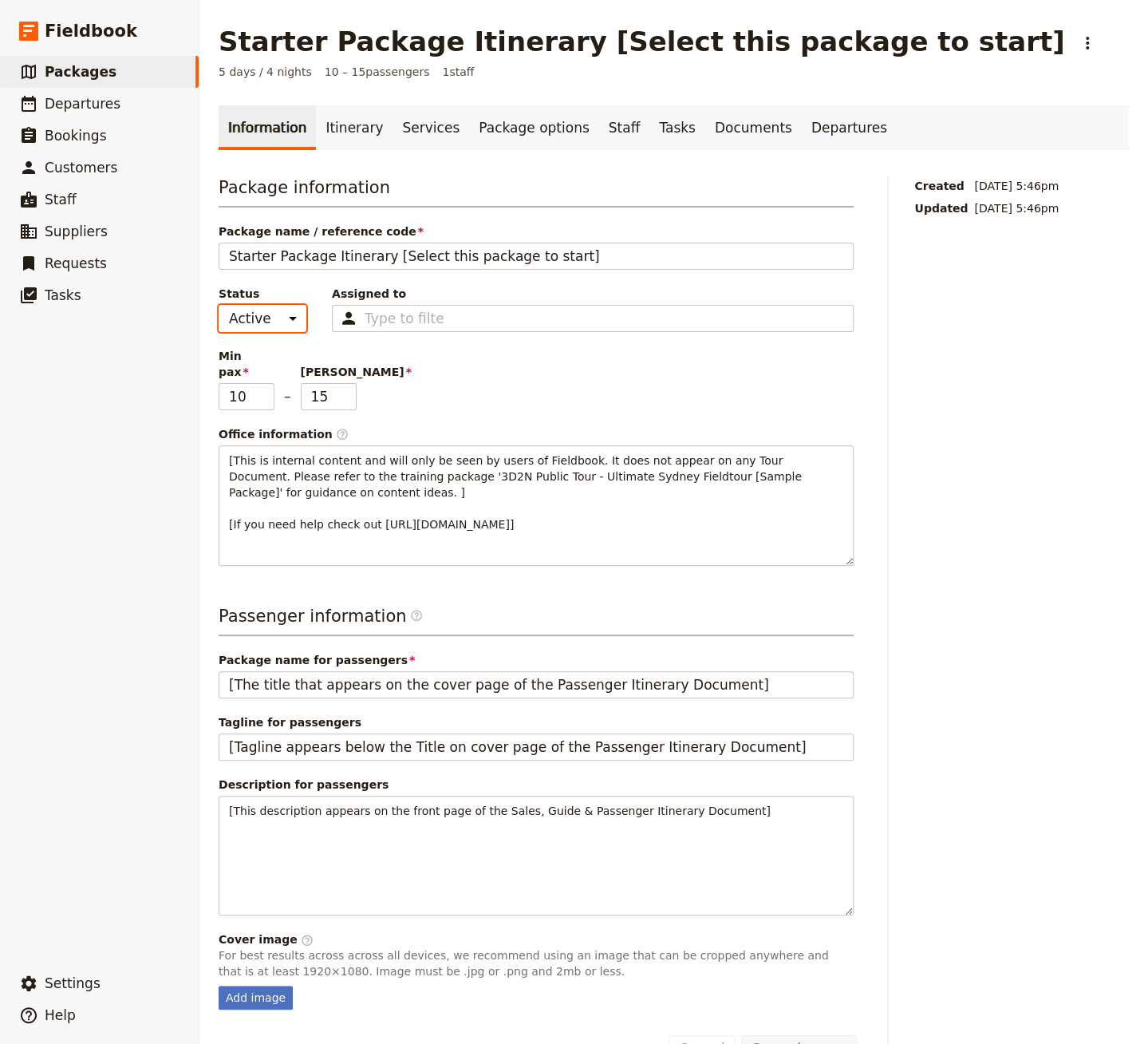
click at [276, 320] on select "Active Inactive" at bounding box center [262, 318] width 88 height 27
click at [104, 69] on span "Packages" at bounding box center [80, 71] width 72 height 16
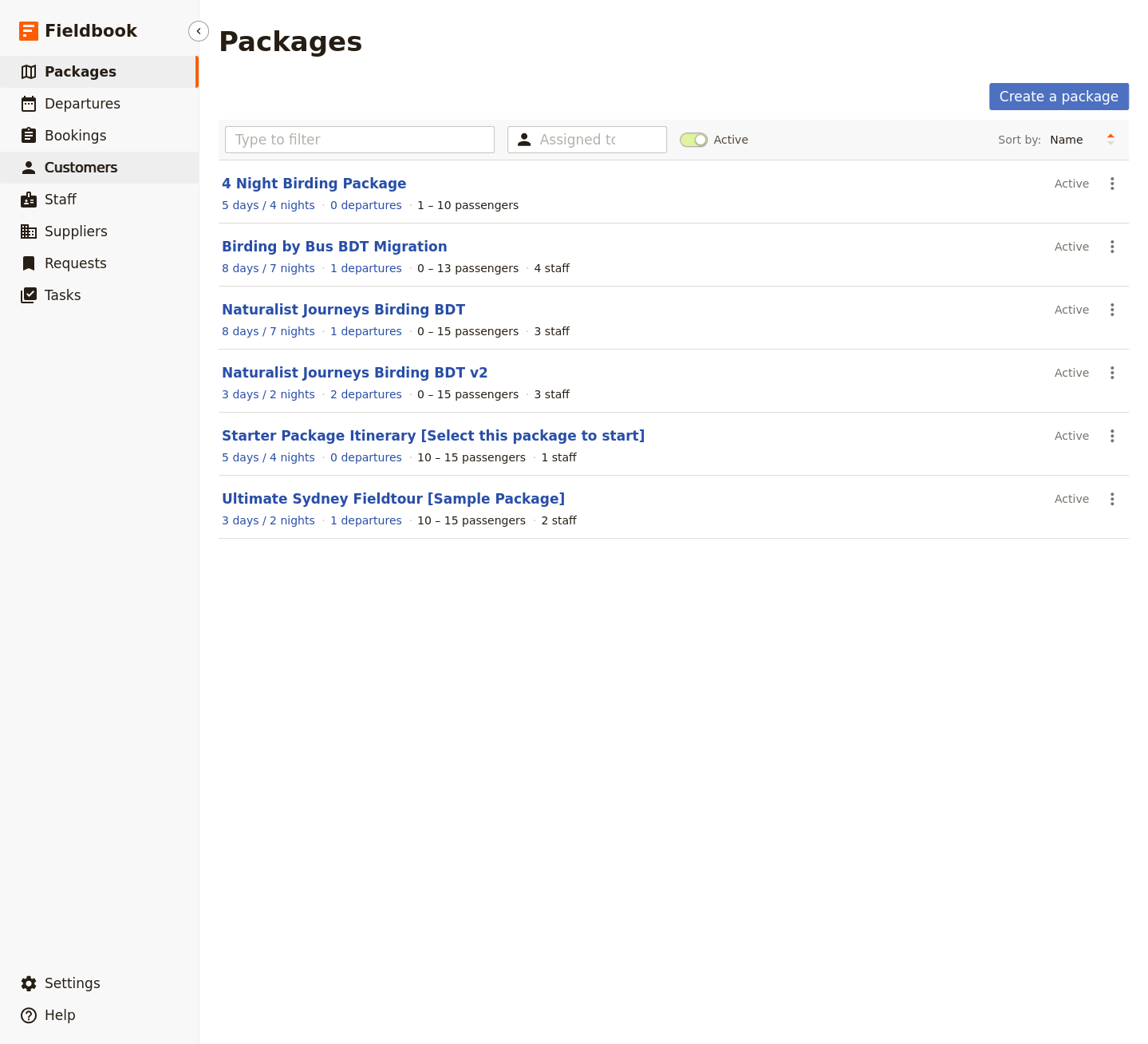
click at [96, 165] on span "Customers" at bounding box center [80, 167] width 73 height 16
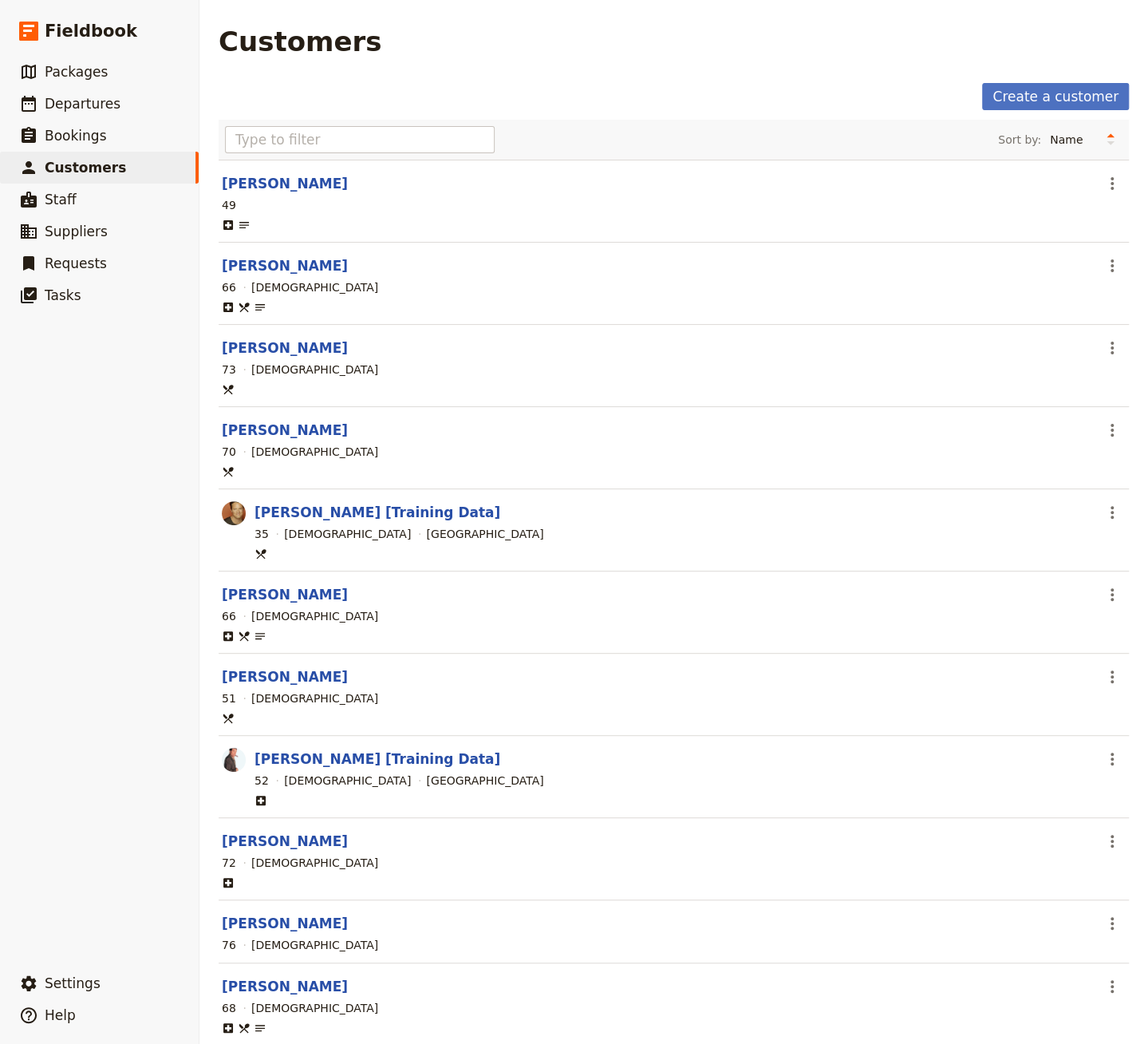
scroll to position [748, 0]
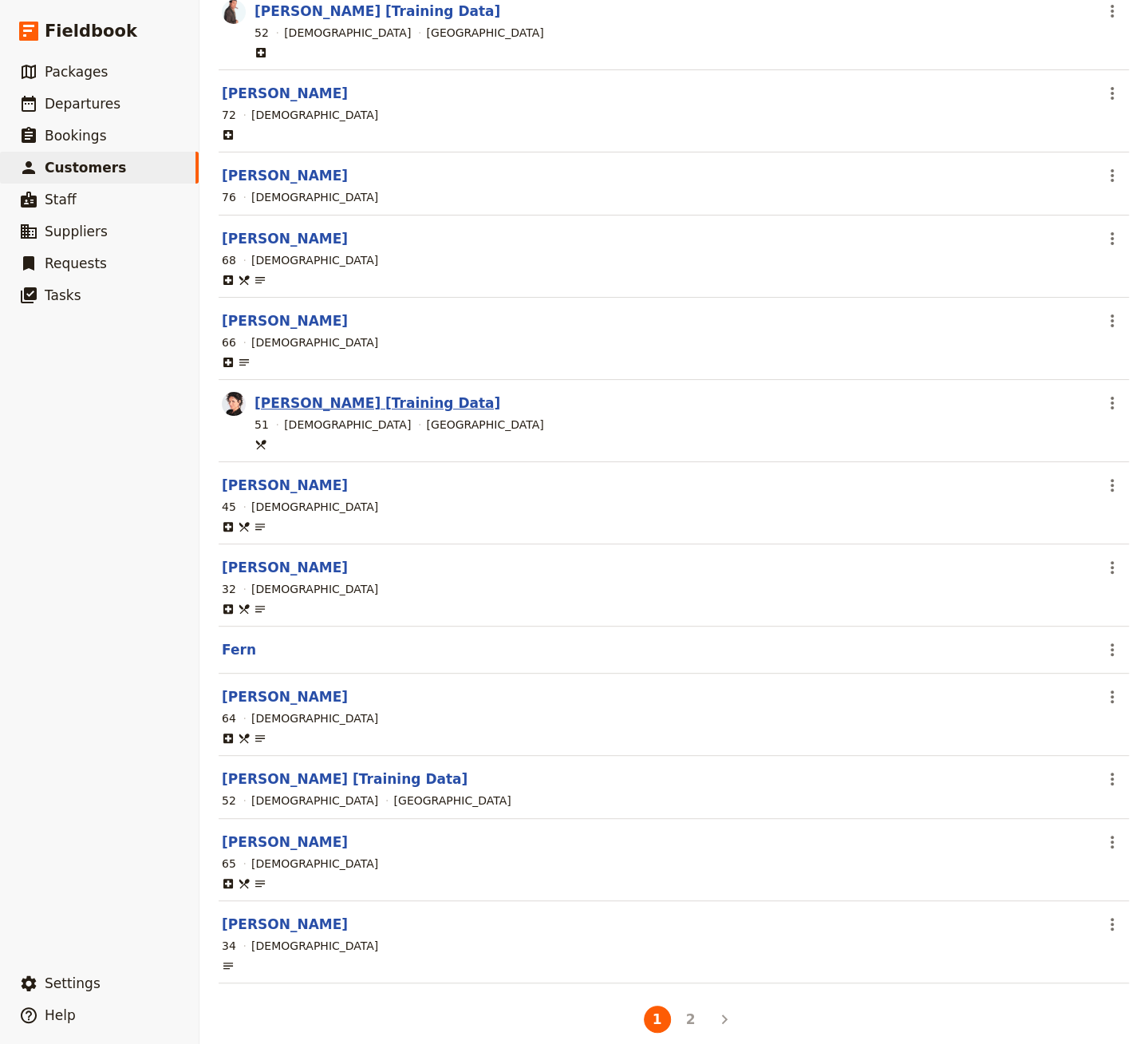
click at [353, 395] on link "[PERSON_NAME] [Training Data]" at bounding box center [377, 402] width 245 height 16
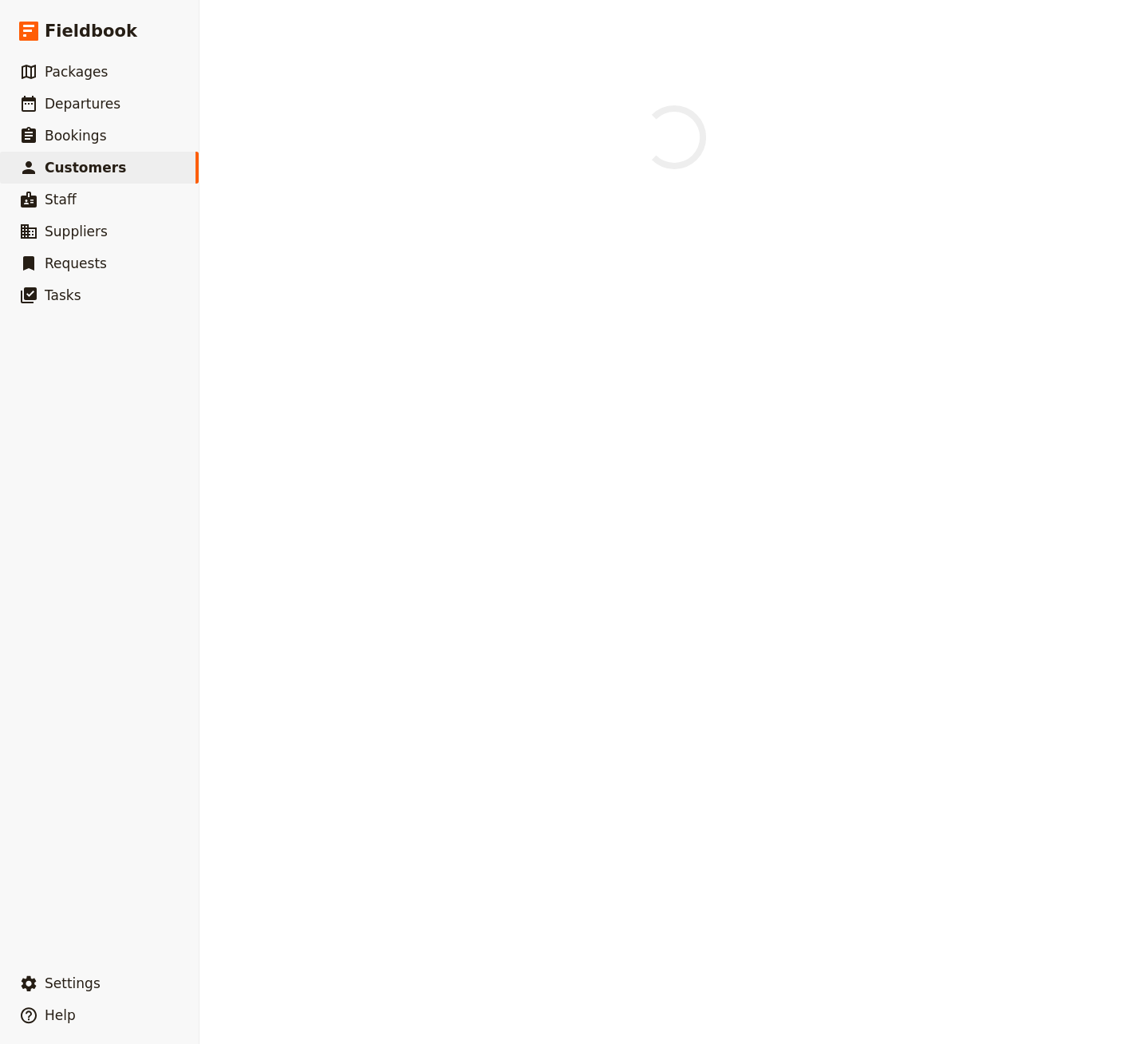
select select "[DEMOGRAPHIC_DATA]"
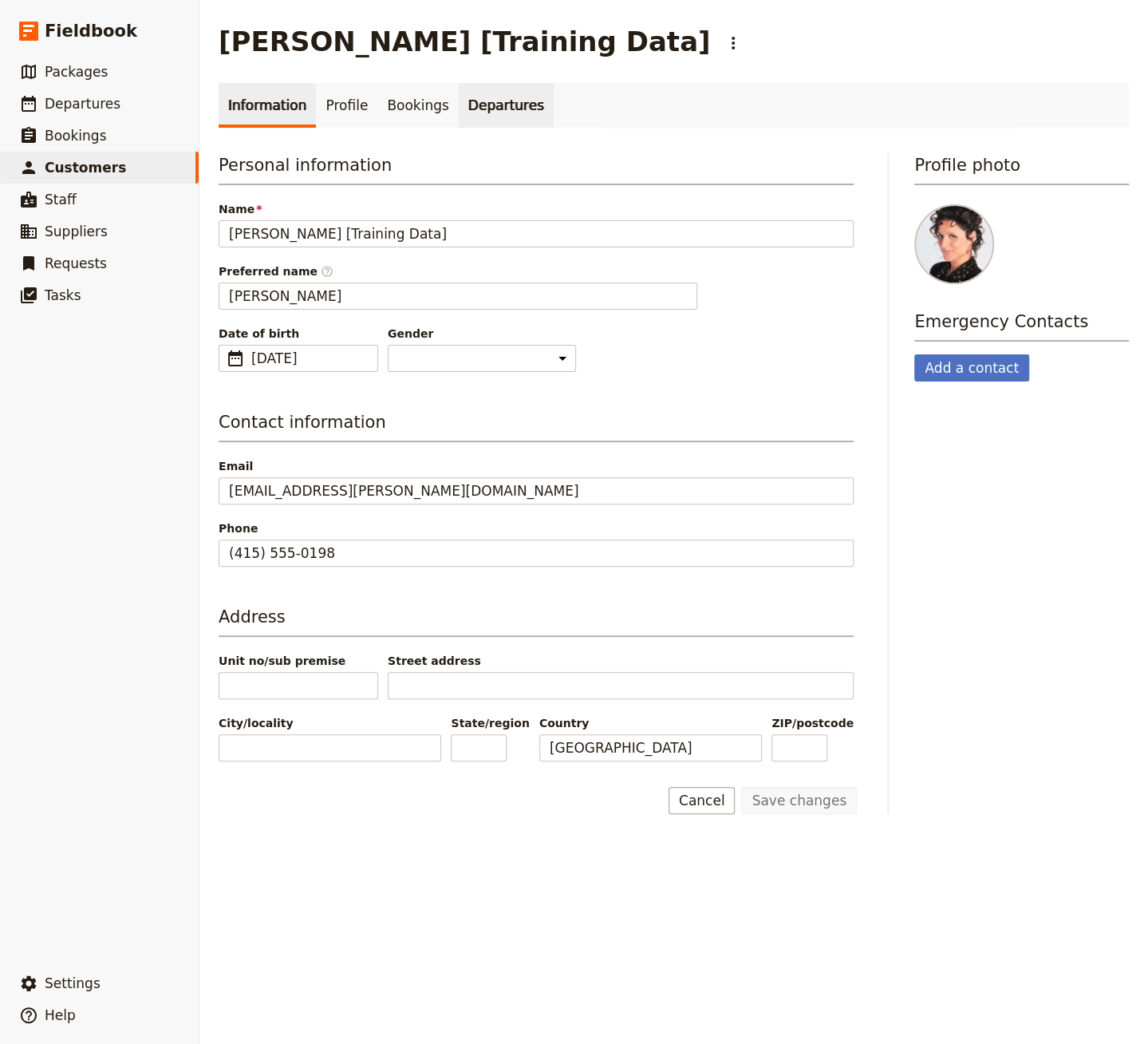
click at [485, 109] on link "Departures" at bounding box center [506, 105] width 95 height 44
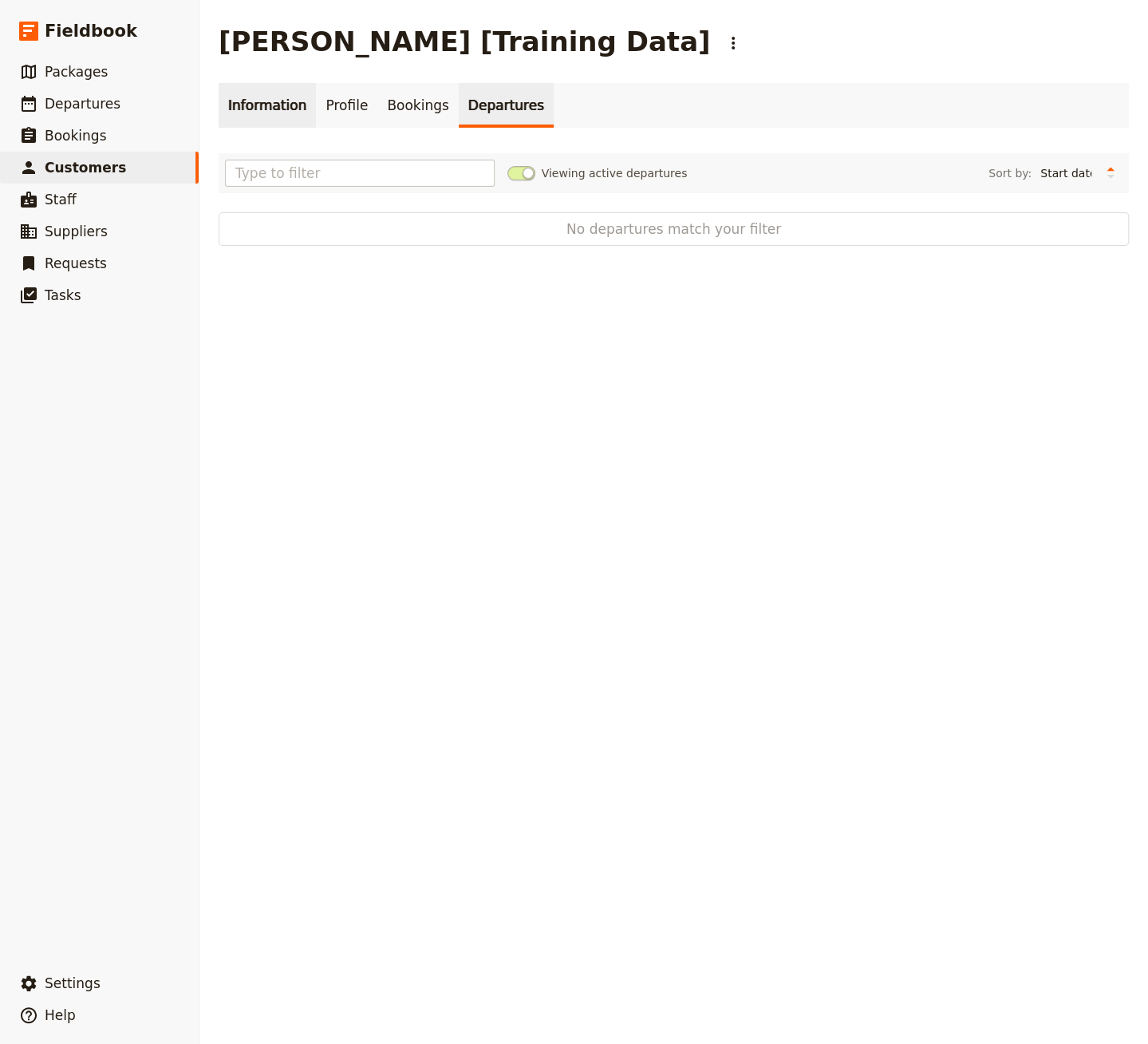
click at [271, 96] on link "Information" at bounding box center [267, 105] width 97 height 44
select select "[DEMOGRAPHIC_DATA]"
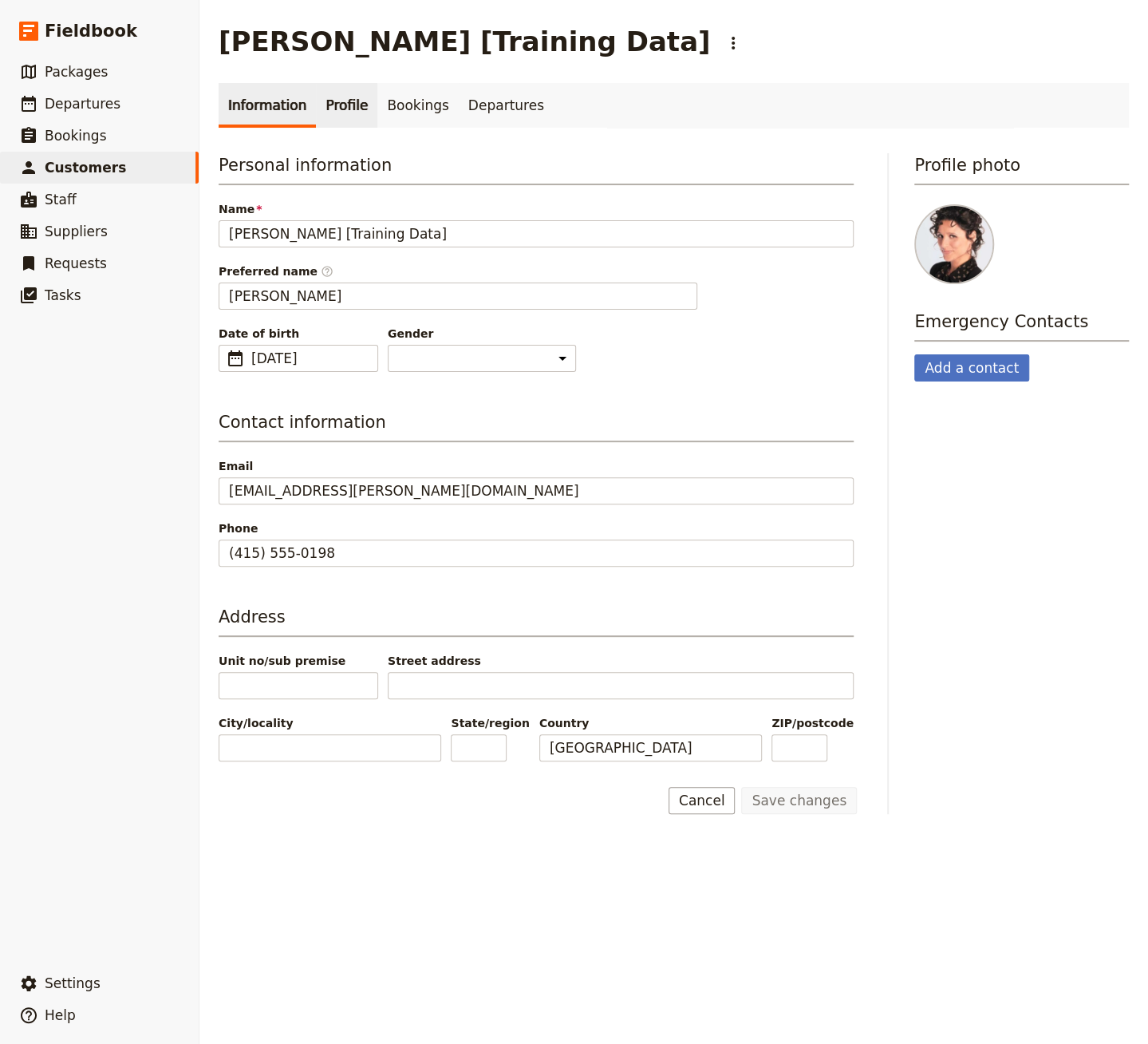
click at [350, 90] on link "Profile" at bounding box center [346, 105] width 62 height 44
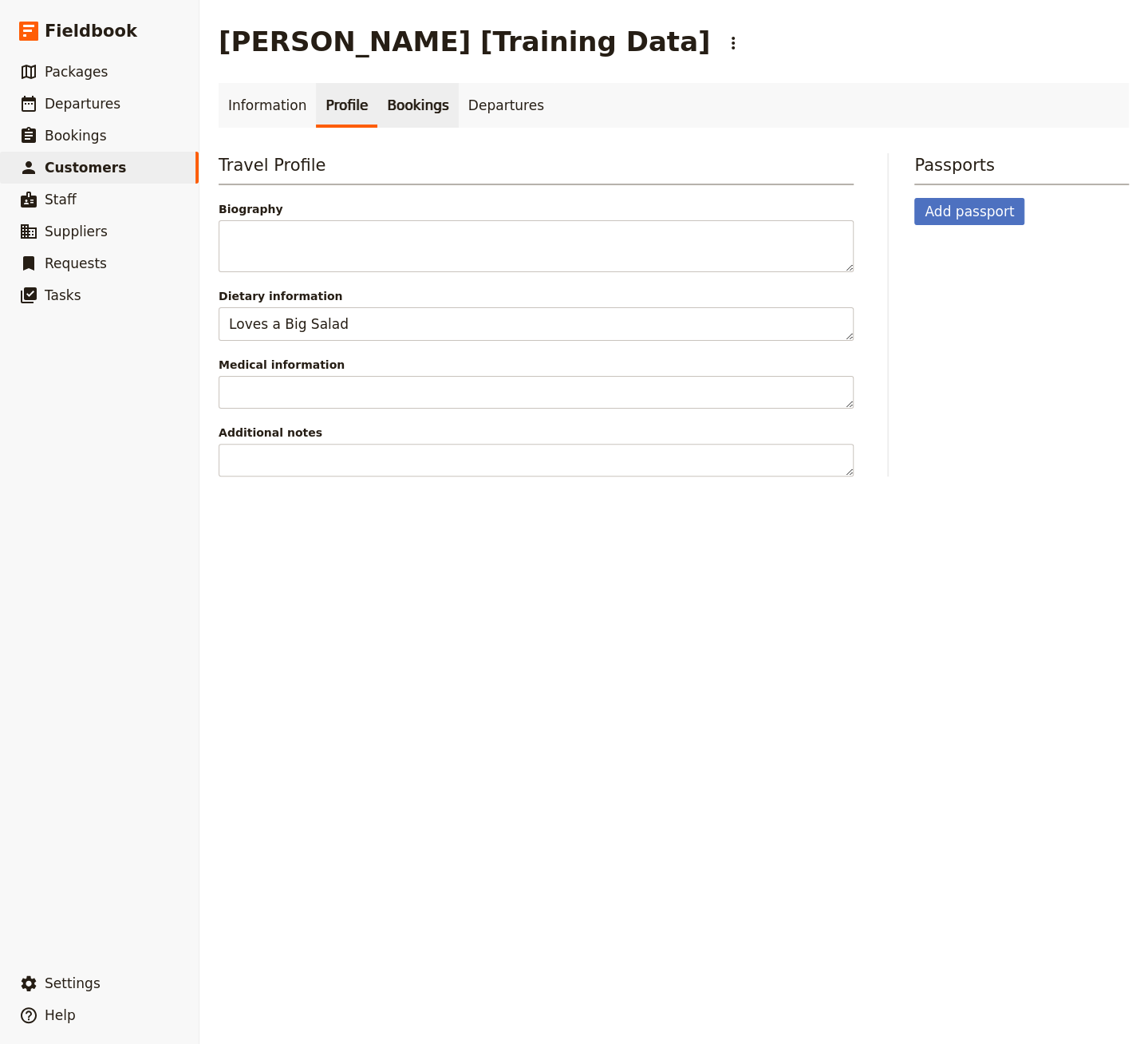
click at [385, 106] on link "Bookings" at bounding box center [417, 105] width 80 height 44
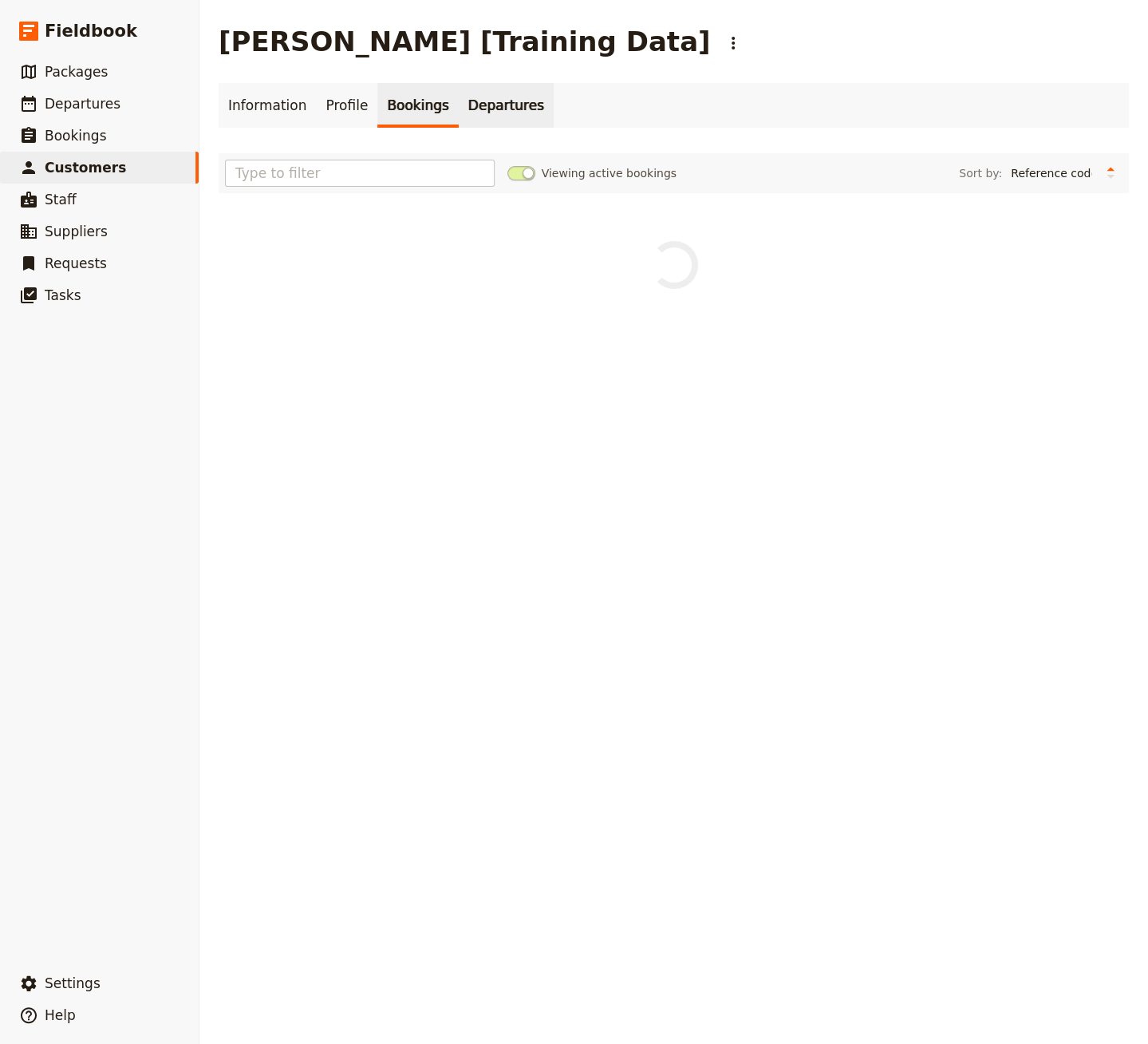
click at [498, 108] on link "Departures" at bounding box center [506, 105] width 95 height 44
click at [514, 161] on div "Viewing active departures Sort by: Start date Name Status Most recently updated…" at bounding box center [674, 173] width 898 height 27
click at [516, 172] on span at bounding box center [521, 174] width 28 height 15
click at [508, 165] on input "Viewing active departures" at bounding box center [508, 165] width 0 height 0
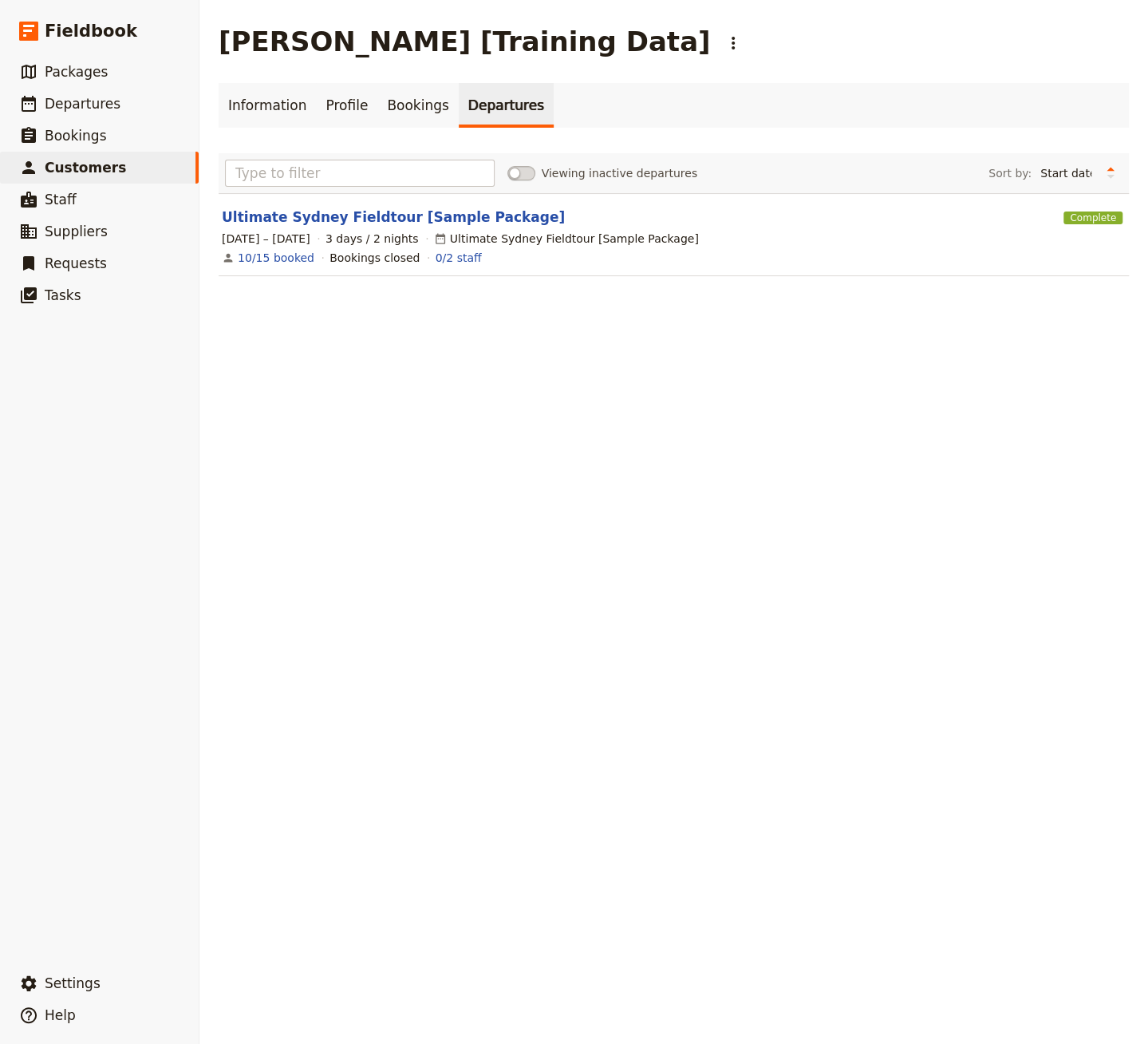
click at [516, 172] on span at bounding box center [521, 174] width 28 height 15
click at [508, 165] on input "Viewing inactive departures" at bounding box center [508, 165] width 0 height 0
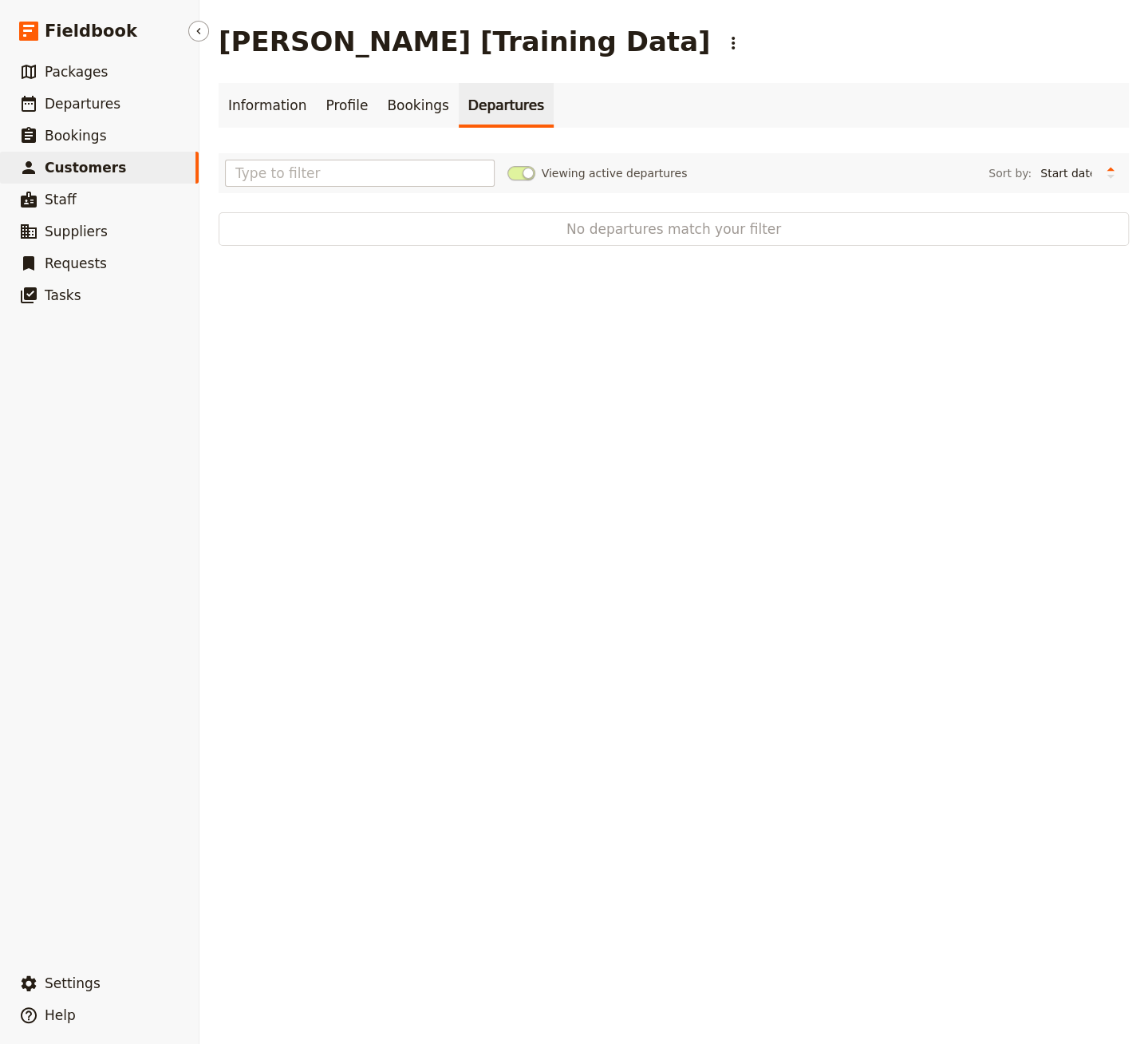
click at [120, 168] on link "​ Customers" at bounding box center [99, 167] width 198 height 32
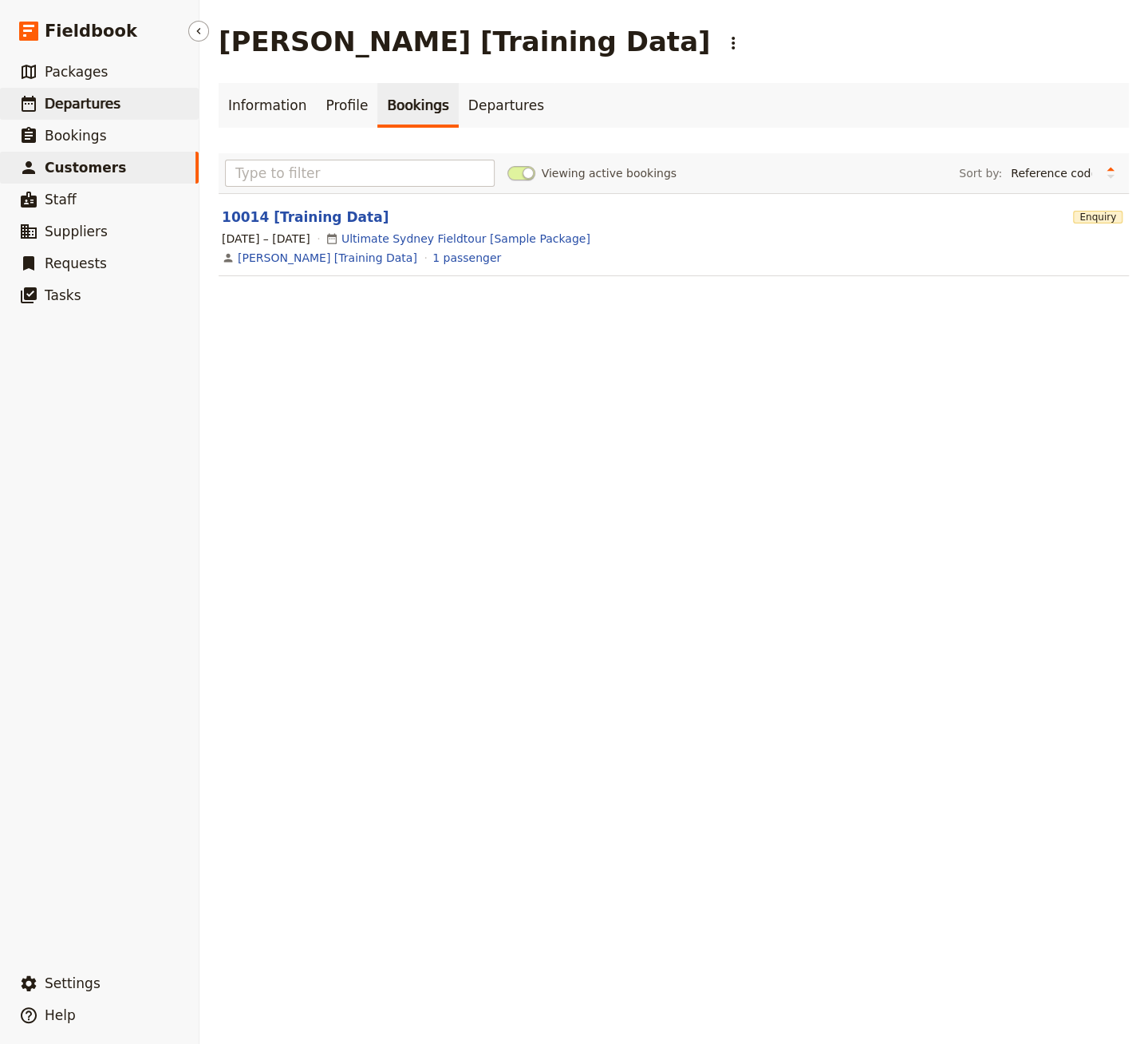
click at [123, 98] on link "​ Departures" at bounding box center [99, 103] width 198 height 32
select select "CREATED_AT"
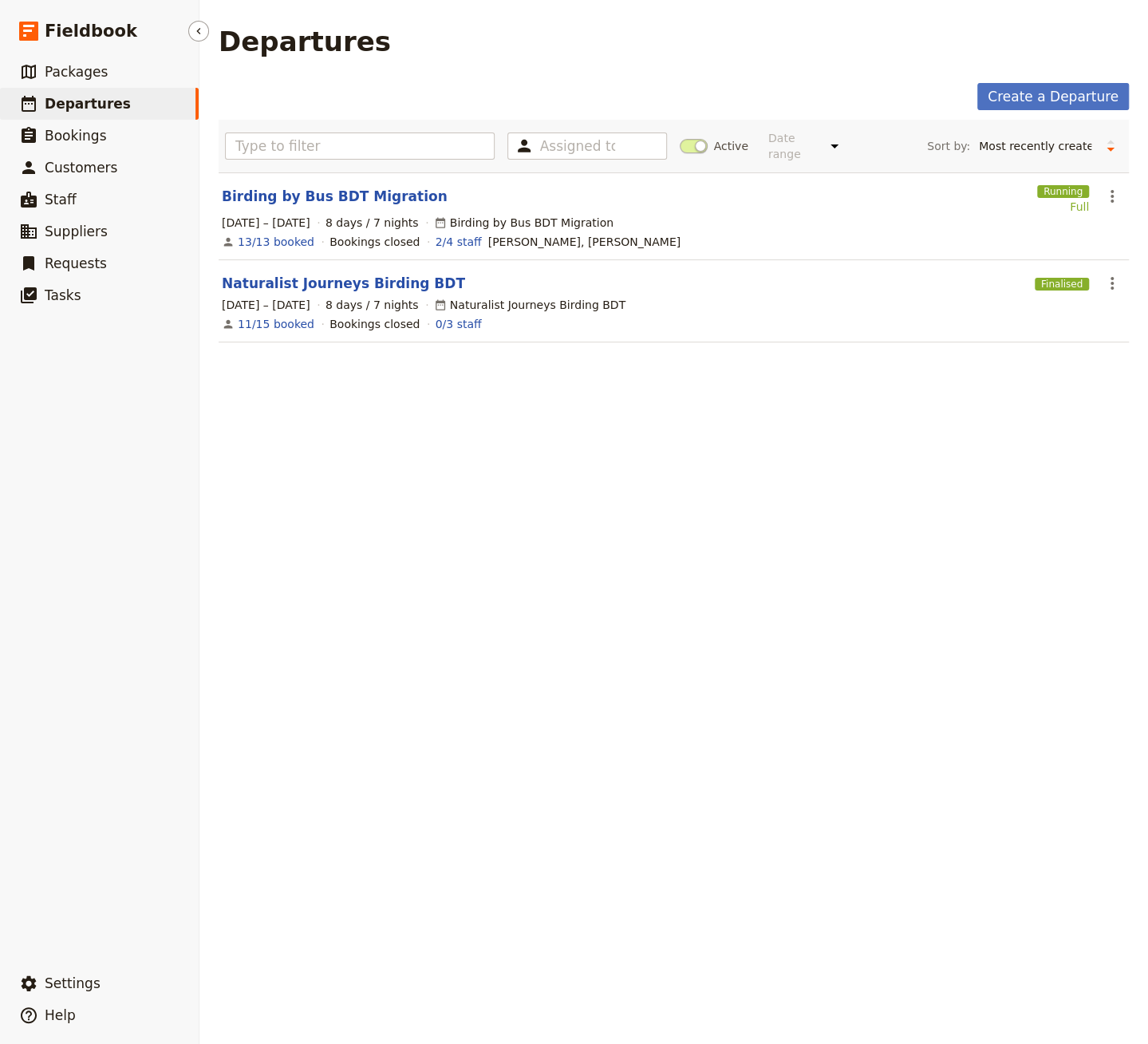
click at [118, 91] on link "​ Departures" at bounding box center [99, 103] width 198 height 32
click at [118, 69] on link "​ Packages" at bounding box center [99, 72] width 198 height 32
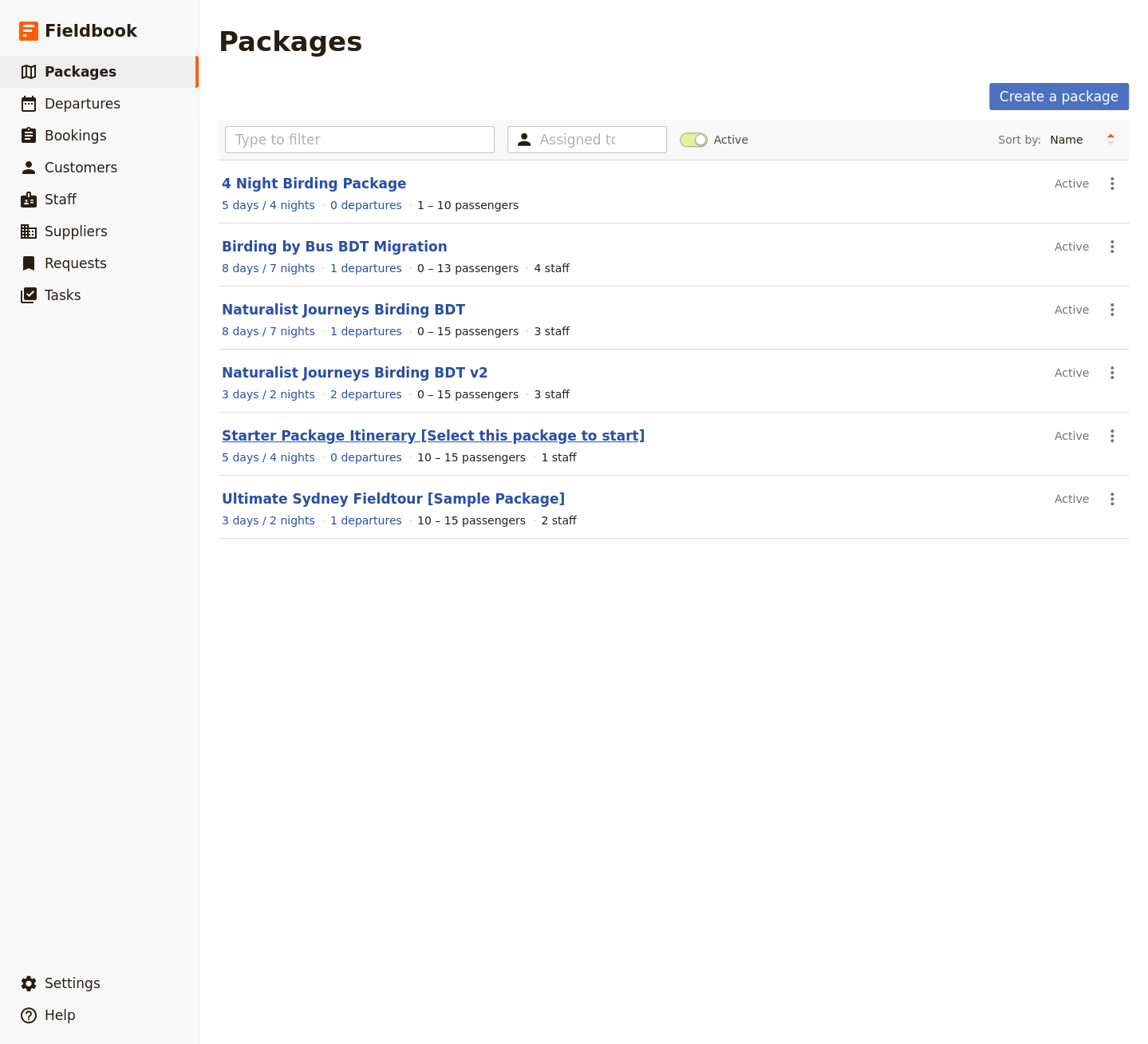
click at [357, 428] on link "Starter Package Itinerary [Select this package to start]" at bounding box center [433, 435] width 423 height 16
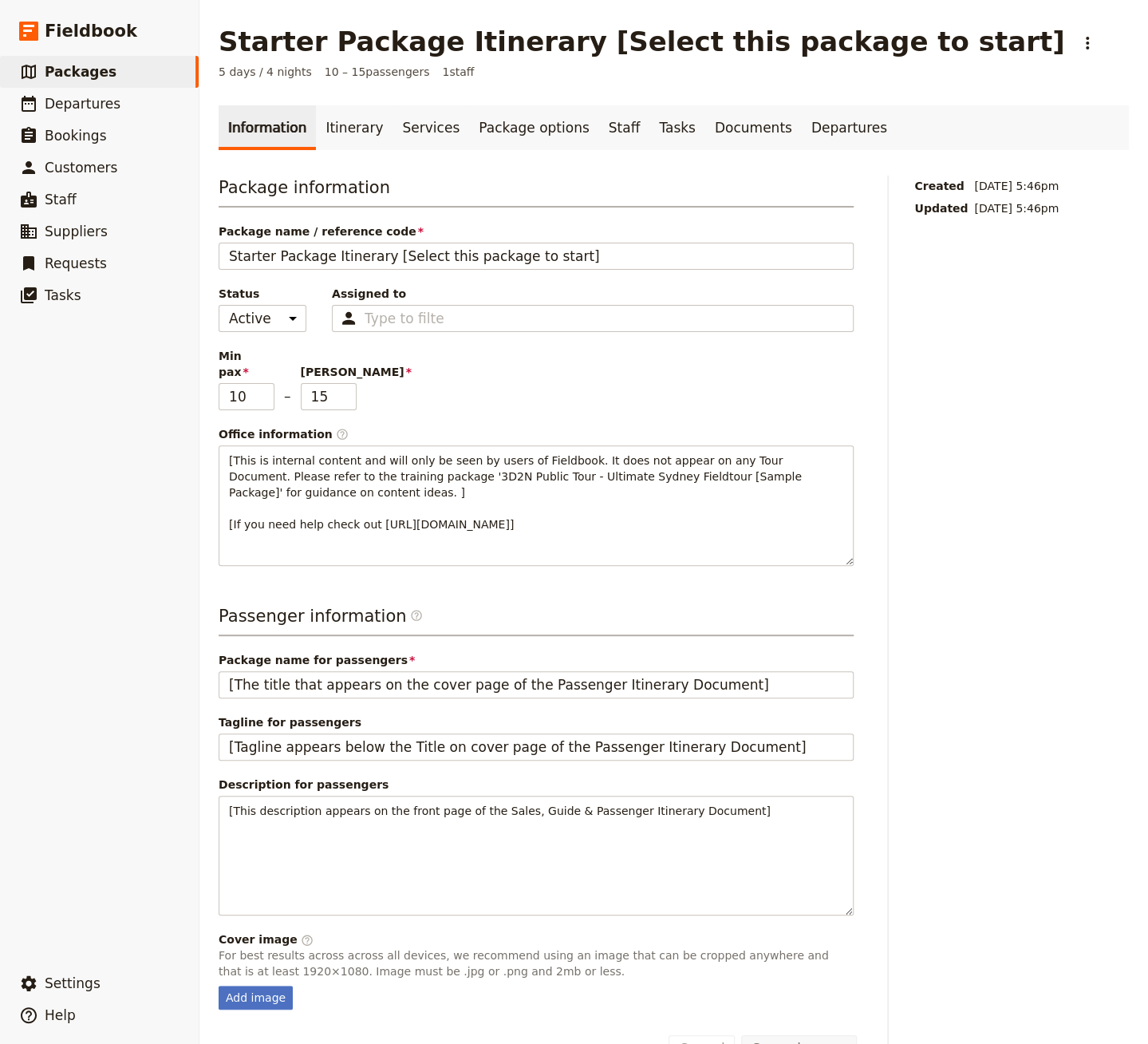
click at [286, 278] on div "Package information Package name / reference code Starter Package Itinerary [Se…" at bounding box center [536, 370] width 635 height 390
click at [265, 319] on select "Active Inactive" at bounding box center [262, 318] width 88 height 27
click at [147, 77] on link "​ Packages" at bounding box center [99, 72] width 198 height 32
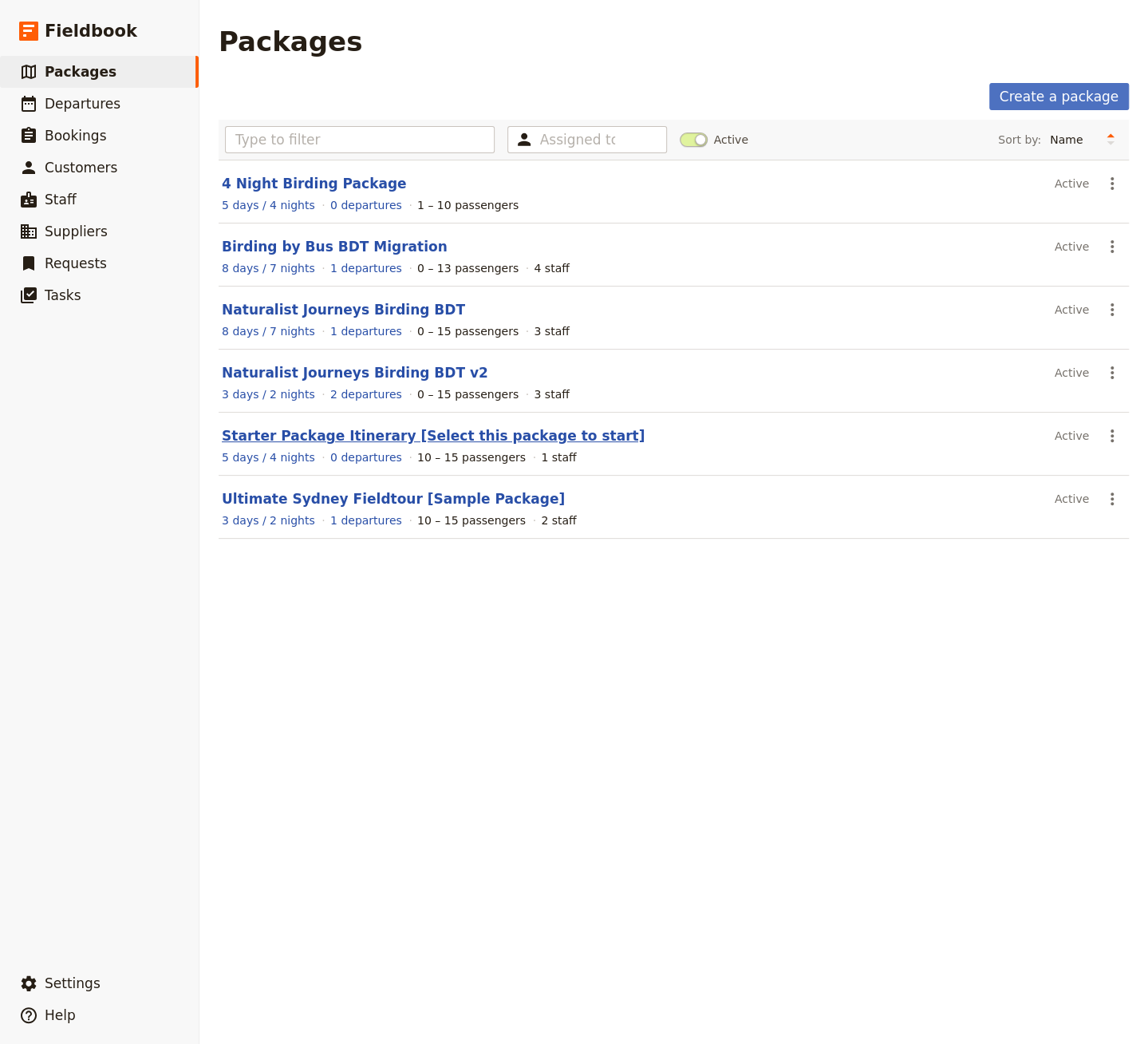
click at [500, 431] on link "Starter Package Itinerary [Select this package to start]" at bounding box center [433, 435] width 423 height 16
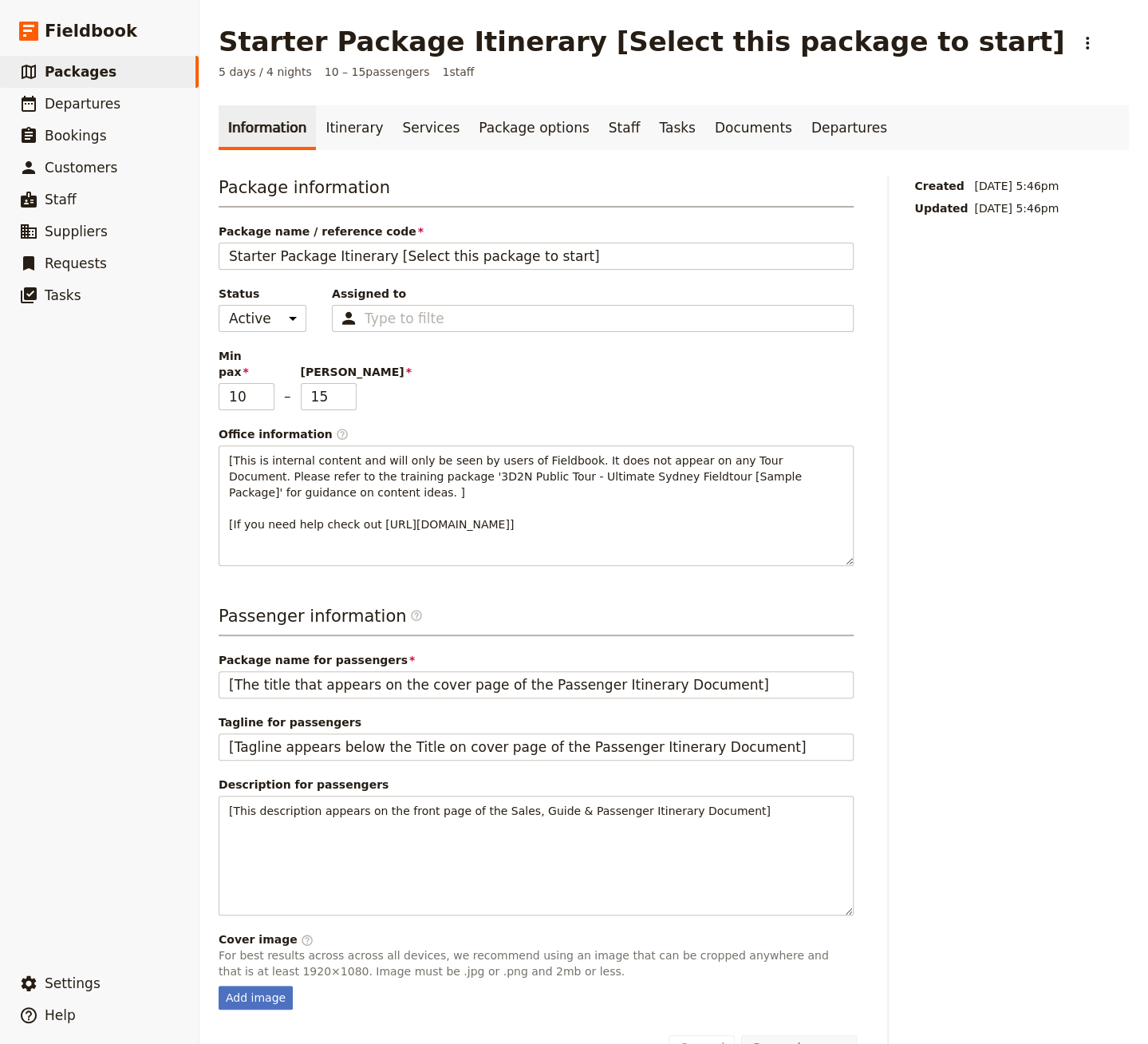
click at [255, 300] on span "Status" at bounding box center [262, 294] width 88 height 16
click at [255, 305] on select "Active Inactive" at bounding box center [262, 318] width 88 height 27
click at [269, 316] on select "Active Inactive" at bounding box center [262, 318] width 88 height 27
select select "INACTIVE"
click at [219, 305] on select "Active Inactive" at bounding box center [262, 318] width 88 height 27
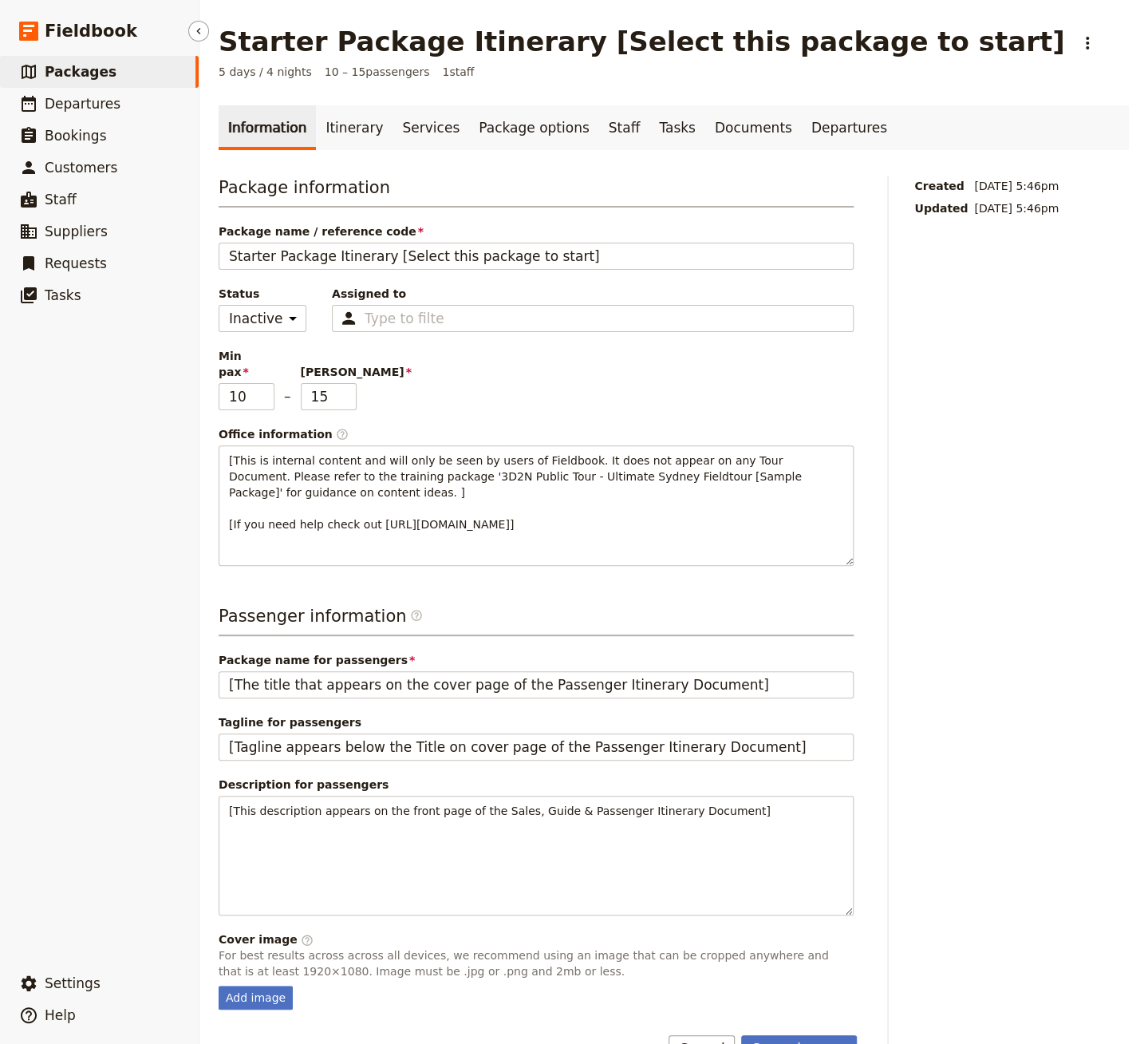
click at [175, 84] on link "​ Packages" at bounding box center [99, 72] width 198 height 32
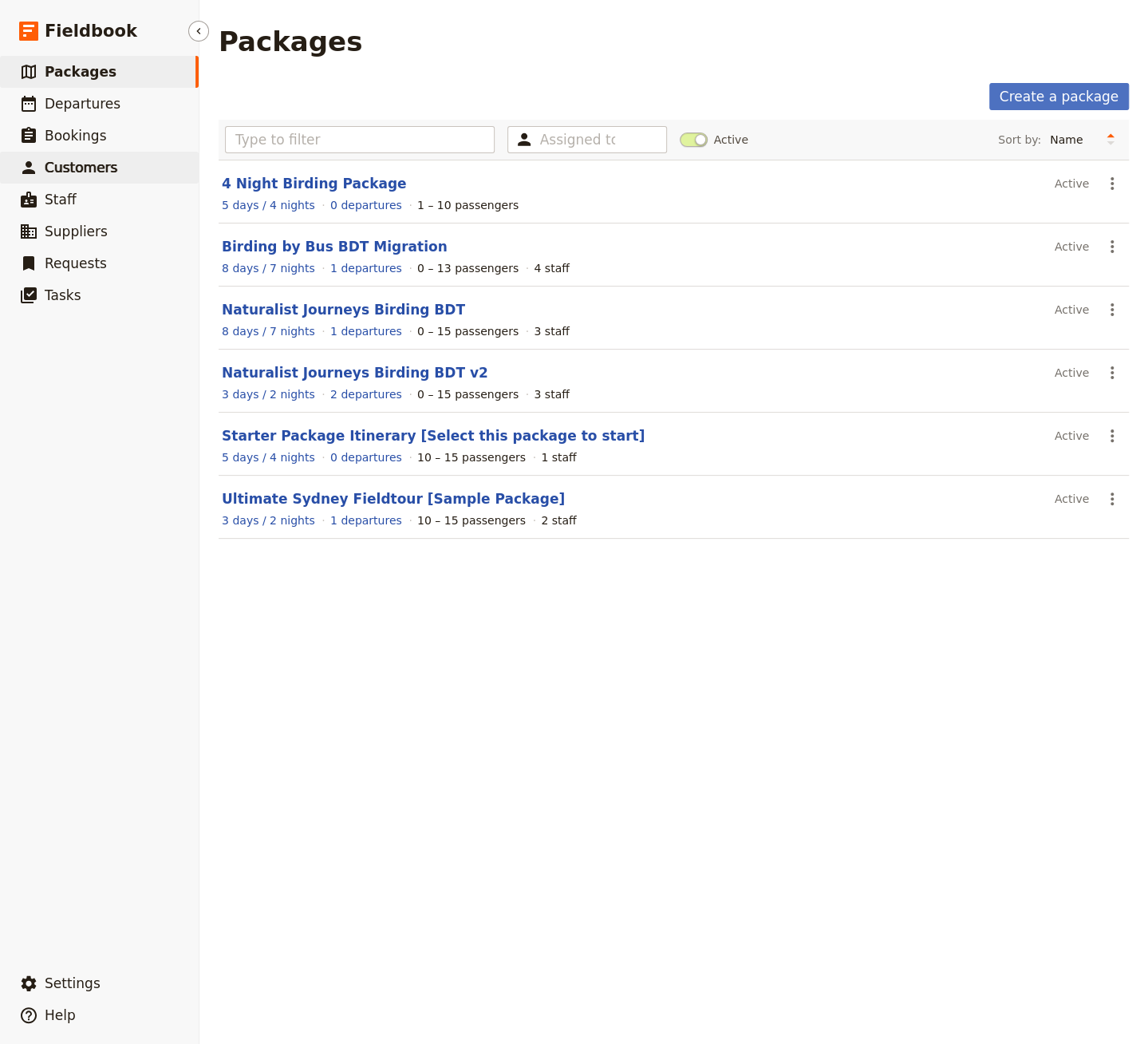
click at [96, 180] on link "​ Customers" at bounding box center [99, 167] width 198 height 32
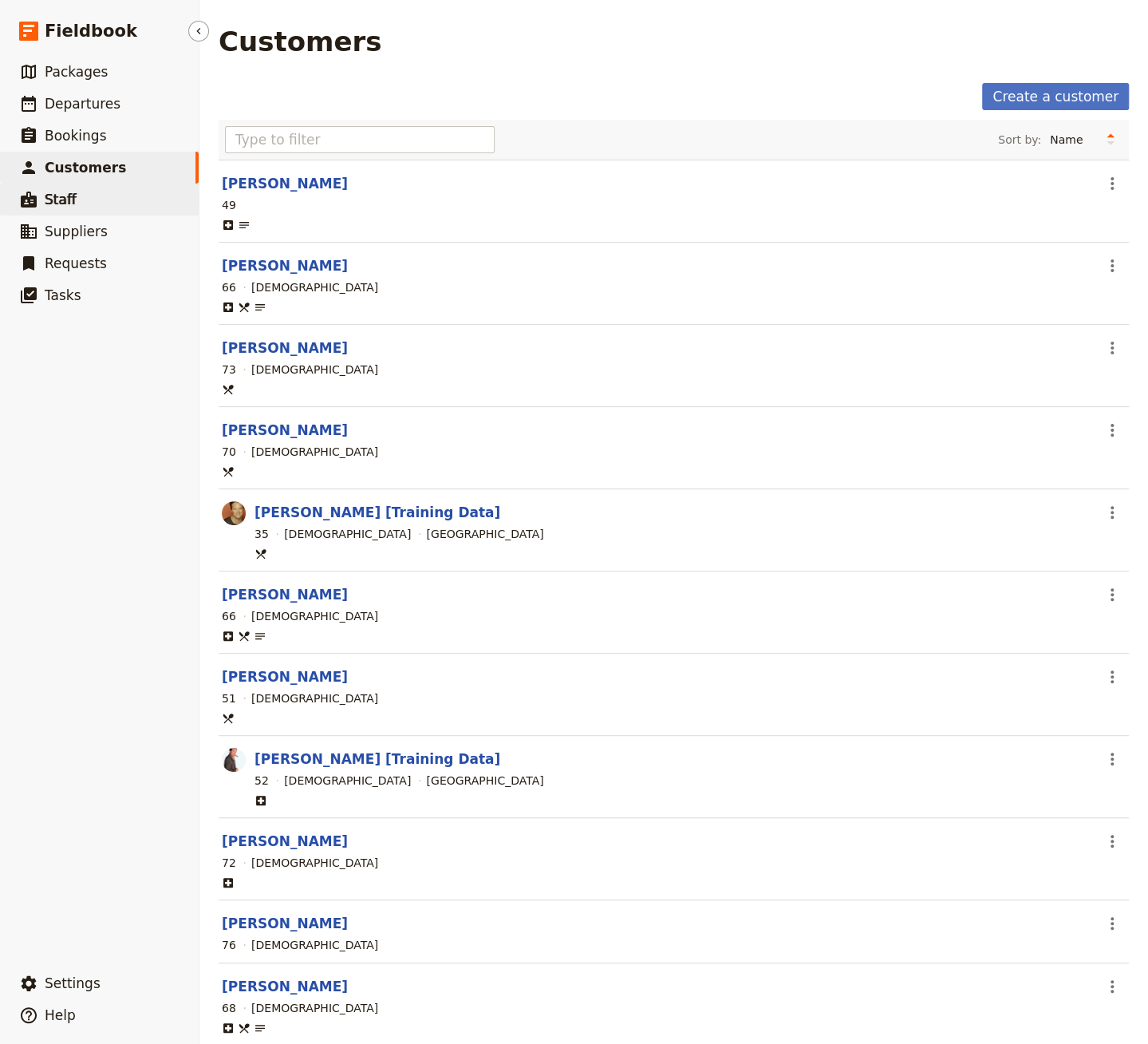
click at [85, 203] on link "​ Staff" at bounding box center [99, 199] width 198 height 32
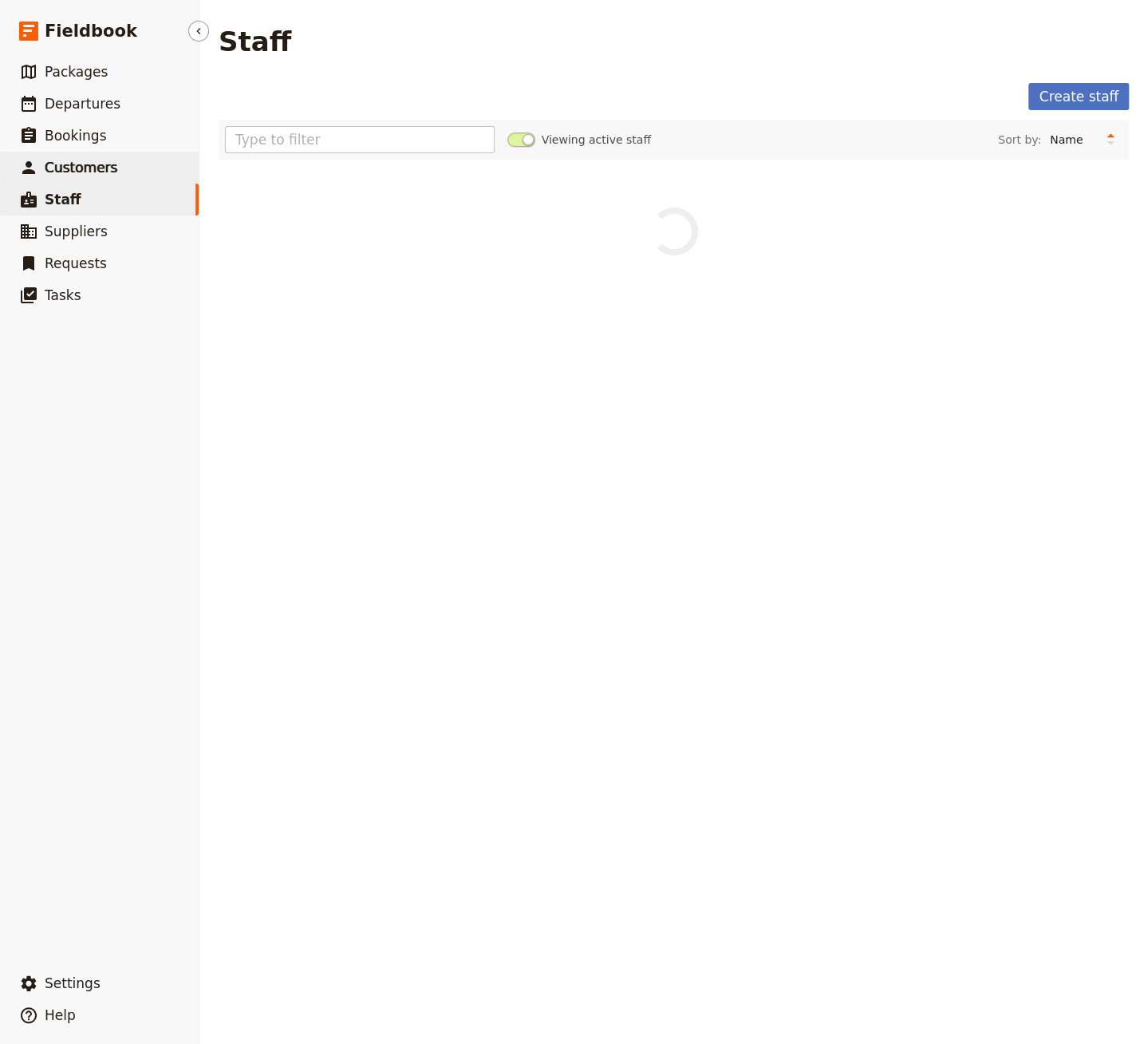
click at [110, 171] on span "Customers" at bounding box center [80, 167] width 73 height 16
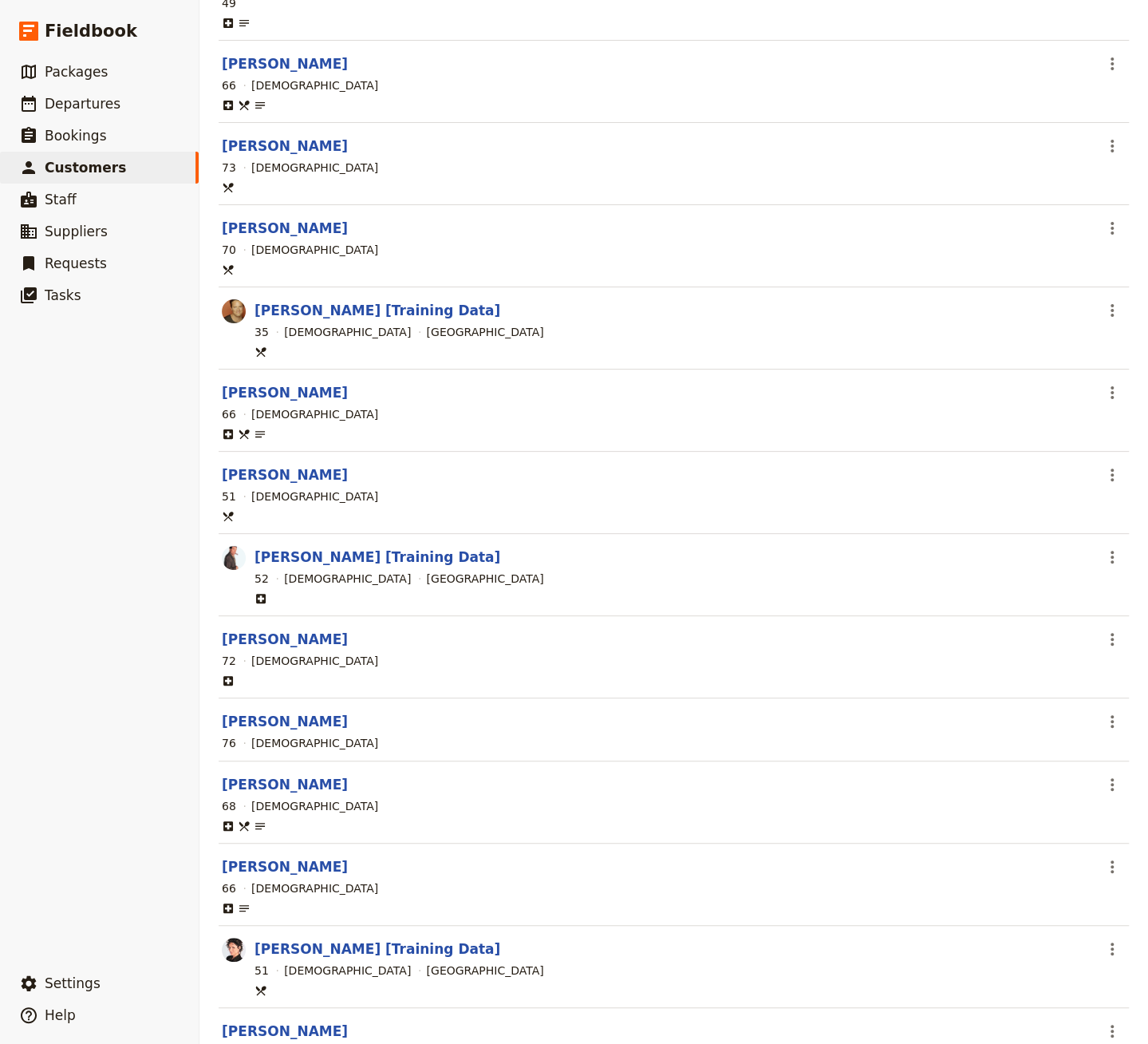
scroll to position [128, 0]
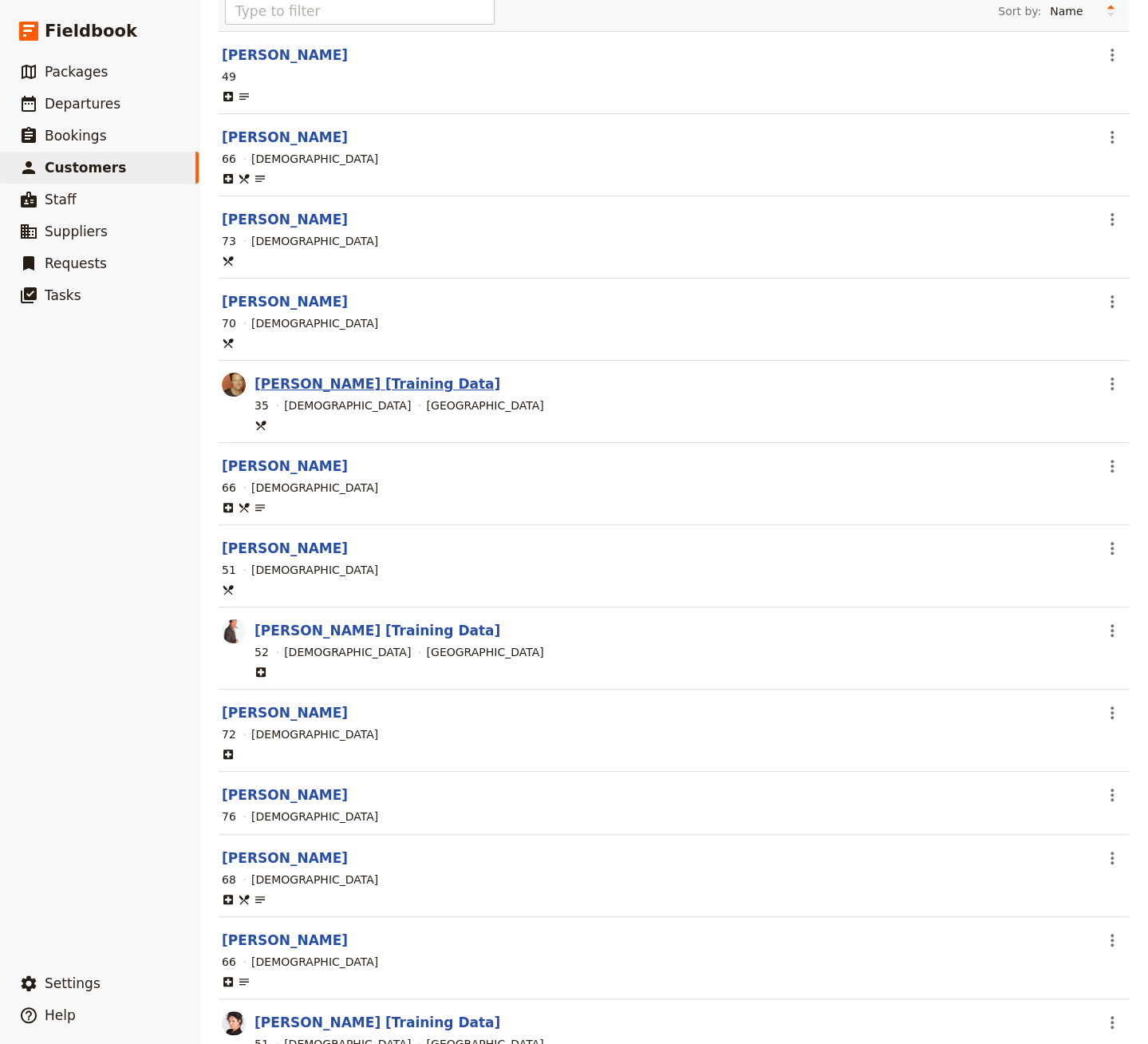
click at [404, 378] on link "Chandler Bing [Training Data]" at bounding box center [377, 383] width 245 height 16
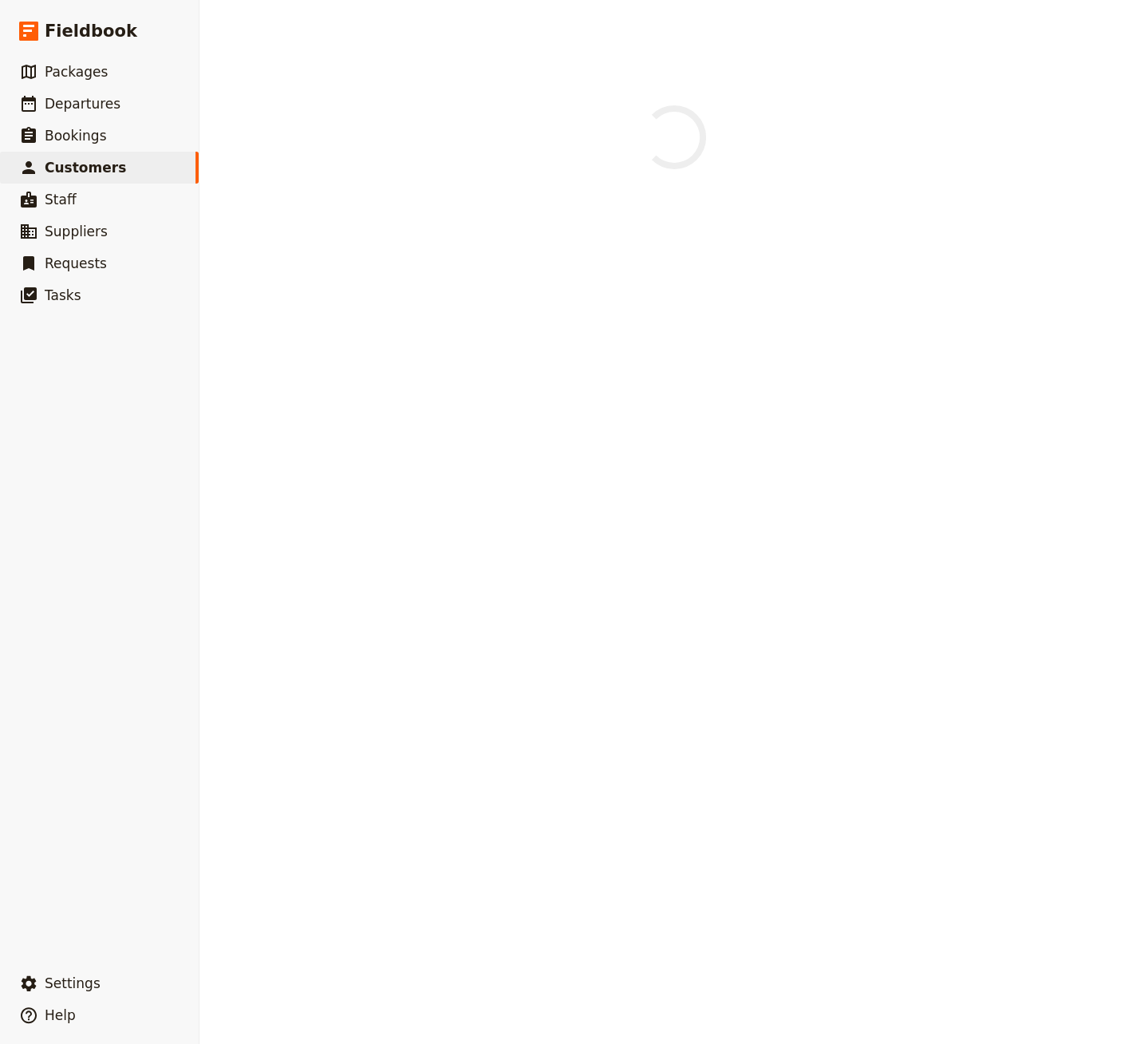
select select "[DEMOGRAPHIC_DATA]"
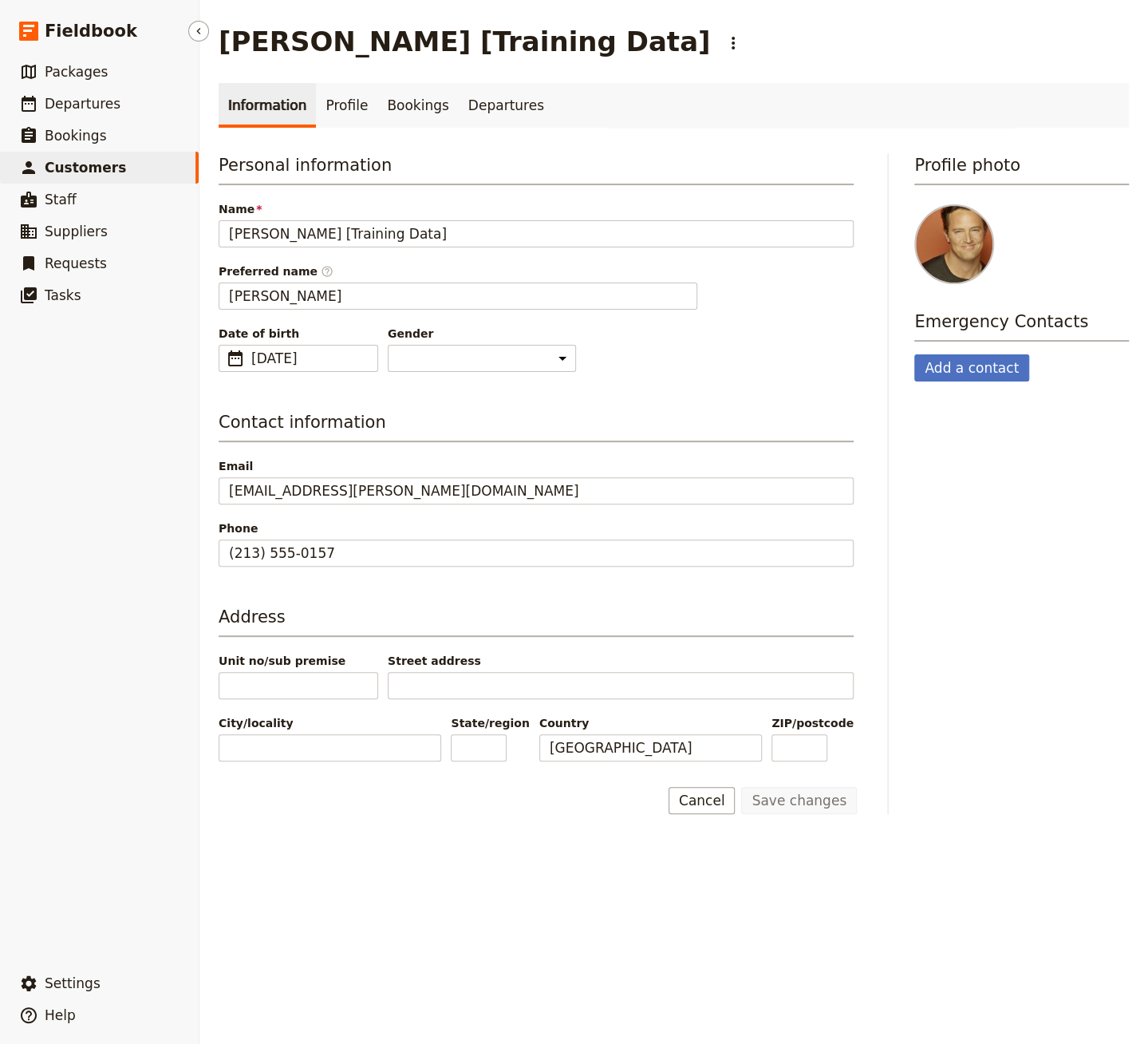
click at [109, 165] on span "Customers" at bounding box center [85, 167] width 81 height 16
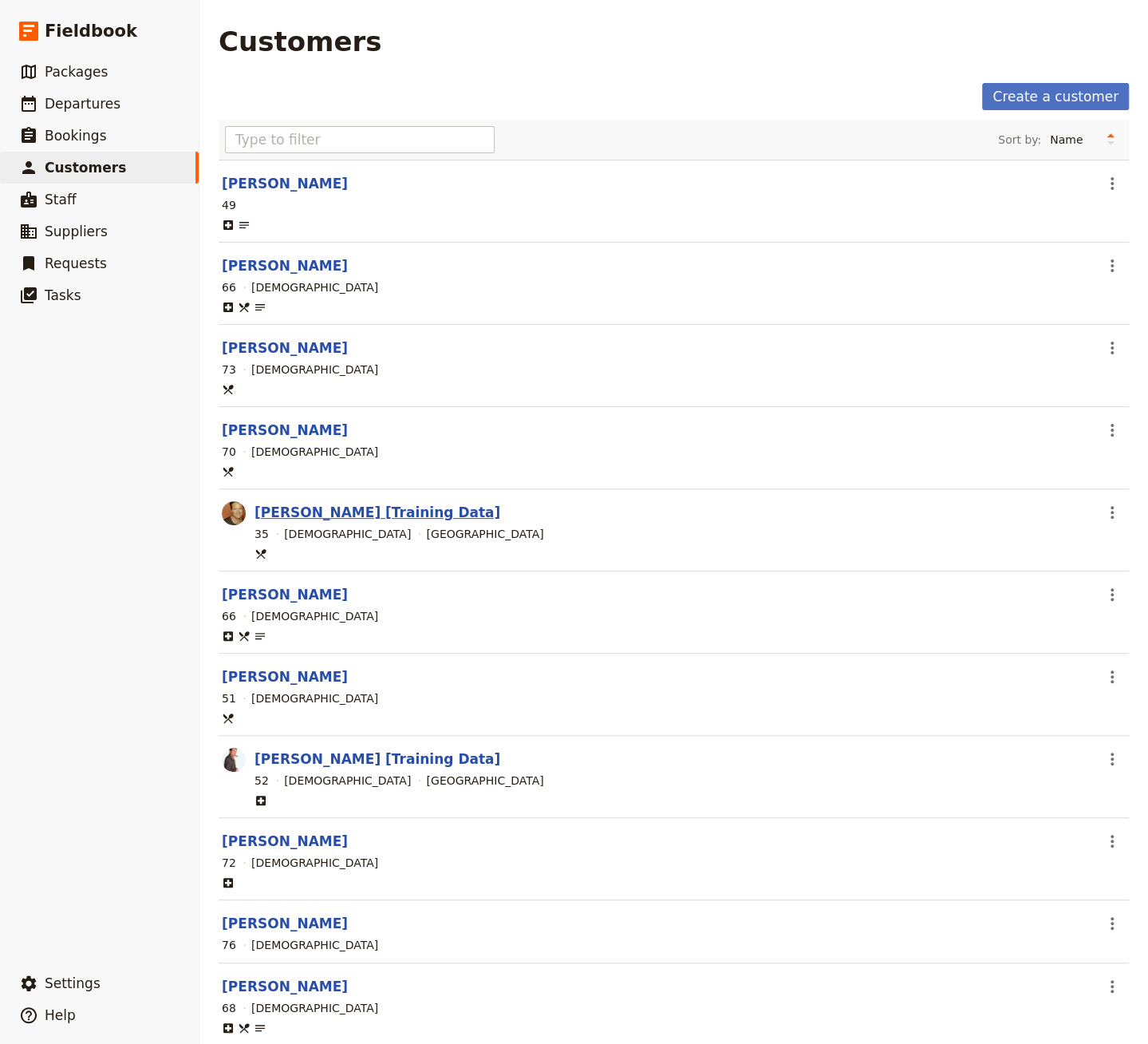
click at [383, 512] on link "Chandler Bing [Training Data]" at bounding box center [377, 511] width 245 height 16
select select "[DEMOGRAPHIC_DATA]"
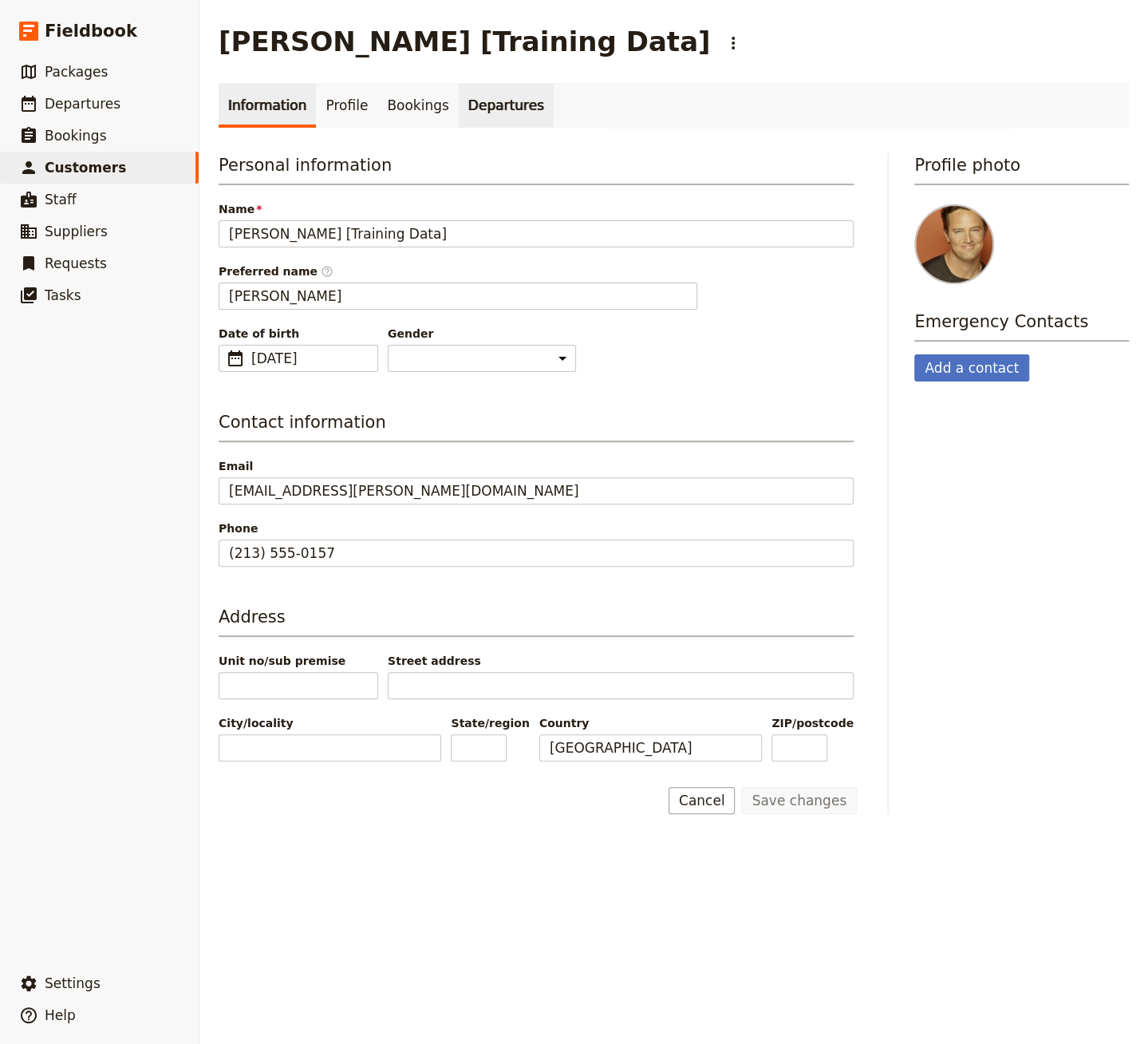
click at [481, 114] on link "Departures" at bounding box center [506, 105] width 95 height 44
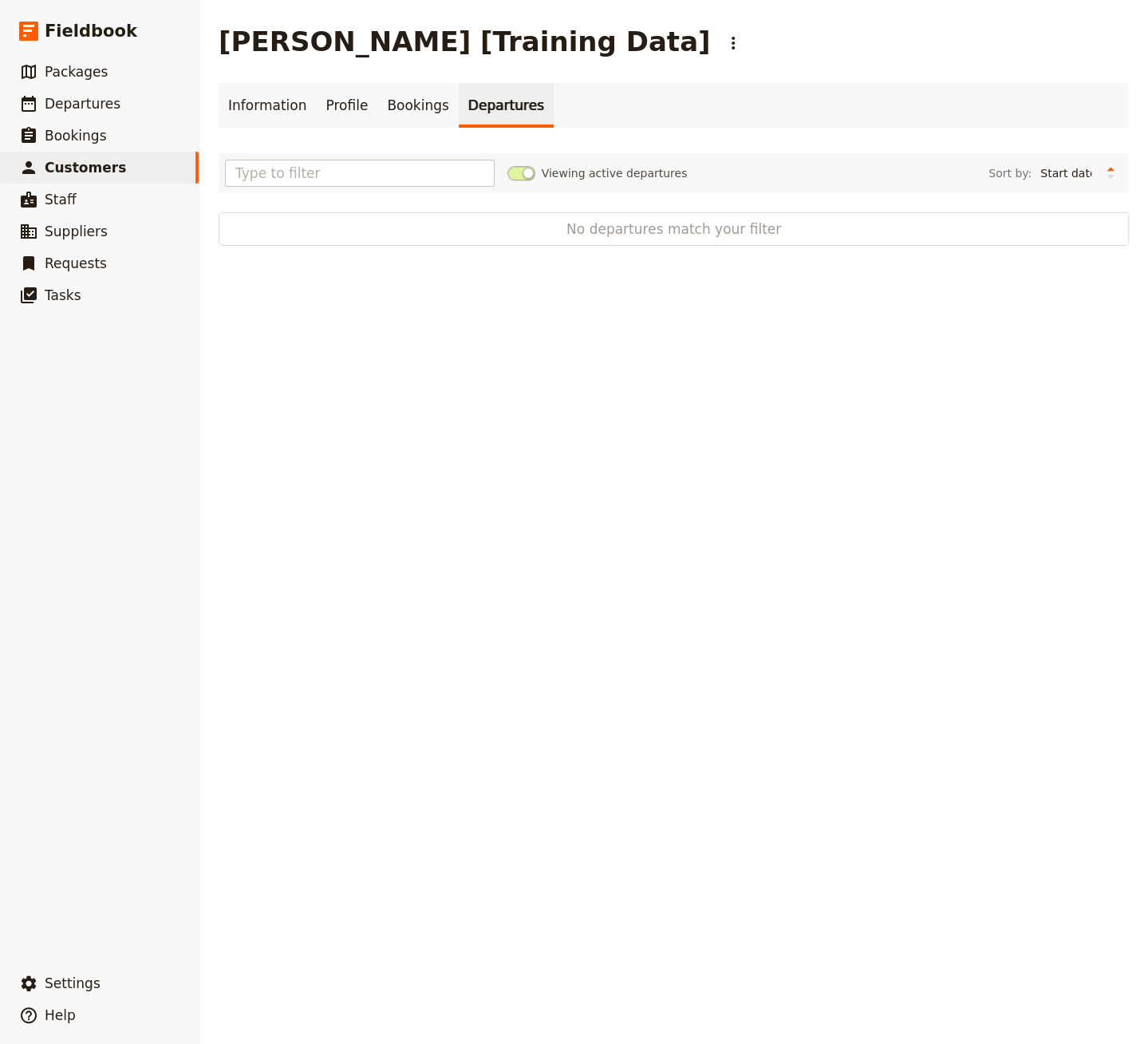
click at [505, 177] on div "Viewing active departures Sort by: Start date Name Status Most recently updated…" at bounding box center [674, 173] width 898 height 27
click at [512, 177] on span at bounding box center [521, 174] width 28 height 15
click at [508, 165] on input "Viewing active departures" at bounding box center [508, 165] width 0 height 0
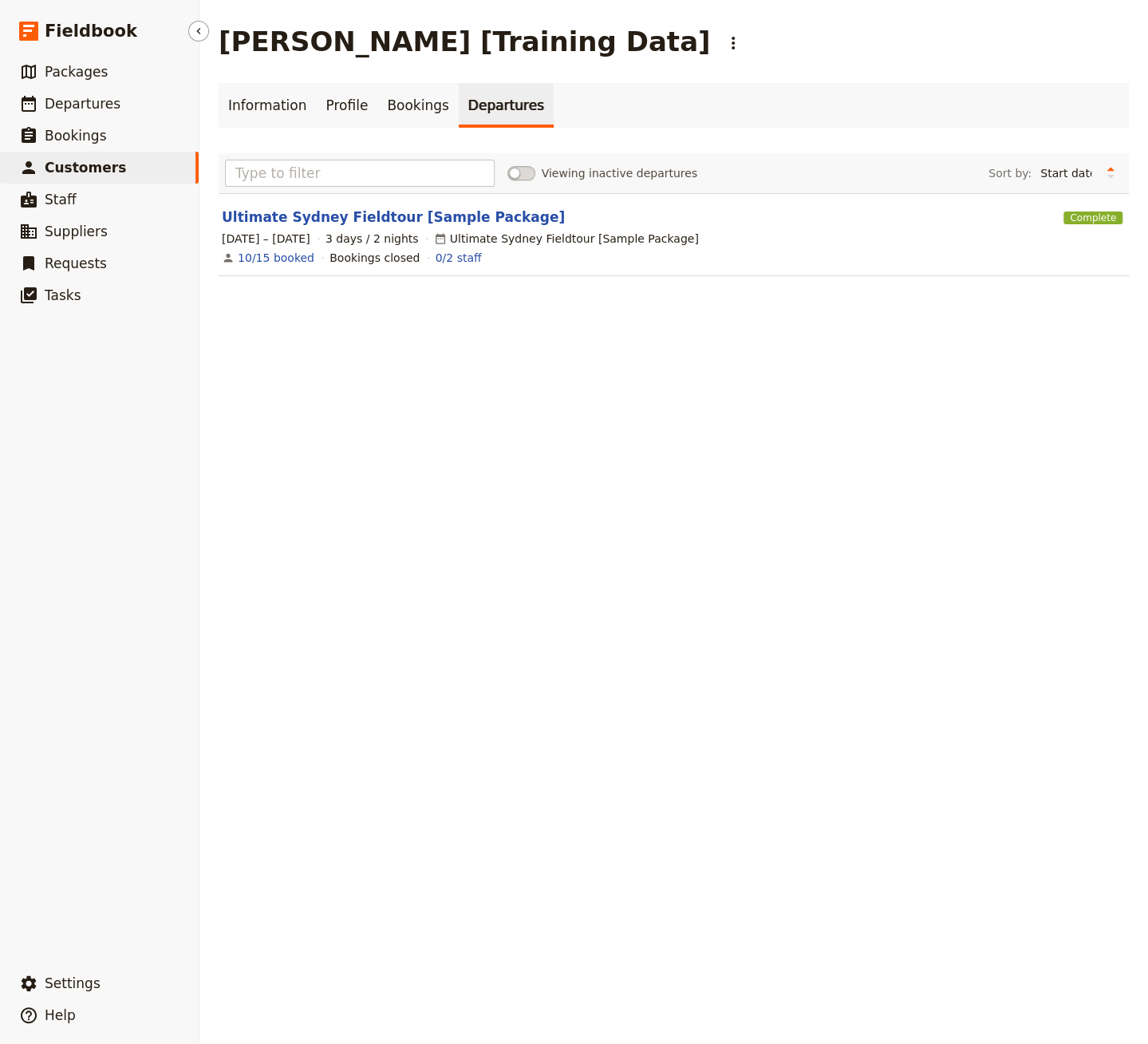
click at [164, 163] on link "​ Customers" at bounding box center [99, 167] width 198 height 32
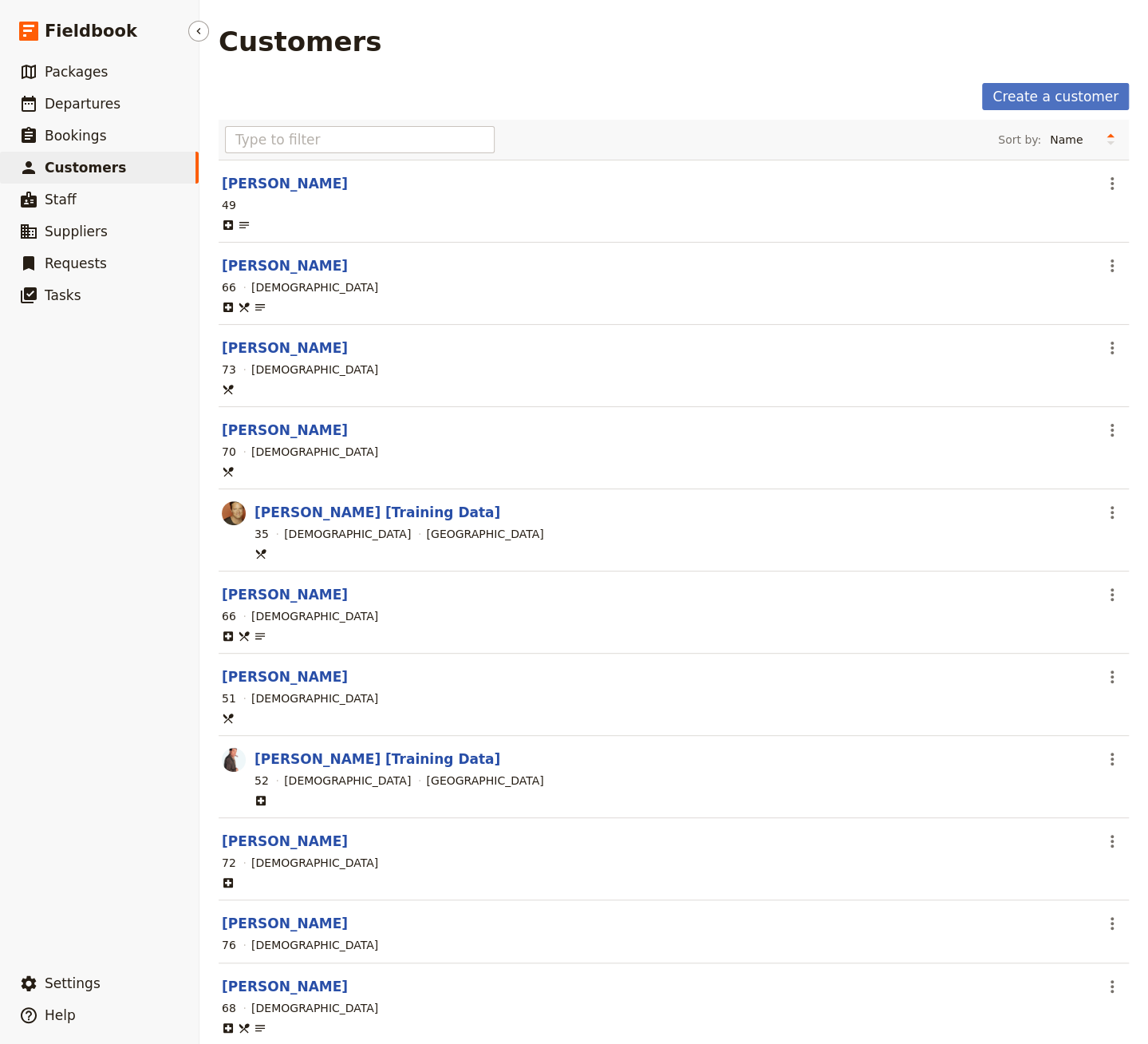
click at [121, 168] on link "​ Customers" at bounding box center [99, 167] width 198 height 32
click at [87, 206] on link "​ Staff" at bounding box center [99, 199] width 198 height 32
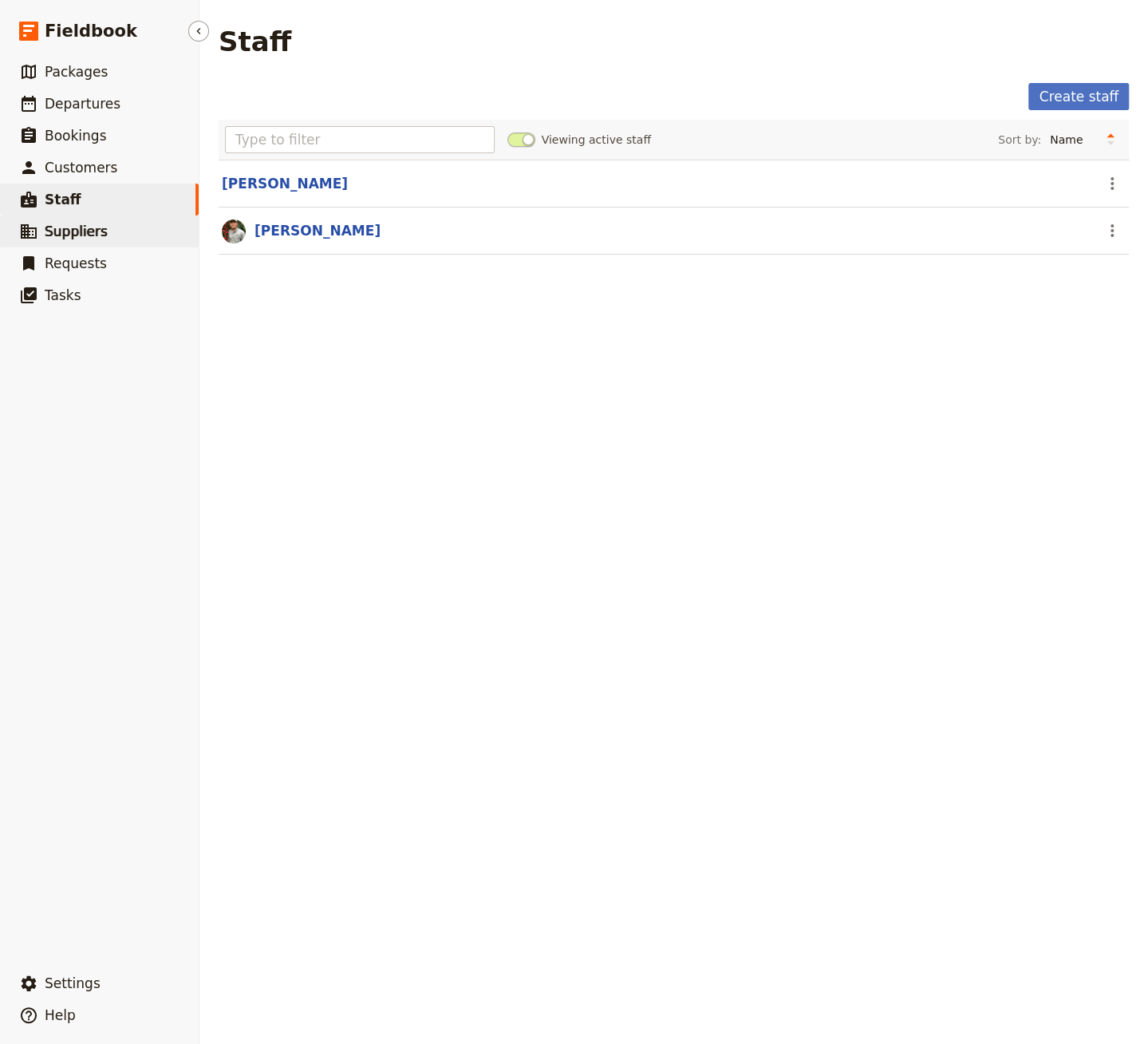
click at [102, 239] on link "​ Suppliers" at bounding box center [99, 231] width 198 height 32
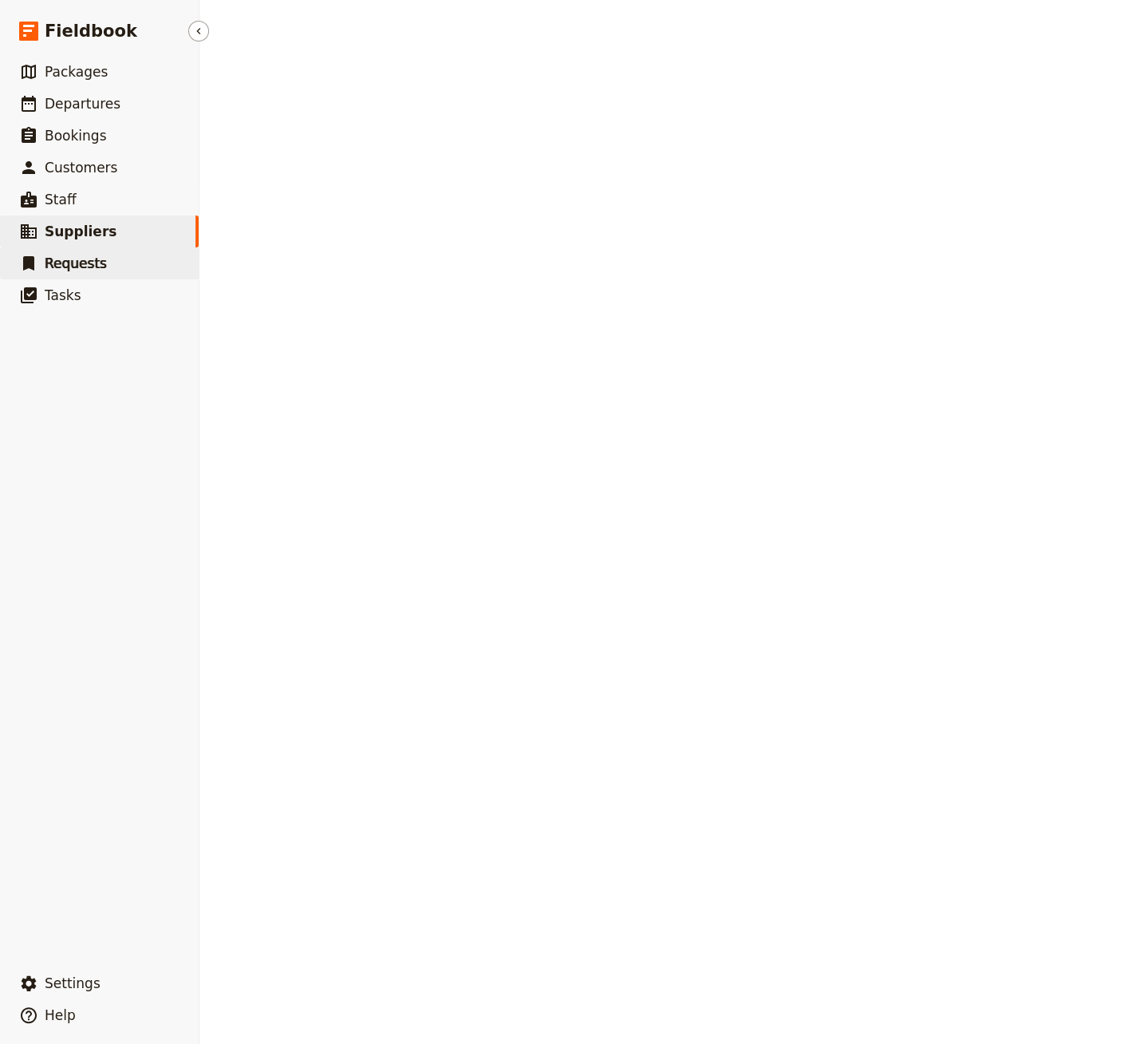
select select "CREATED_AT"
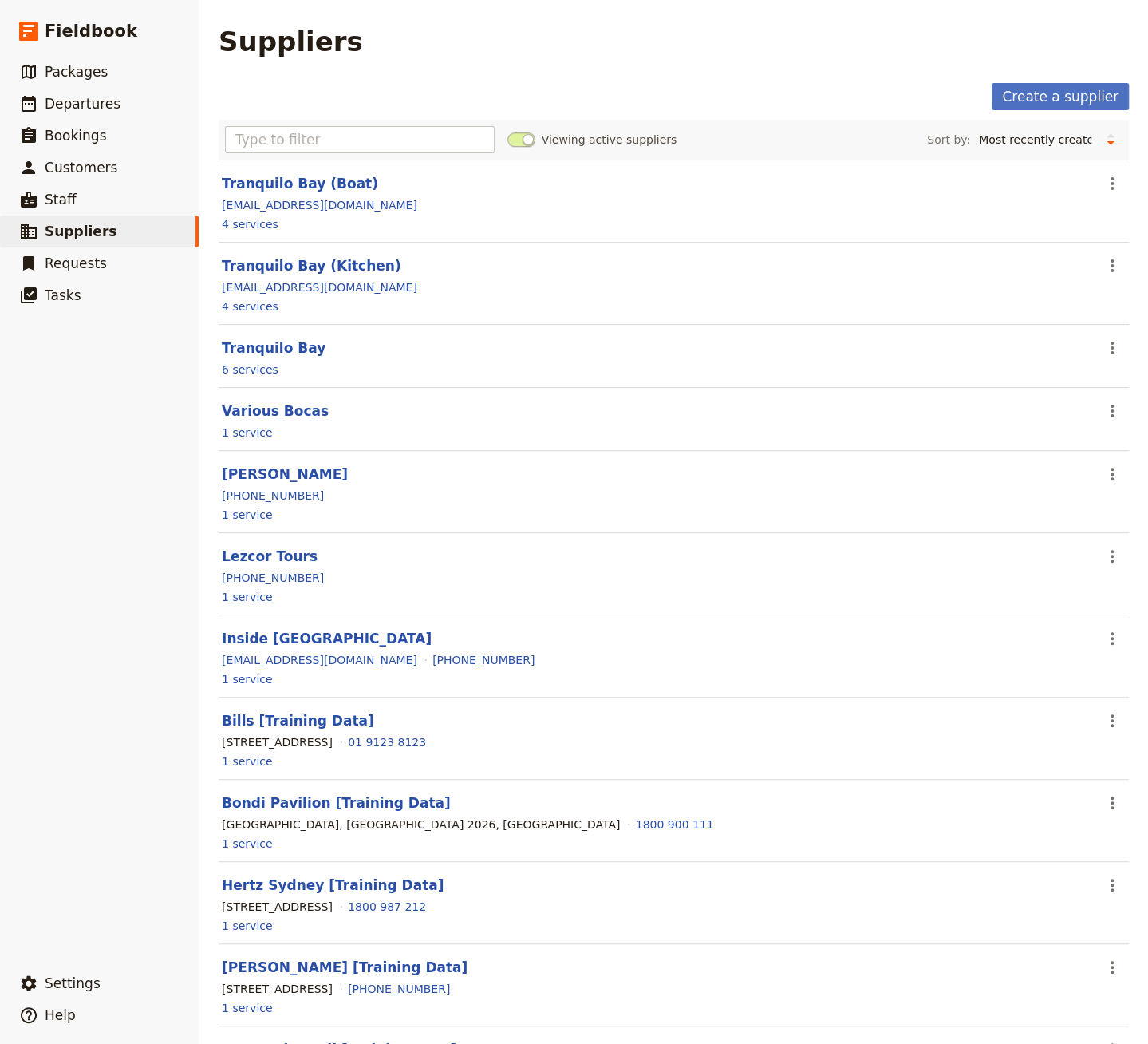
scroll to position [104, 0]
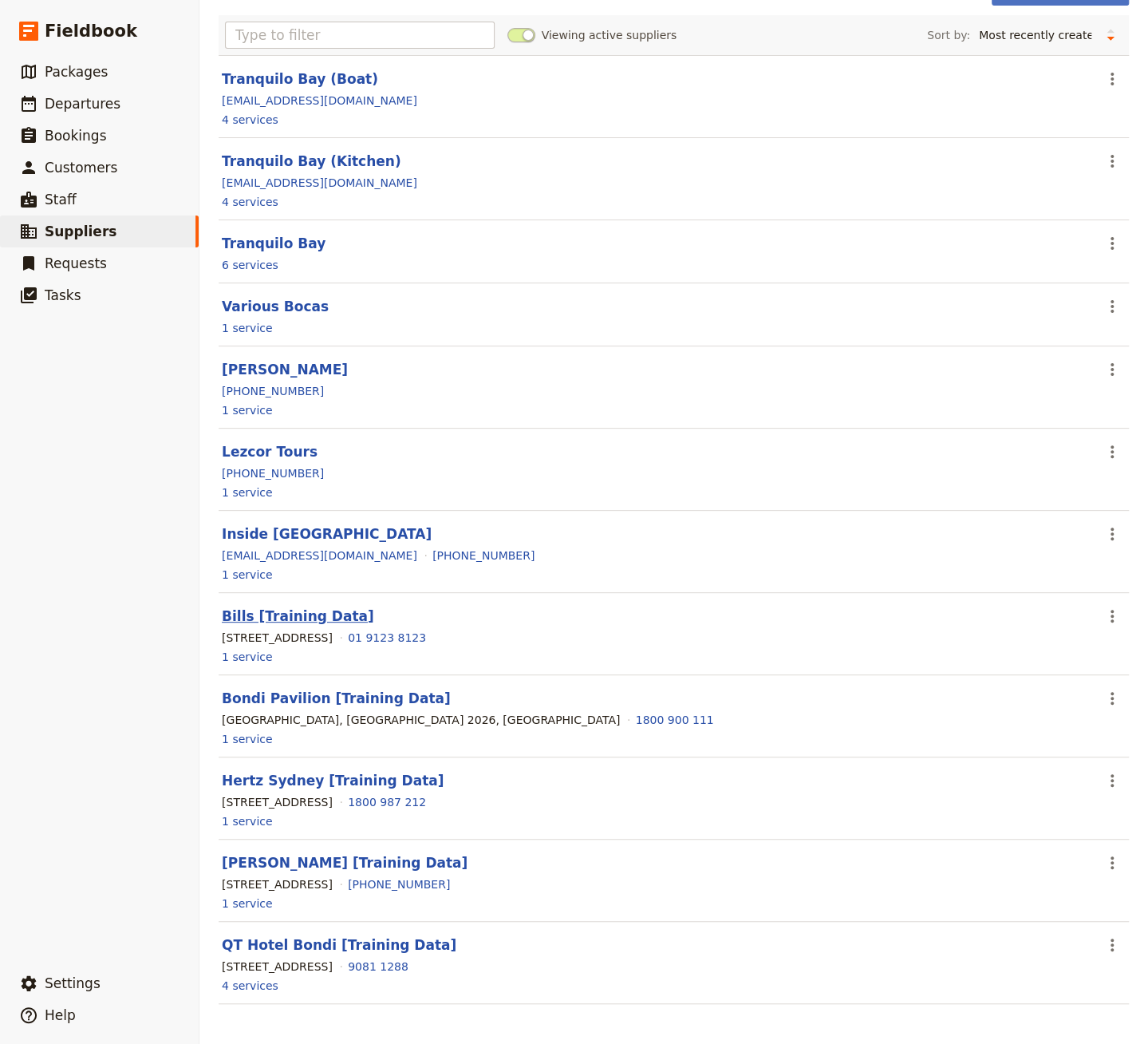
click at [293, 609] on link "Bills [Training Data]" at bounding box center [297, 616] width 152 height 16
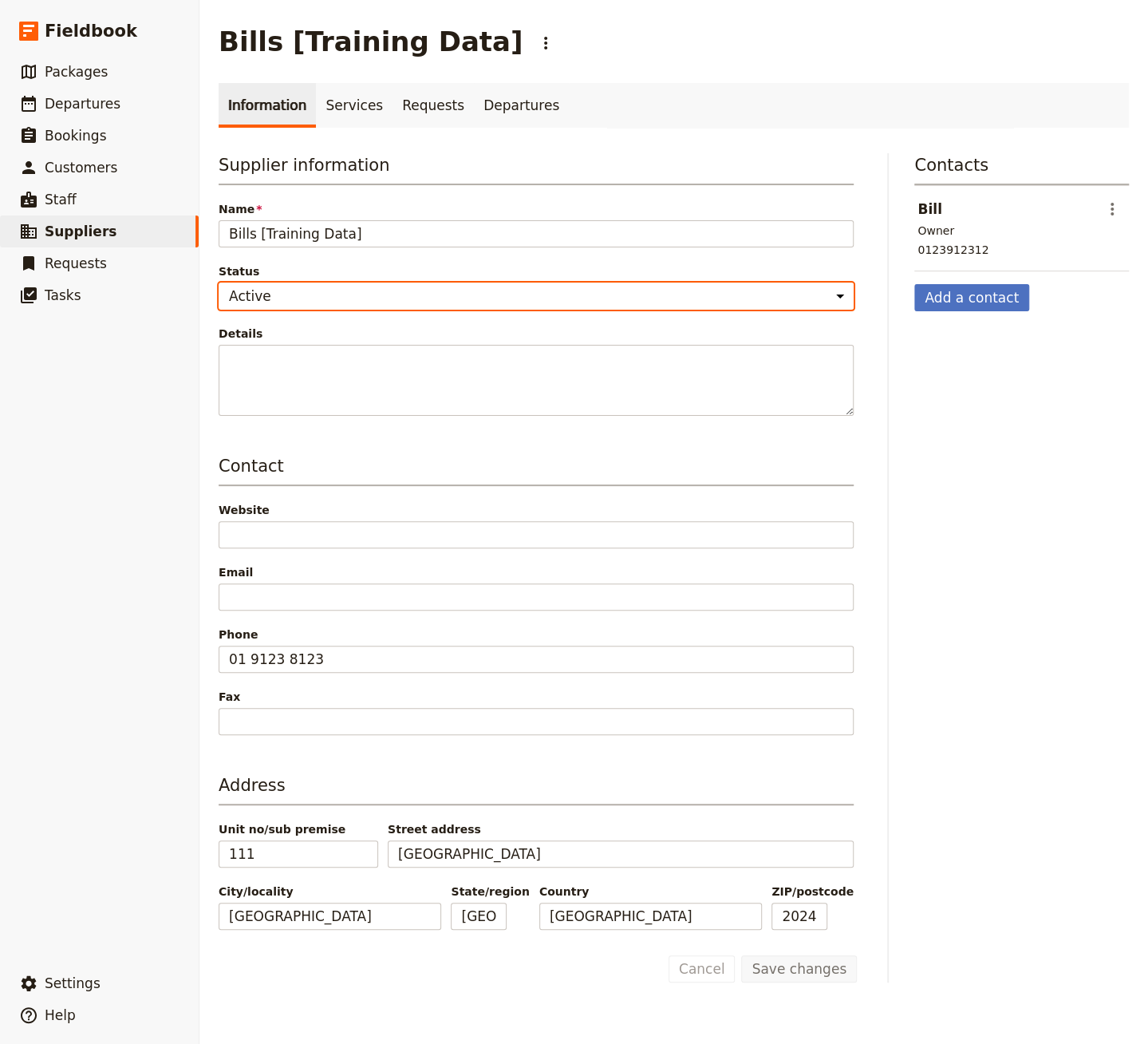
click at [363, 304] on select "Active Inactive" at bounding box center [536, 295] width 635 height 27
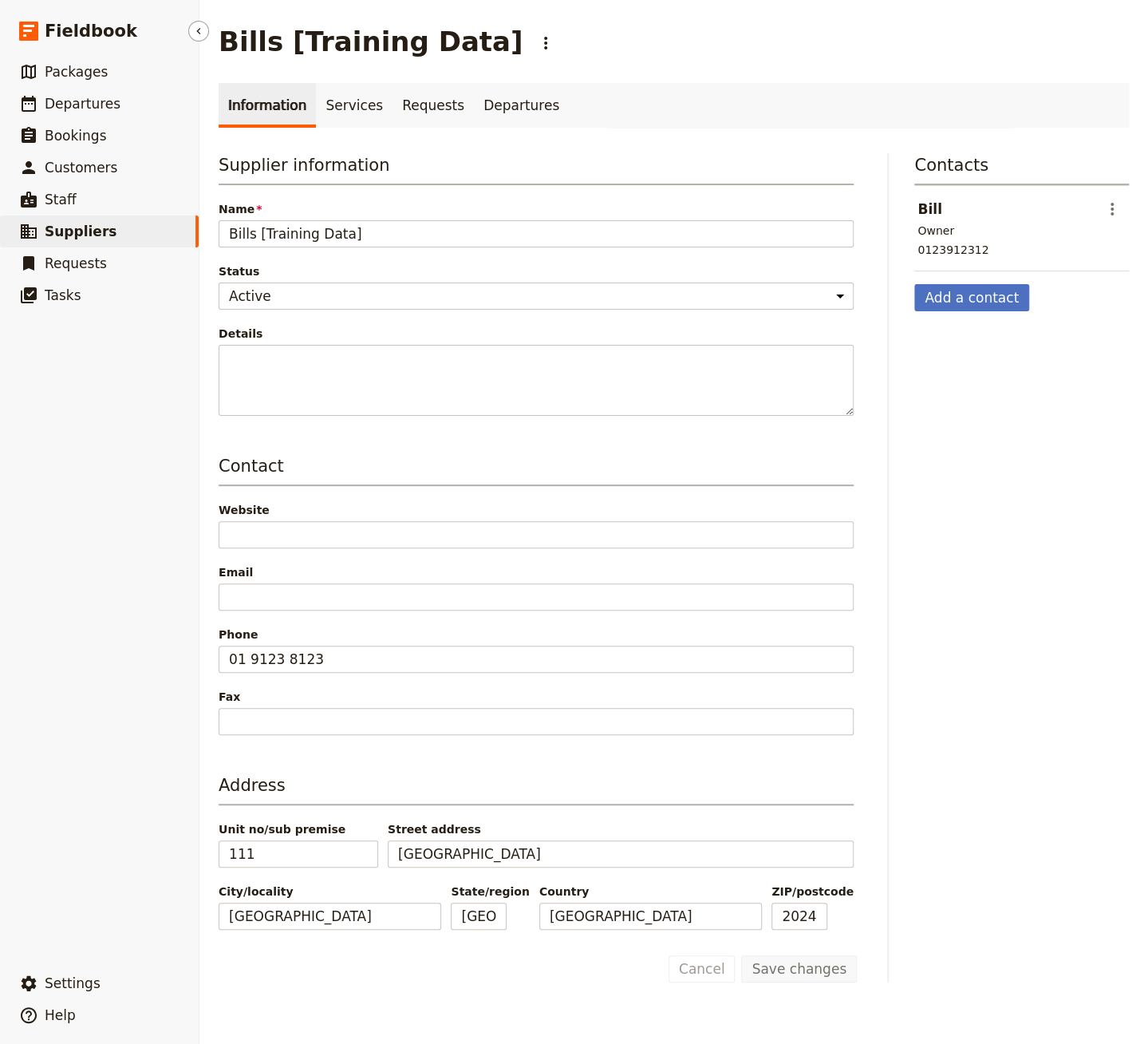
select select "CREATED_AT"
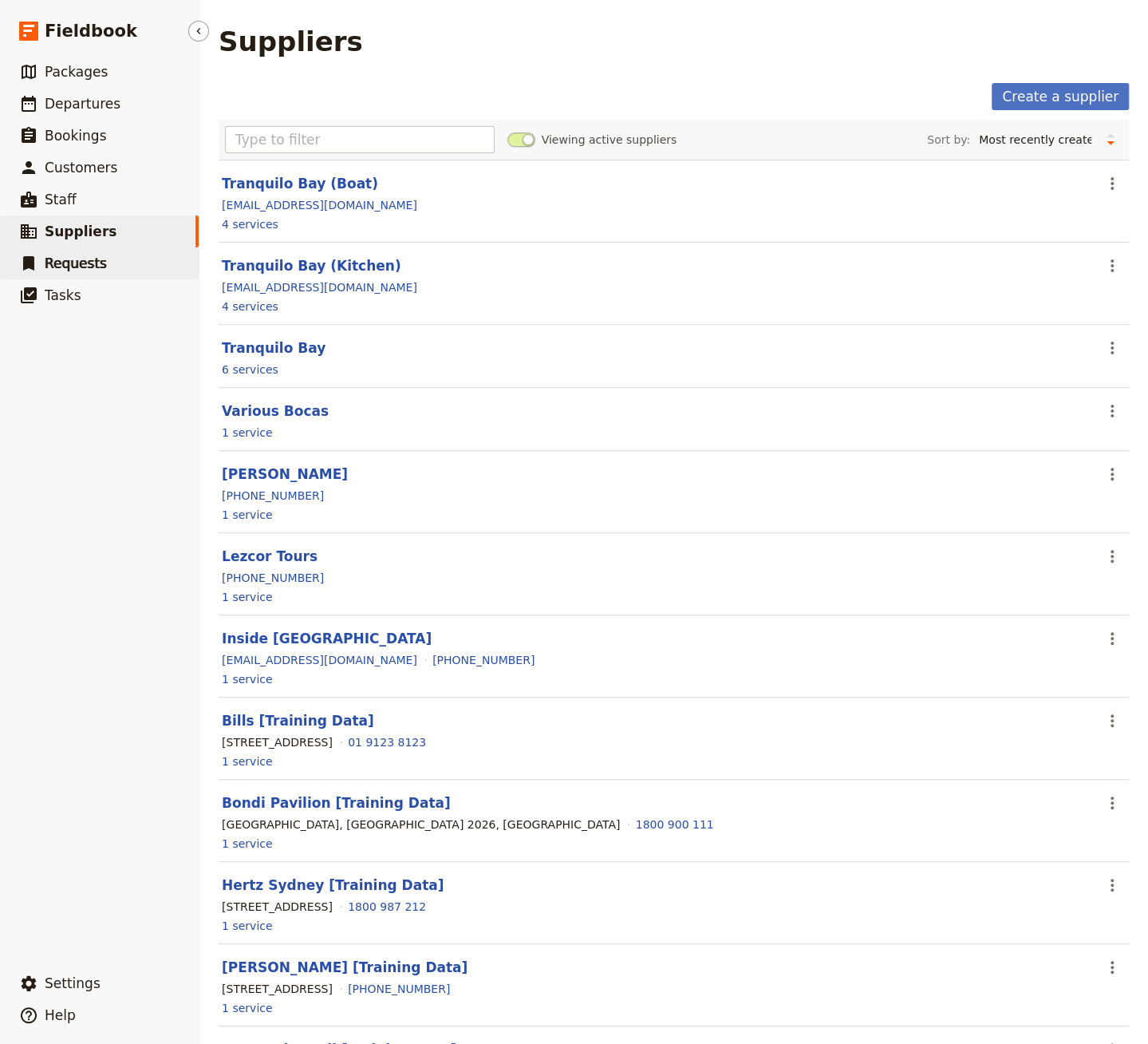
click at [97, 275] on link "​ Requests" at bounding box center [99, 263] width 198 height 32
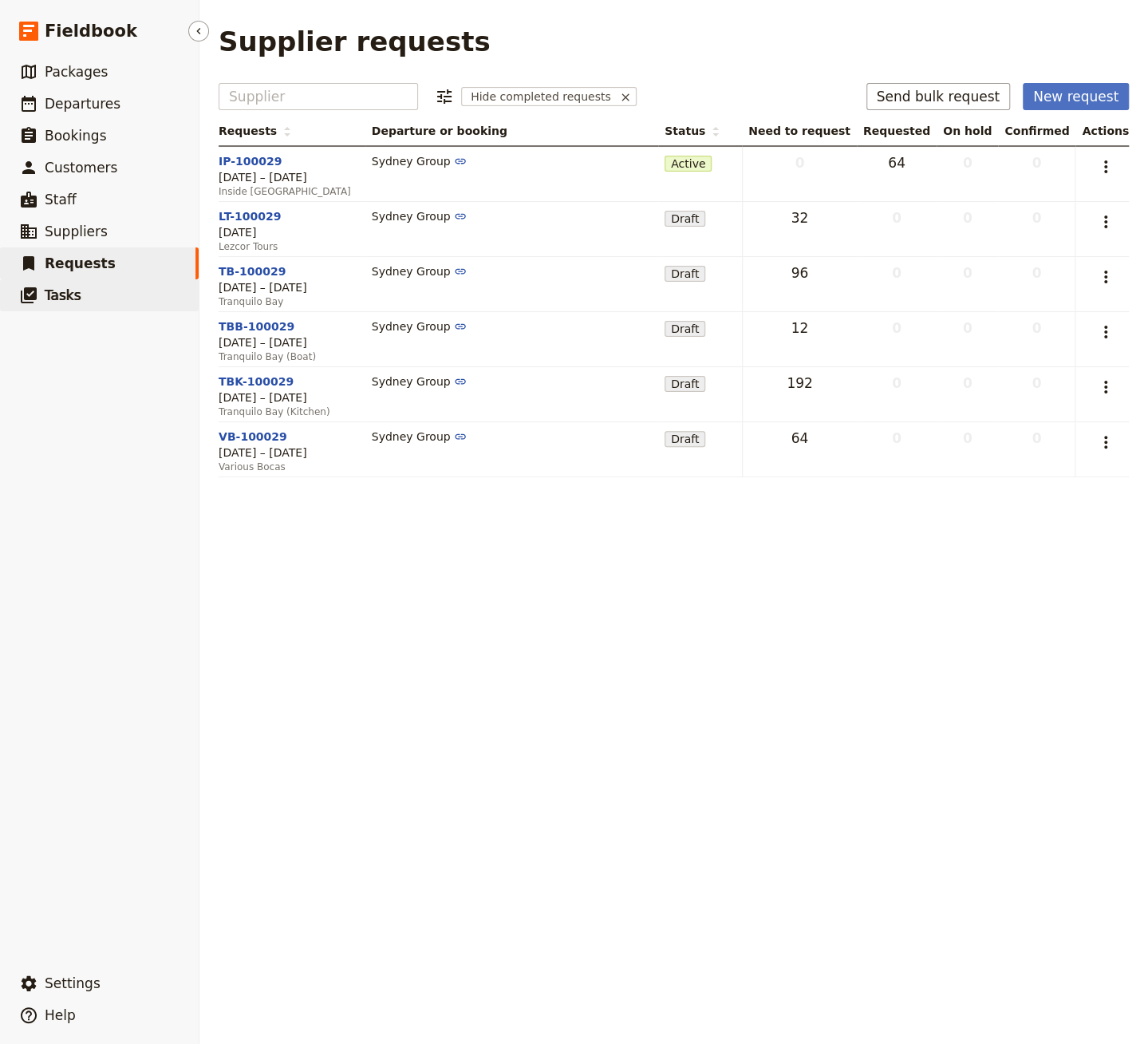
click at [76, 294] on span "Tasks" at bounding box center [63, 294] width 37 height 16
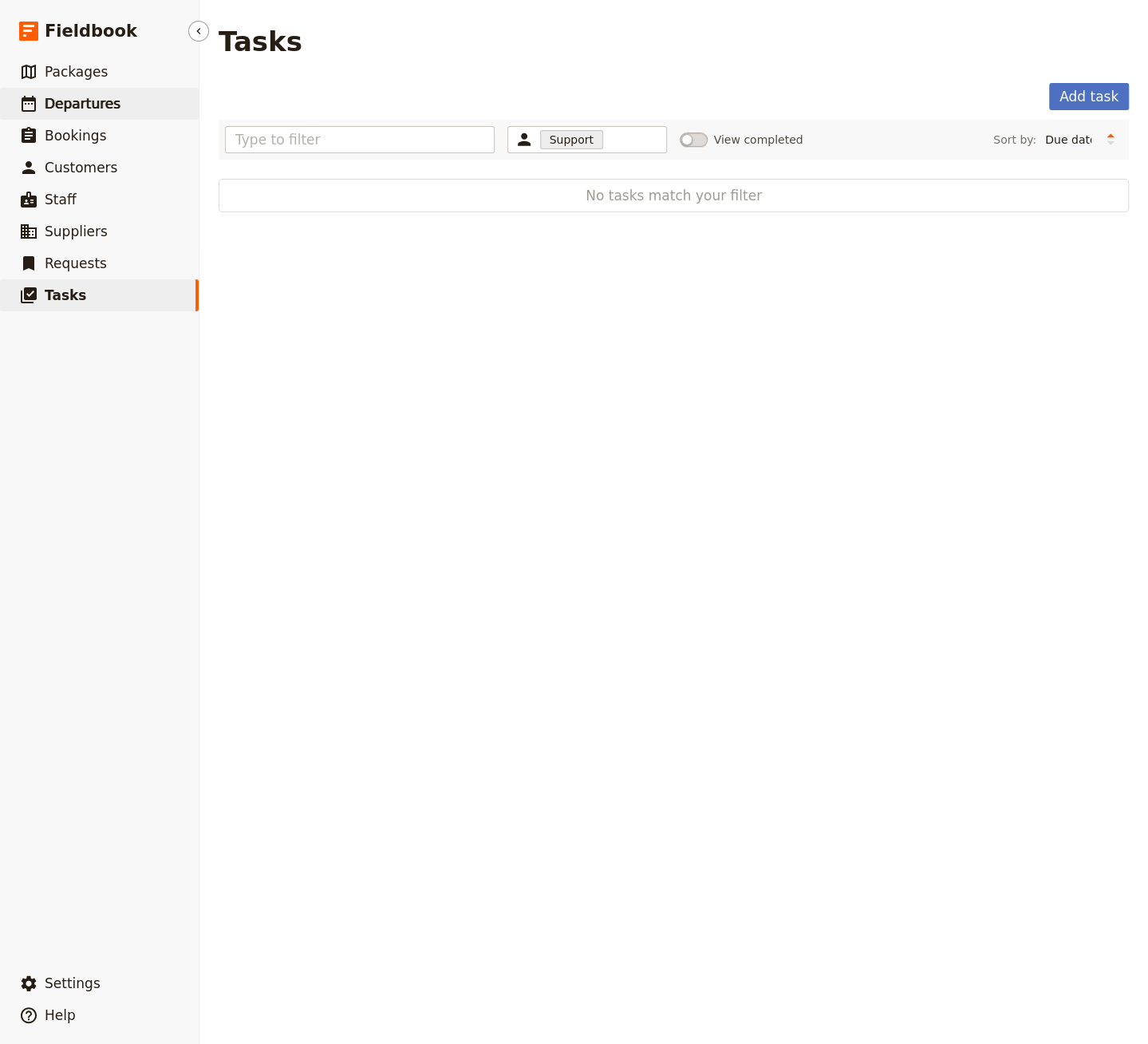
click at [79, 94] on span "Departures" at bounding box center [82, 103] width 76 height 19
select select "CREATED_AT"
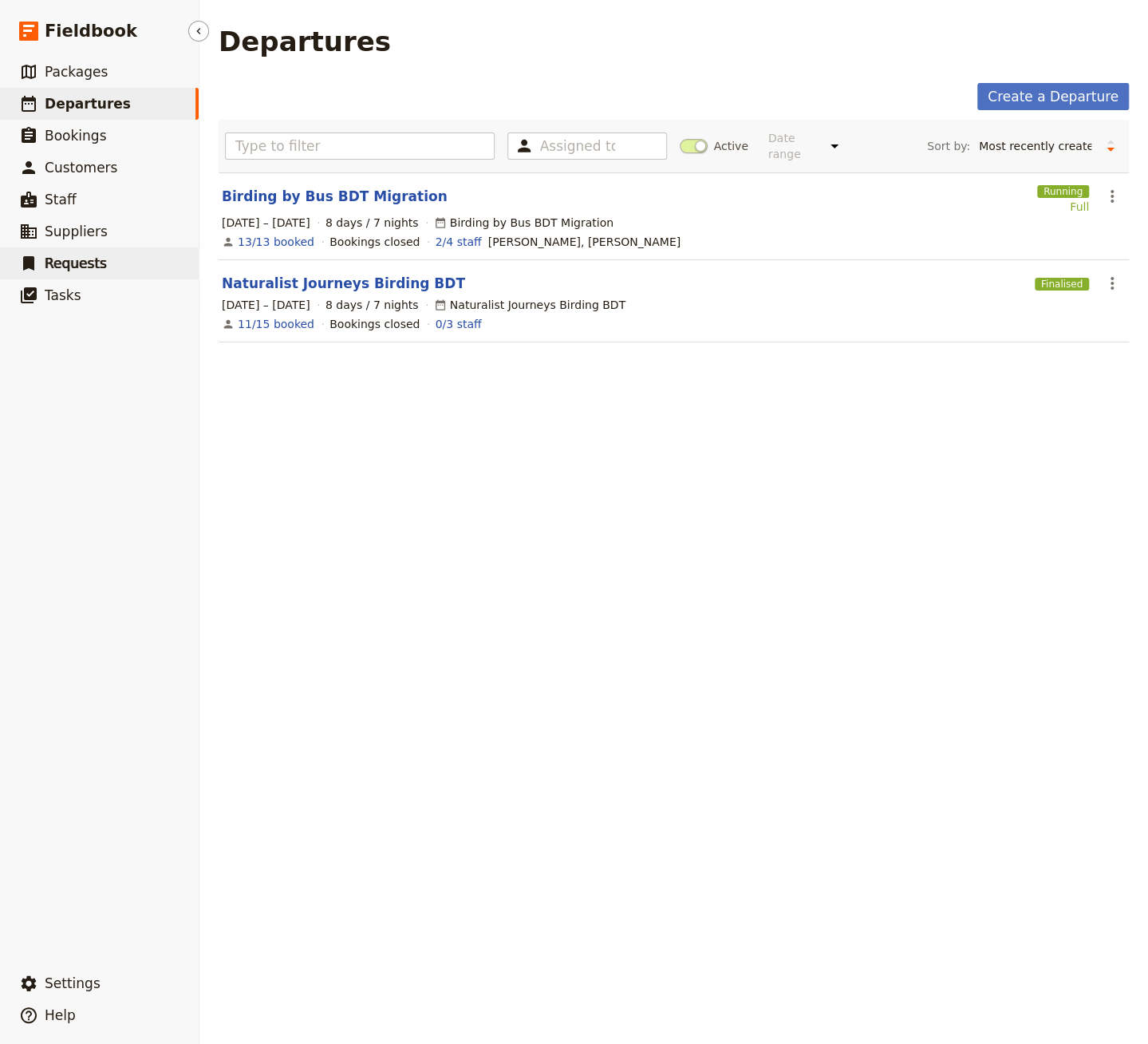
click at [138, 248] on link "​ Requests" at bounding box center [99, 263] width 198 height 32
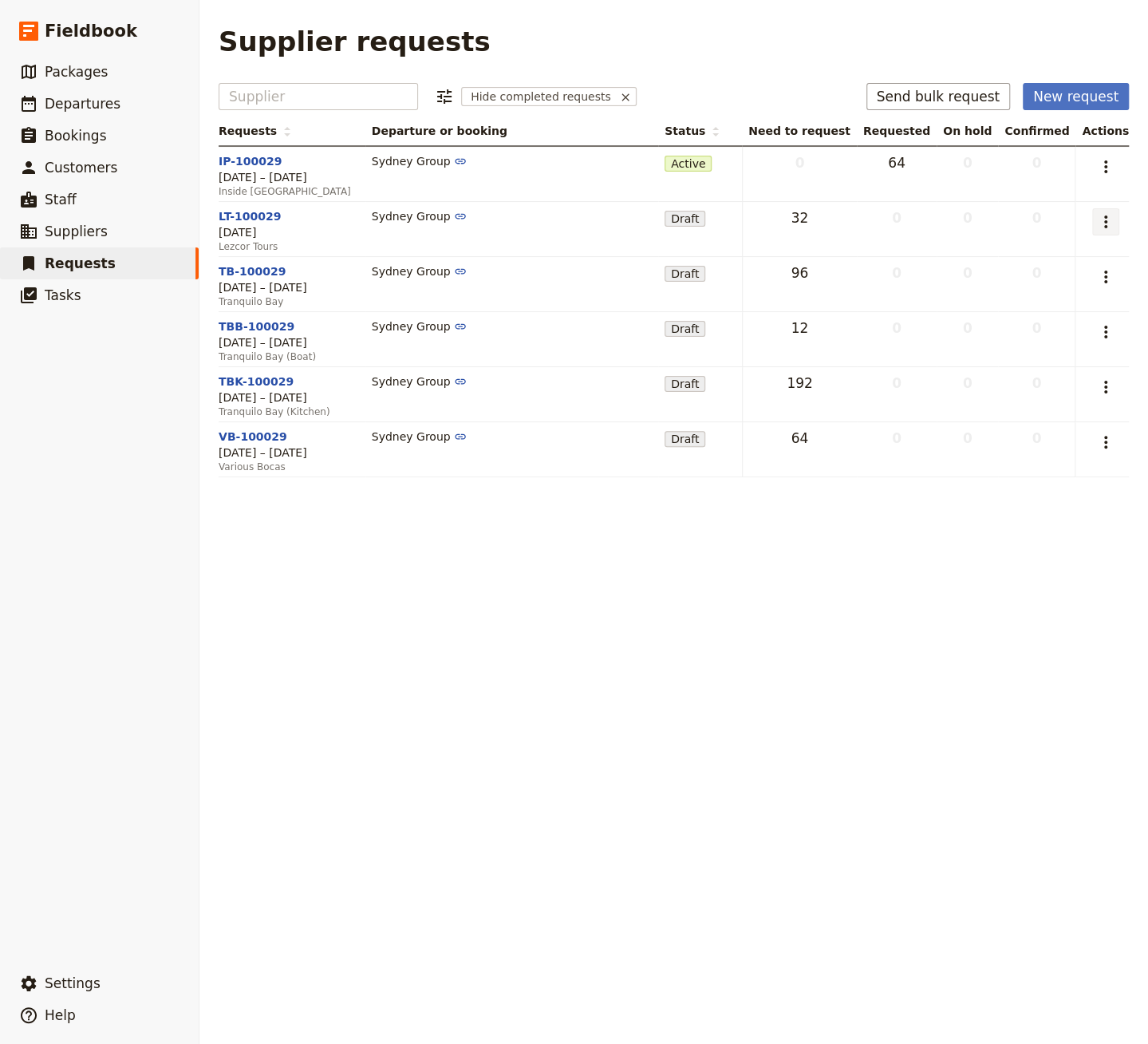
click at [1110, 222] on icon "Actions" at bounding box center [1106, 222] width 19 height 19
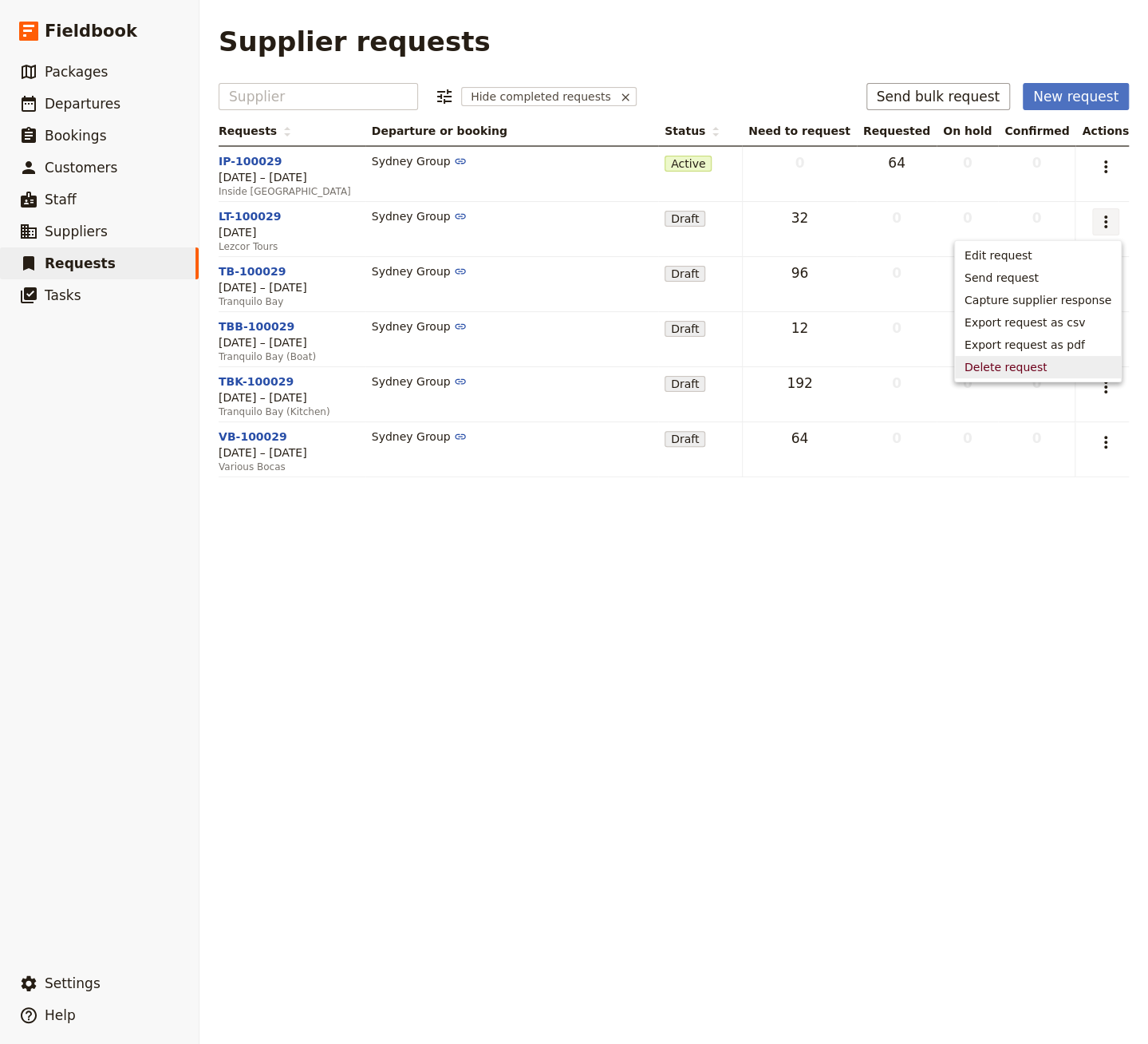
click at [1109, 665] on div "Supplier requests Supplier ​ Hide completed requests Send bulk request New requ…" at bounding box center [674, 522] width 949 height 1044
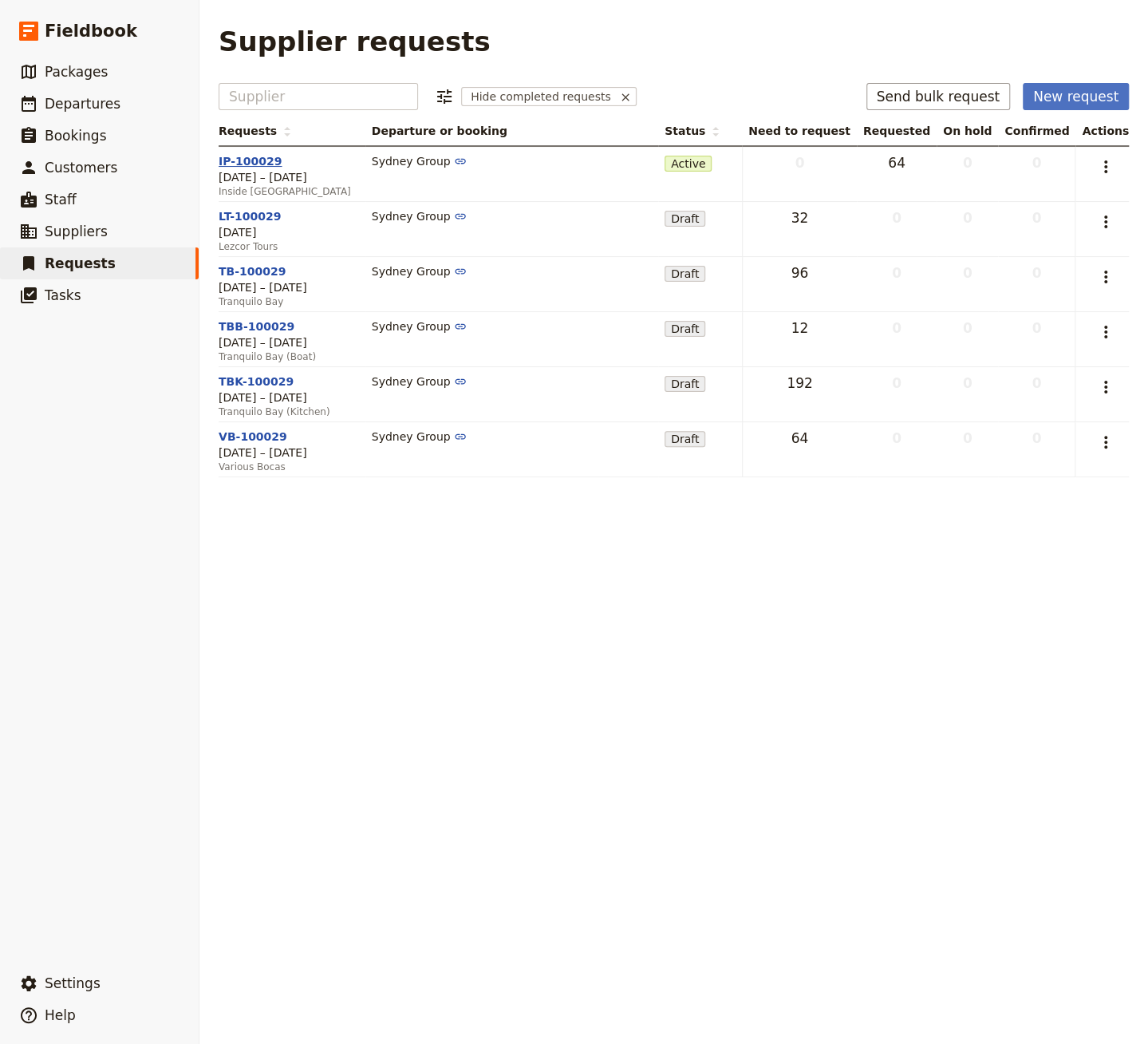
click at [237, 163] on link "IP-100029" at bounding box center [250, 162] width 63 height 13
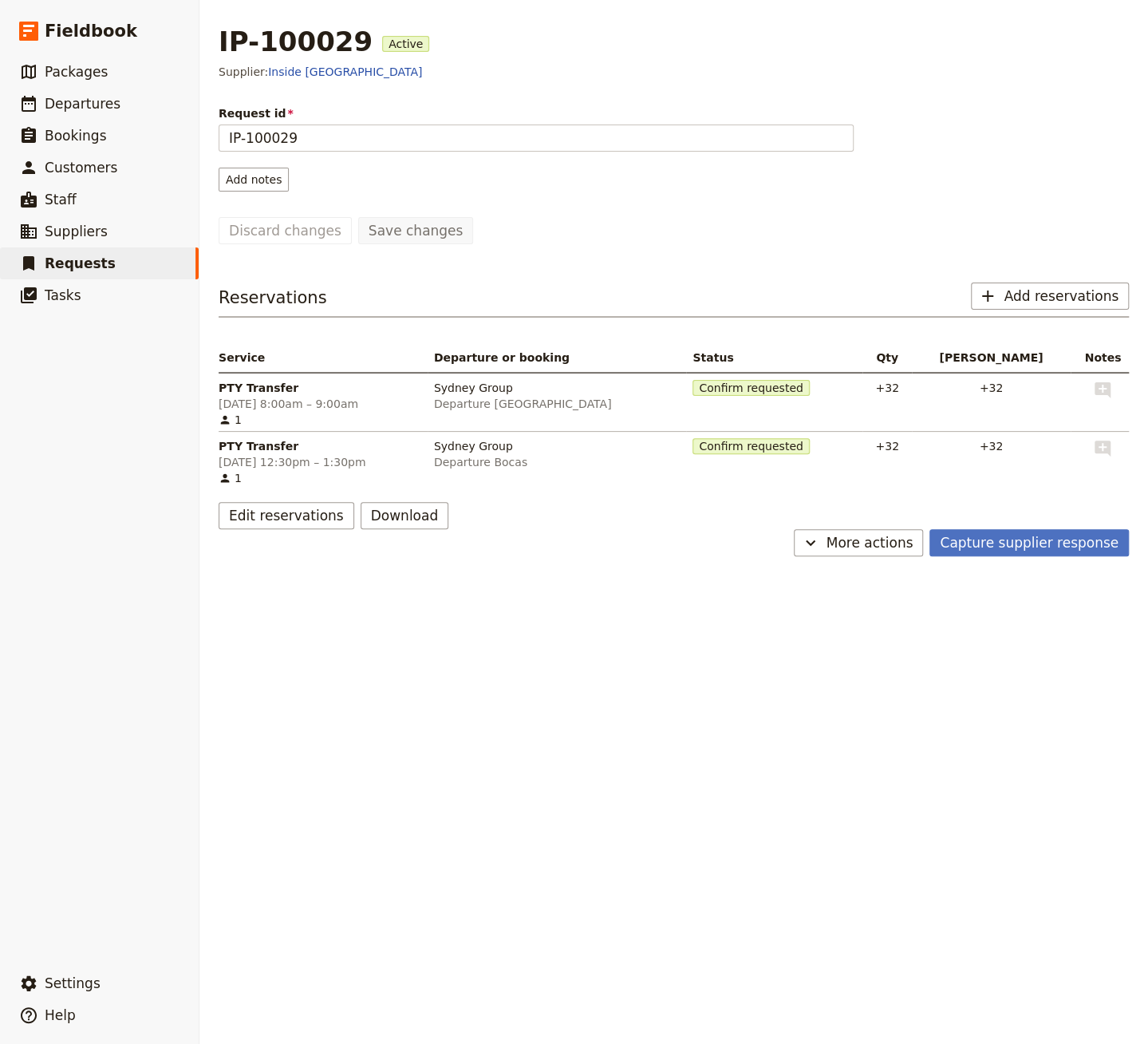
click at [867, 552] on main "IP-100029 Active Supplier: Inside Panama Request id IP-100029 Add notes Save ch…" at bounding box center [674, 291] width 949 height 582
click at [881, 534] on span "More actions" at bounding box center [870, 543] width 87 height 19
click at [313, 542] on div "Capture supplier response ​ More actions" at bounding box center [674, 542] width 911 height 27
click at [115, 73] on link "​ Packages" at bounding box center [99, 72] width 198 height 32
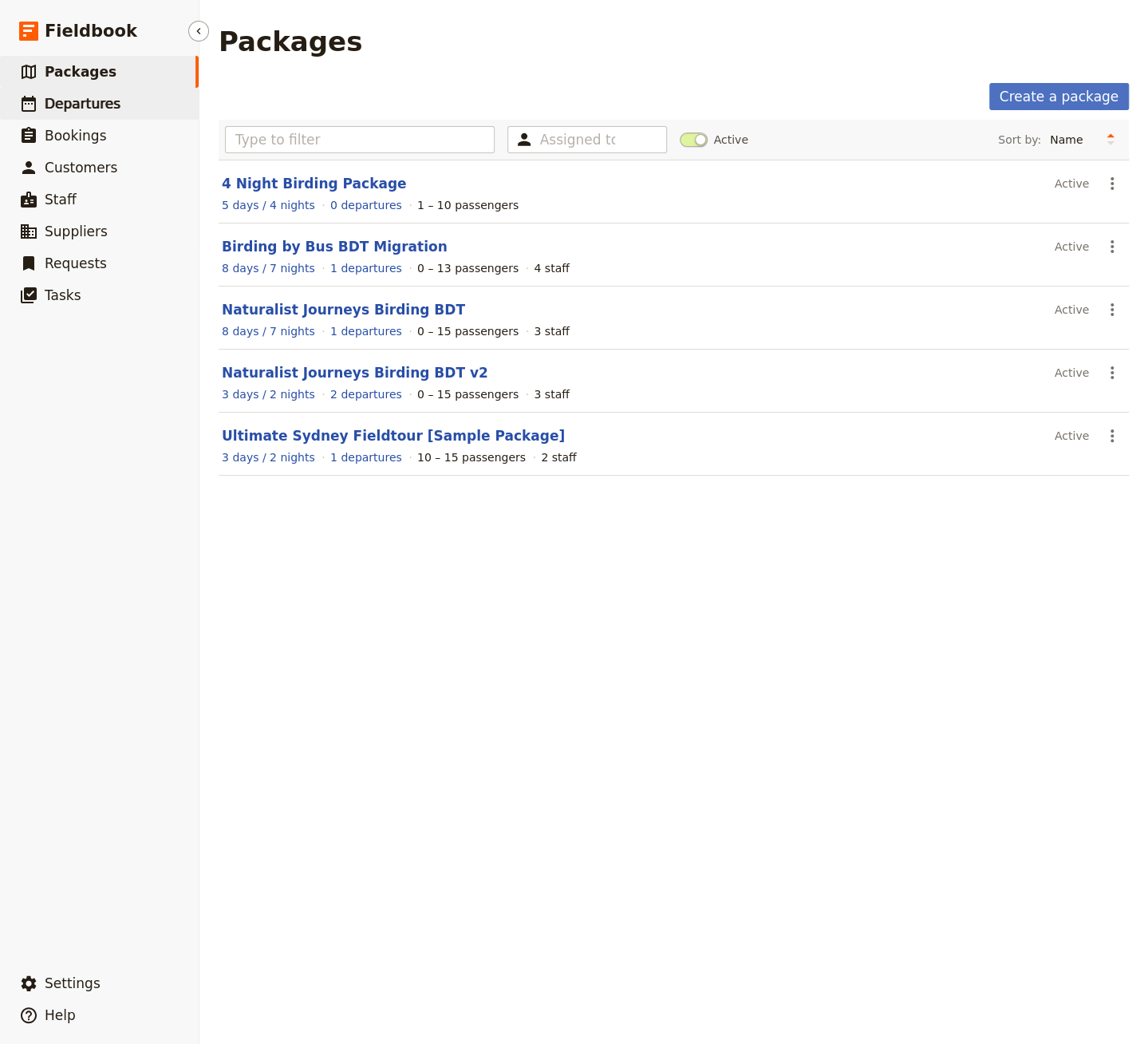
click at [109, 104] on span "Departures" at bounding box center [82, 103] width 76 height 16
select select "CREATED_AT"
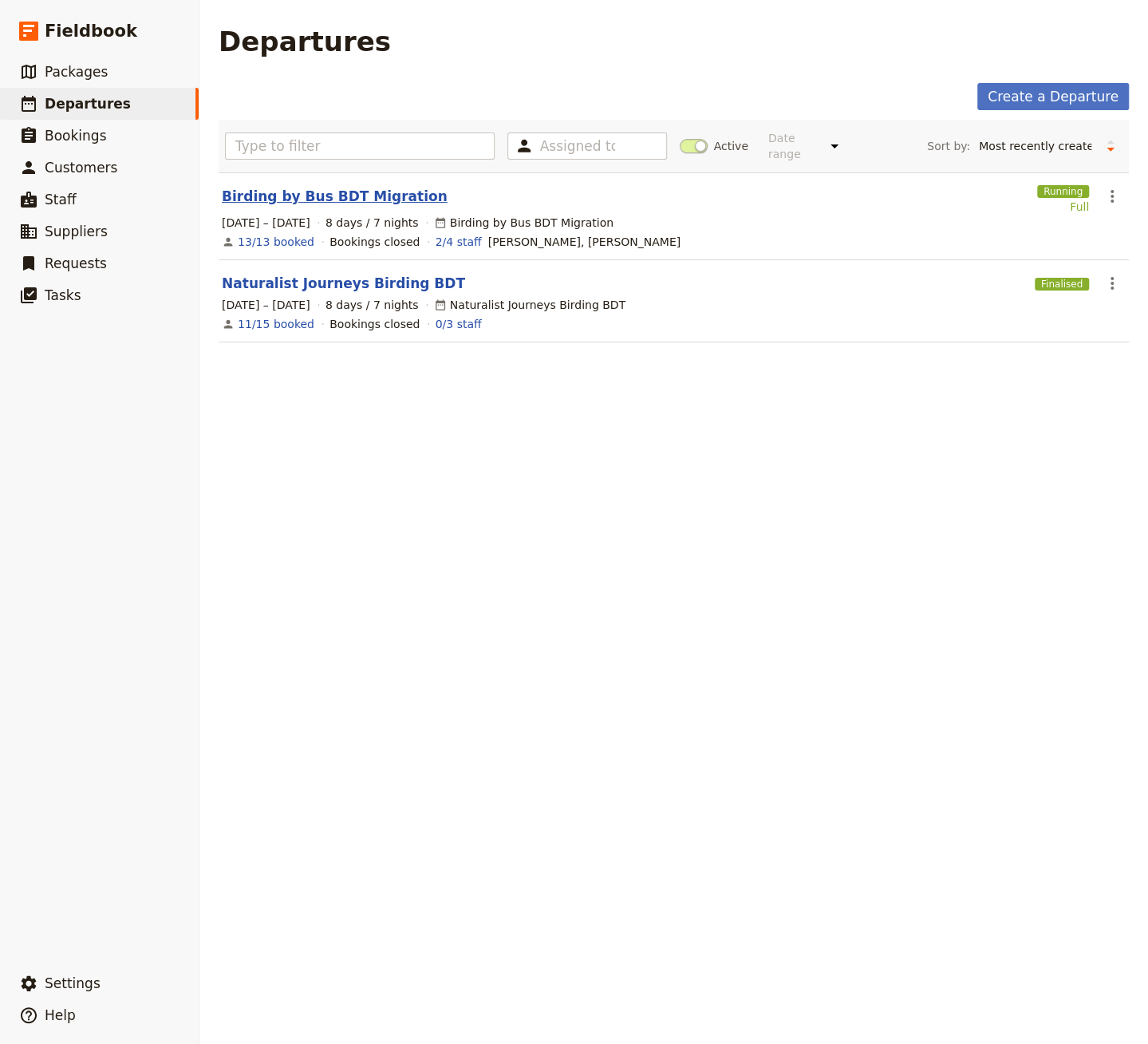
click at [324, 186] on link "Birding by Bus BDT Migration" at bounding box center [334, 196] width 226 height 19
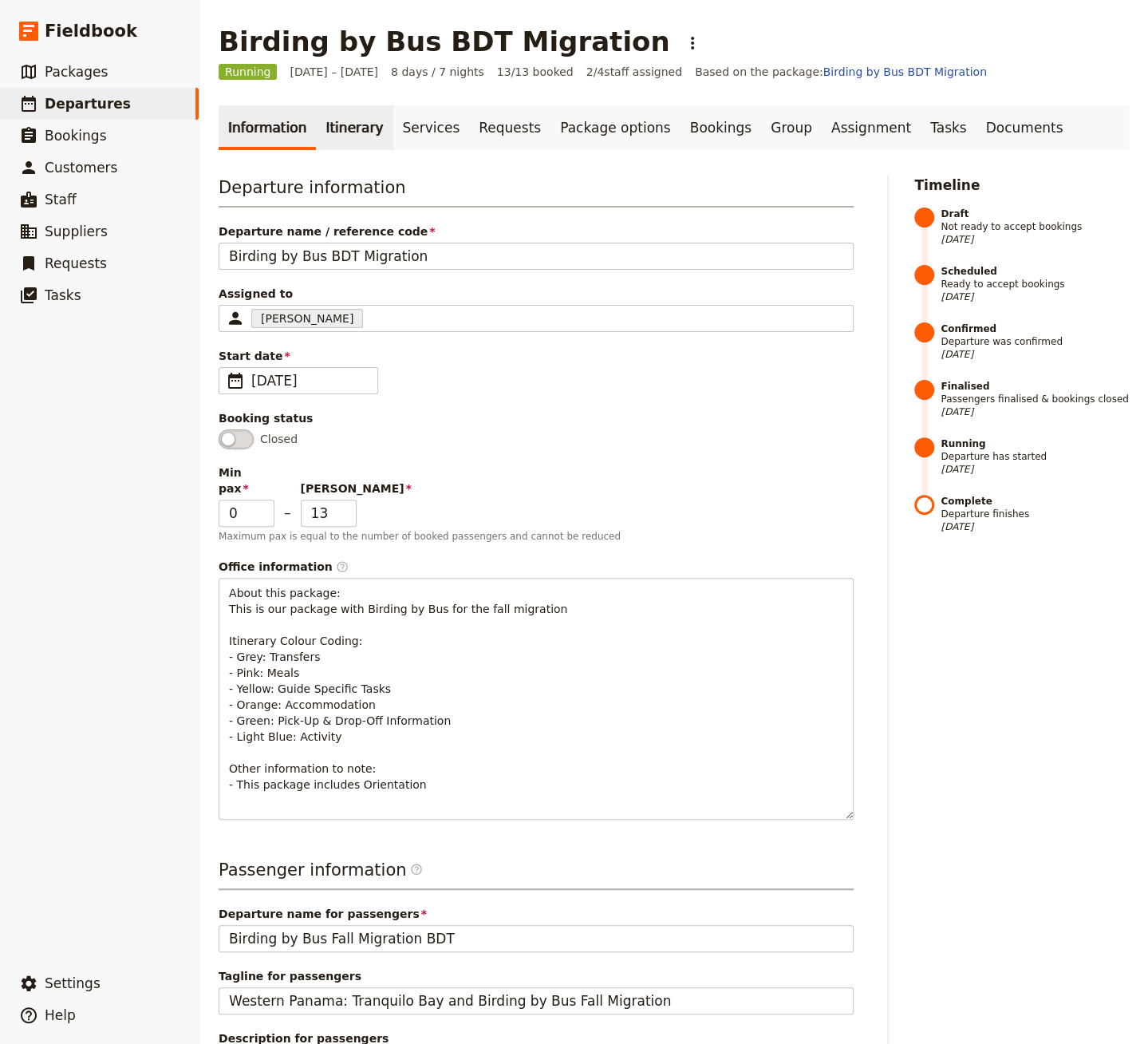
click at [332, 131] on link "Itinerary" at bounding box center [353, 127] width 77 height 44
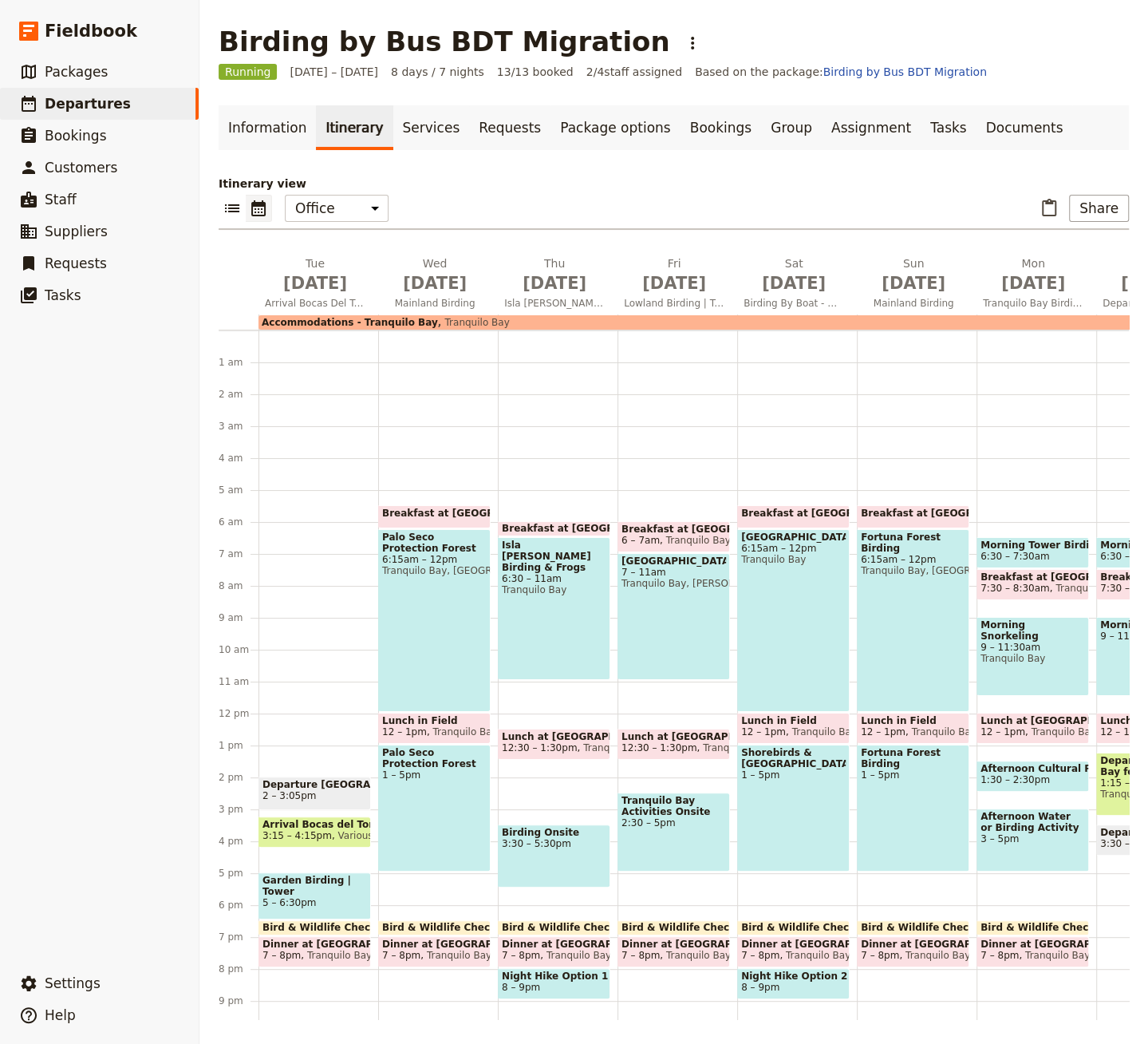
scroll to position [77, 0]
